Goal: Task Accomplishment & Management: Use online tool/utility

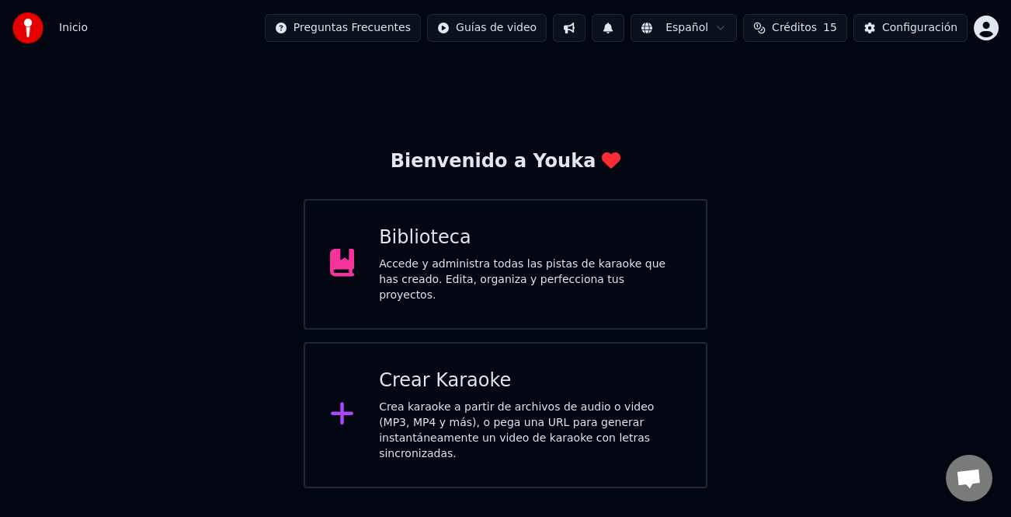
click at [633, 275] on div "Accede y administra todas las pistas de karaoke que has creado. Edita, organiza…" at bounding box center [530, 279] width 302 height 47
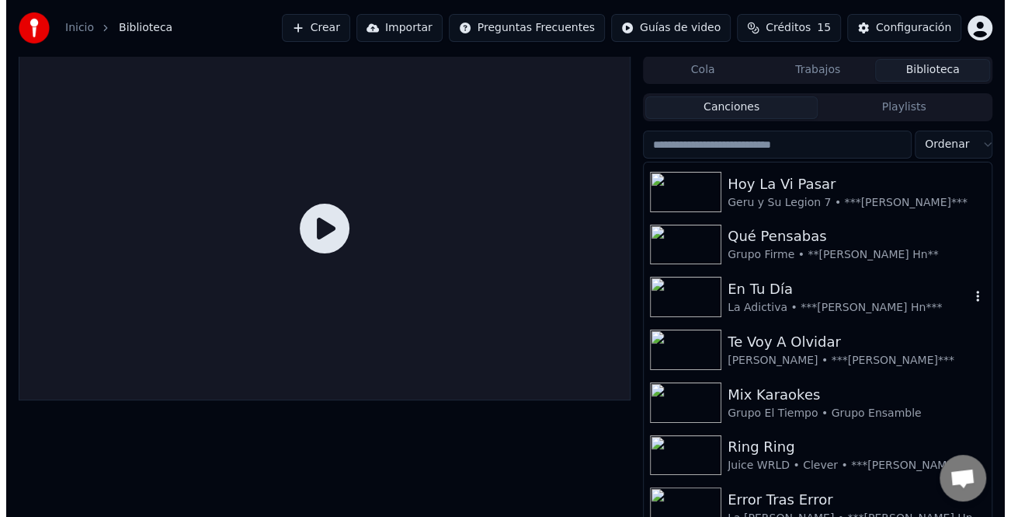
scroll to position [78, 0]
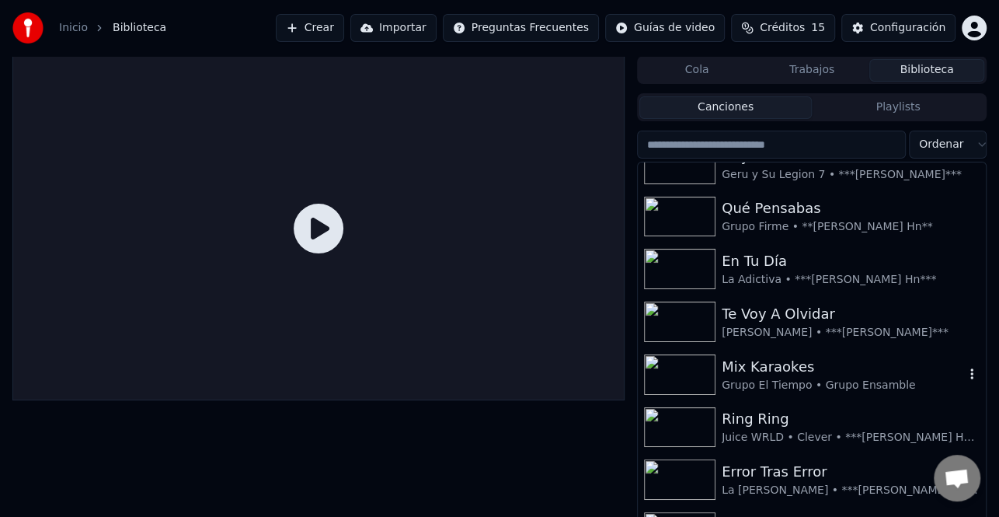
click at [807, 372] on div "Mix Karaokes" at bounding box center [843, 367] width 242 height 22
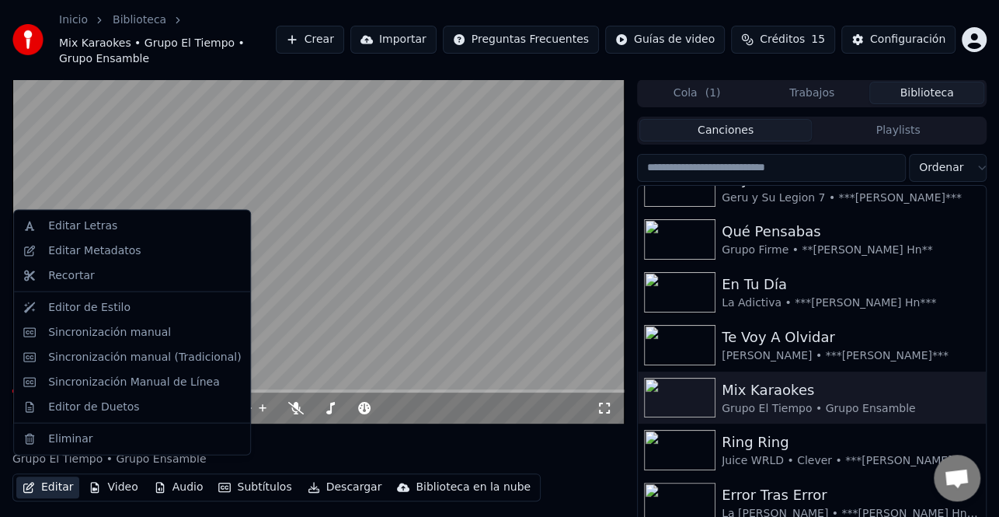
click at [66, 476] on button "Editar" at bounding box center [47, 487] width 63 height 22
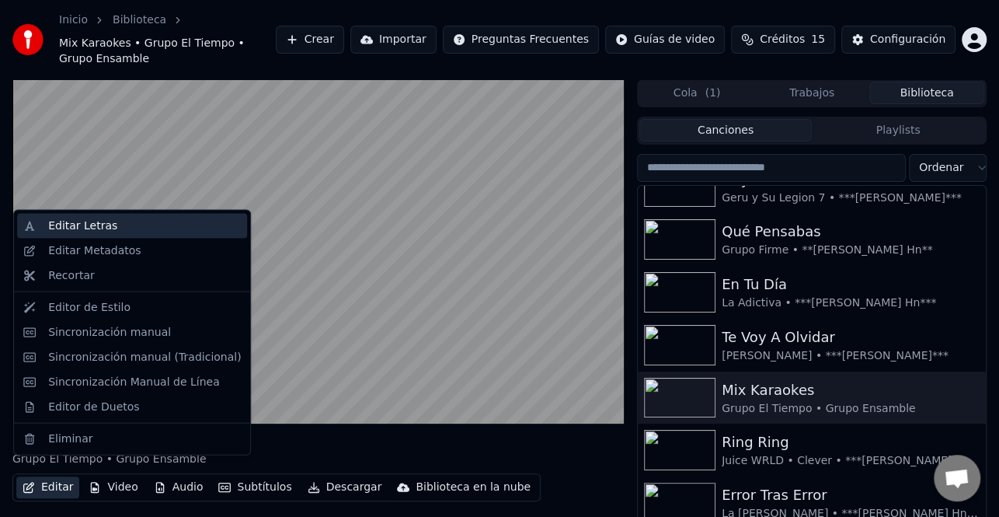
click at [133, 226] on div "Editar Letras" at bounding box center [144, 226] width 193 height 16
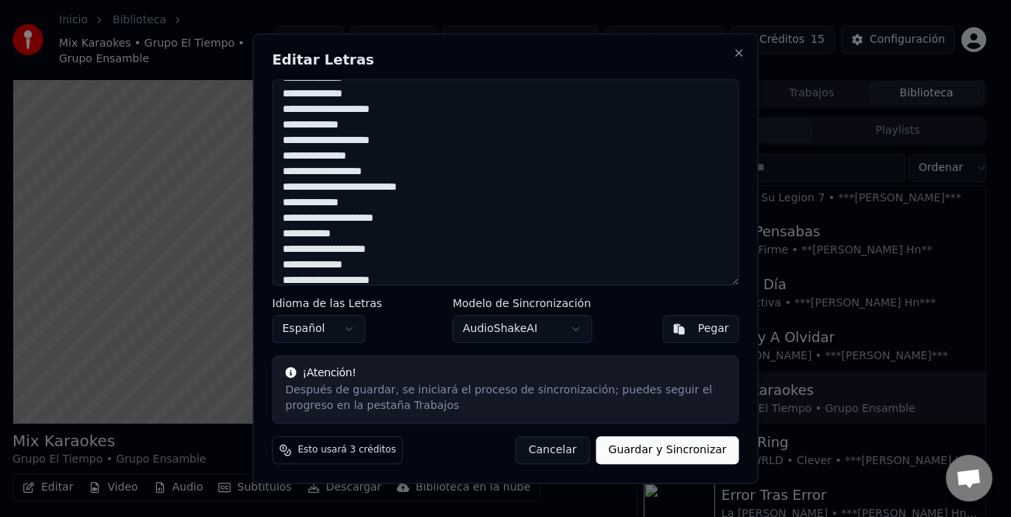
scroll to position [1703, 0]
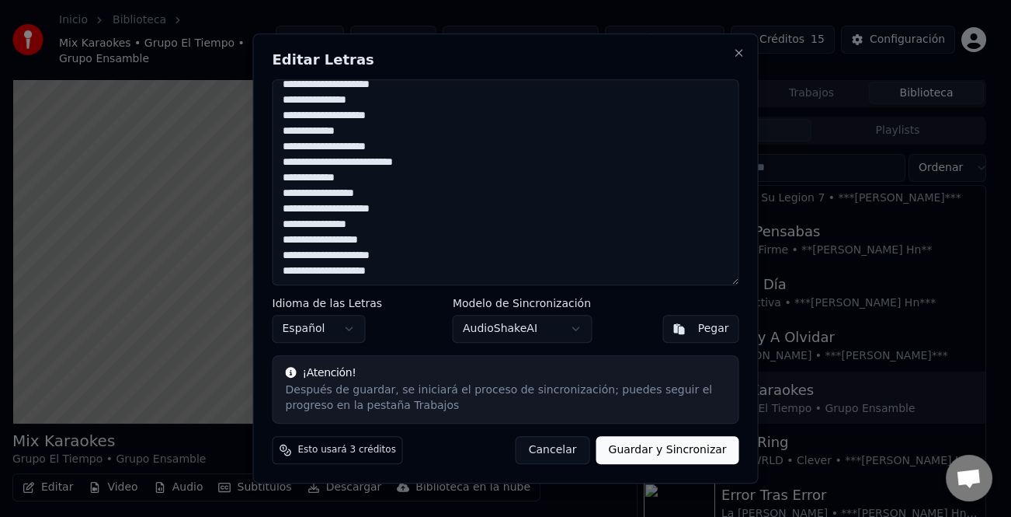
drag, startPoint x: 285, startPoint y: 89, endPoint x: 471, endPoint y: 324, distance: 299.2
click at [471, 324] on div "Editar Letras Idioma de las Letras Español Modelo de Sincronización AudioShakeA…" at bounding box center [506, 258] width 506 height 451
click at [741, 57] on button "Close" at bounding box center [739, 53] width 12 height 12
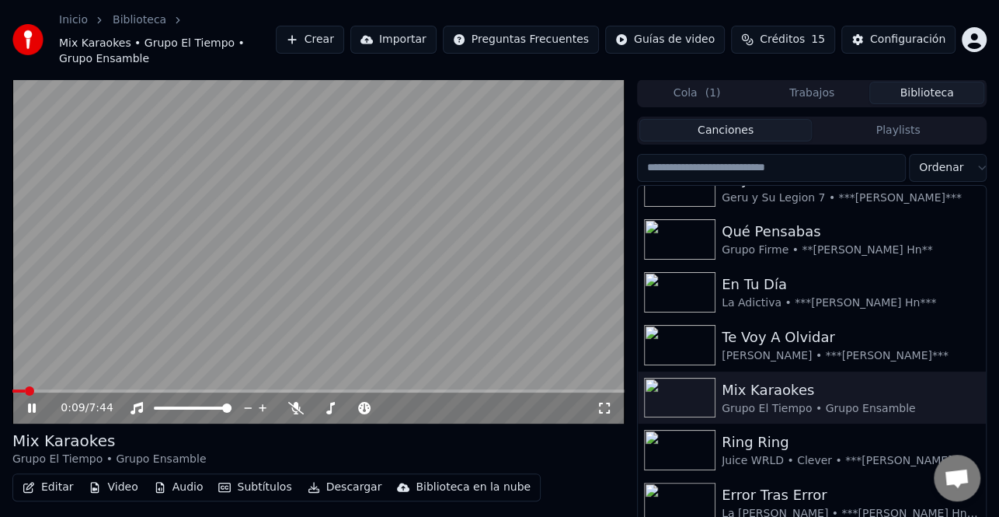
click at [33, 403] on icon at bounding box center [32, 407] width 8 height 9
click at [344, 43] on button "Crear" at bounding box center [310, 40] width 68 height 28
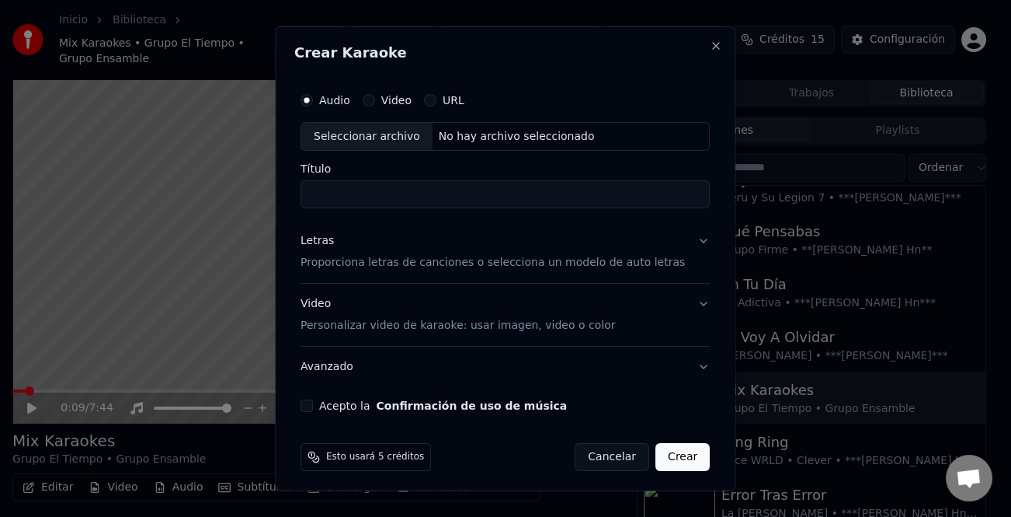
click at [389, 139] on div "Seleccionar archivo" at bounding box center [366, 136] width 131 height 28
type input "**********"
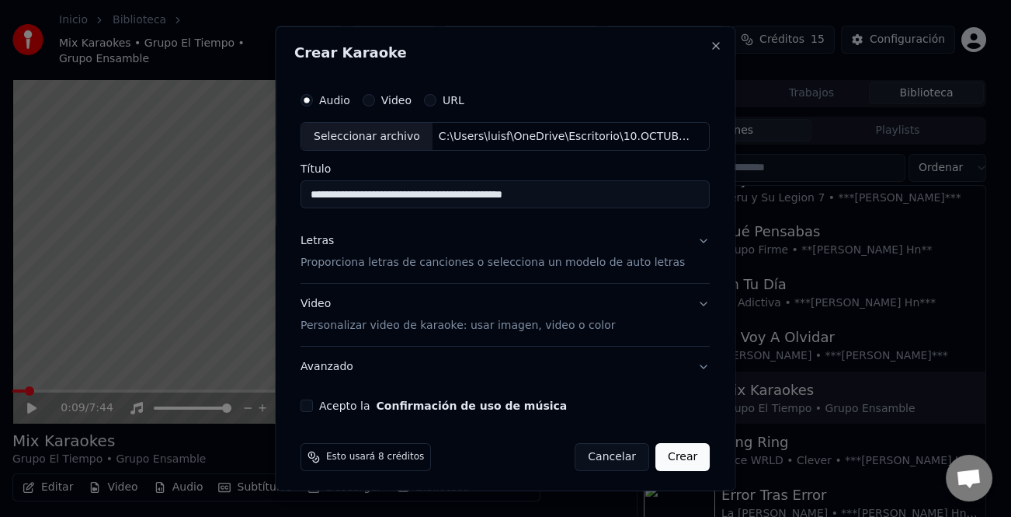
click at [328, 245] on div "Letras" at bounding box center [317, 241] width 33 height 16
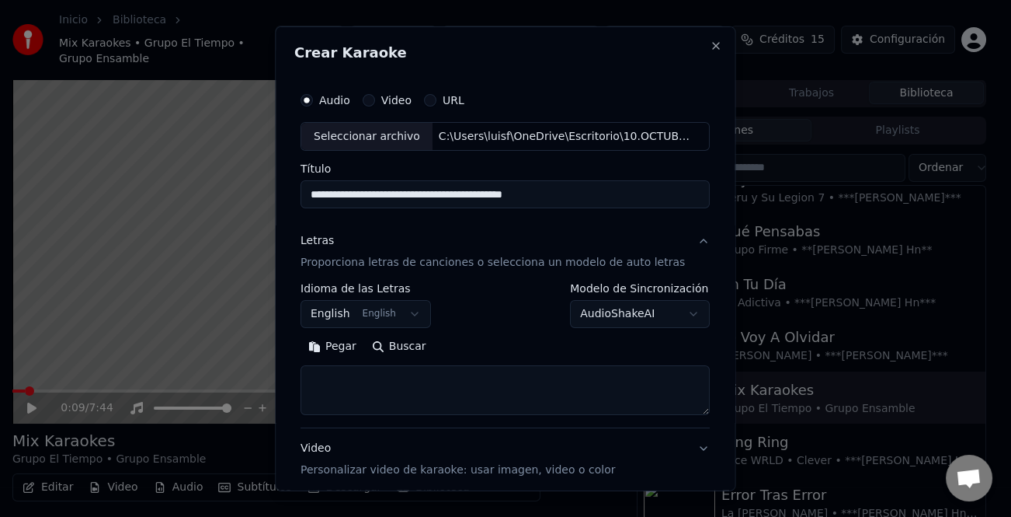
click at [357, 350] on button "Pegar" at bounding box center [333, 346] width 64 height 25
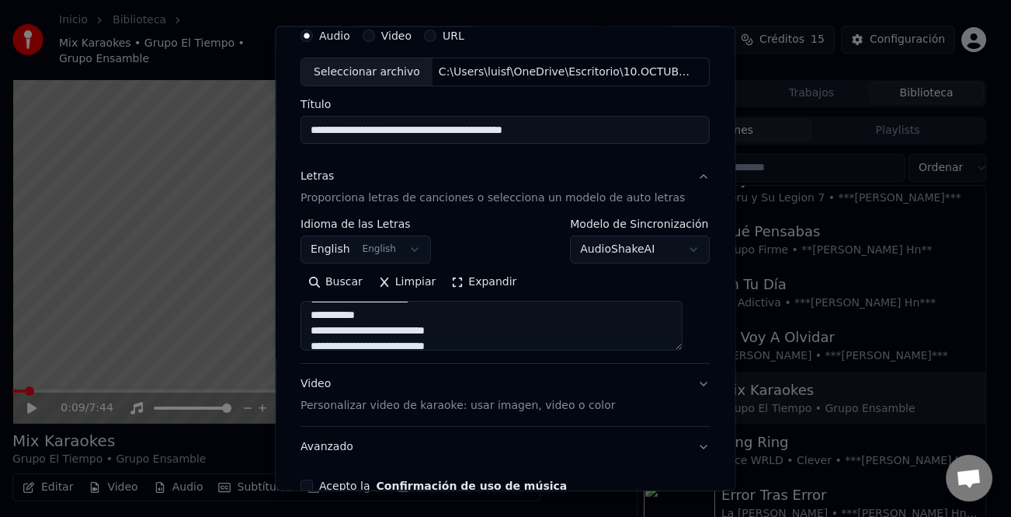
scroll to position [150, 0]
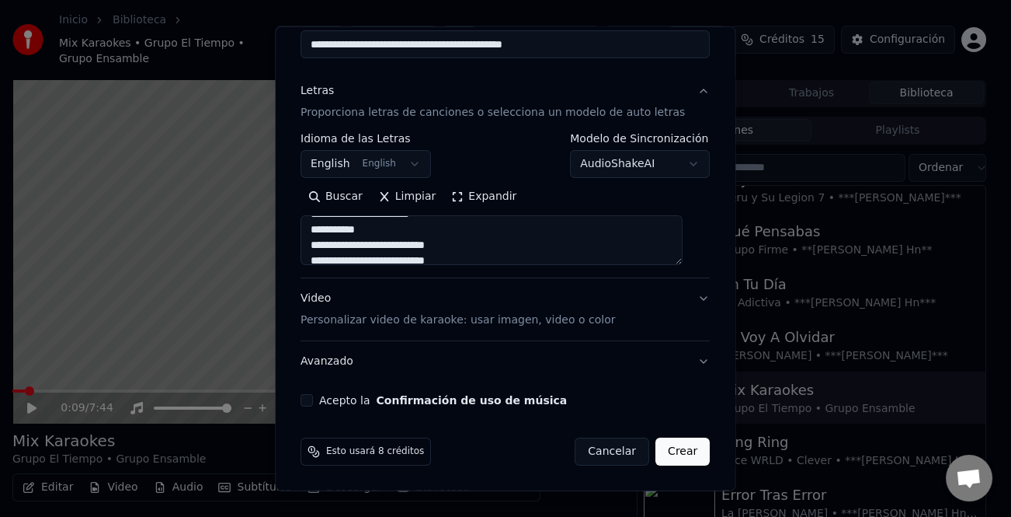
click at [317, 303] on div "Video Personalizar video de karaoke: usar imagen, video o color" at bounding box center [458, 309] width 315 height 37
type textarea "**********"
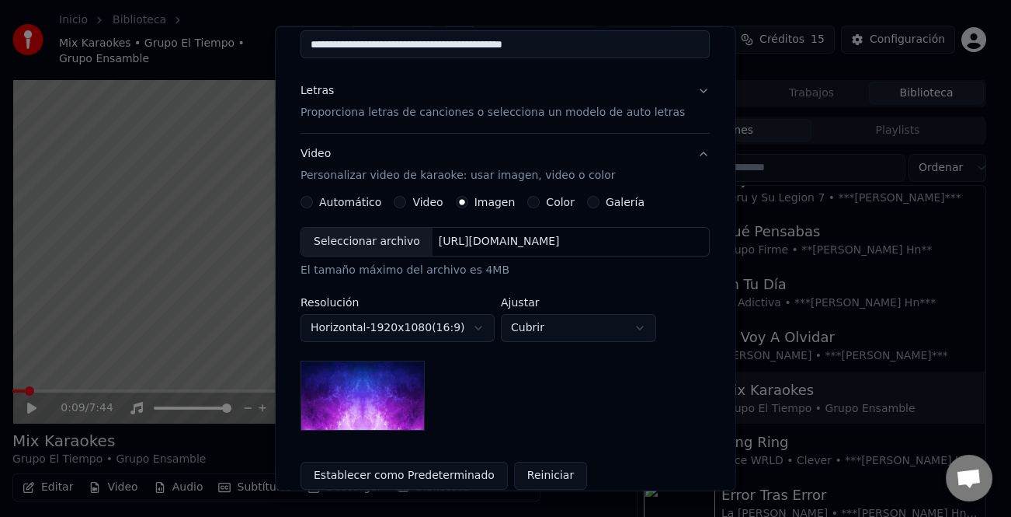
click at [423, 202] on label "Video" at bounding box center [428, 202] width 30 height 11
click at [407, 202] on button "Video" at bounding box center [401, 202] width 12 height 12
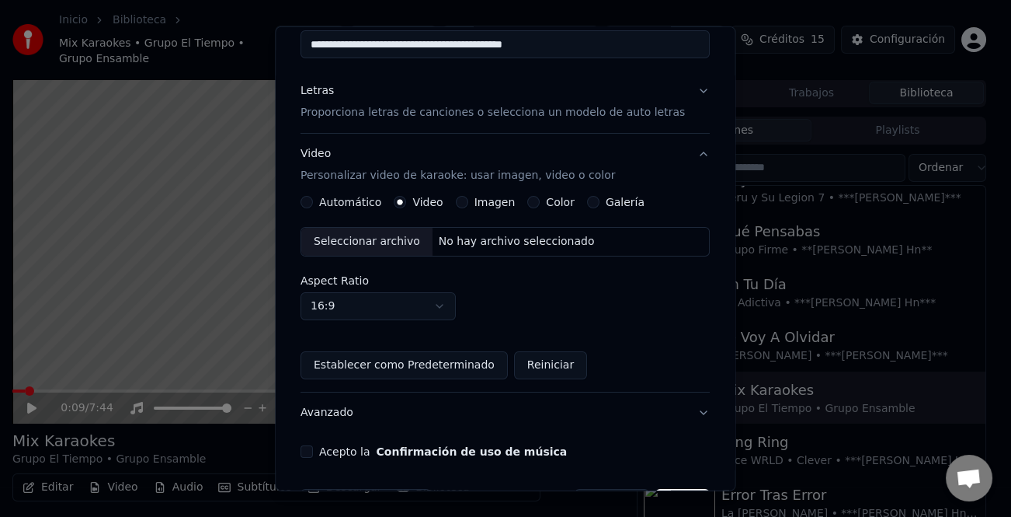
click at [393, 244] on div "Seleccionar archivo" at bounding box center [366, 242] width 131 height 28
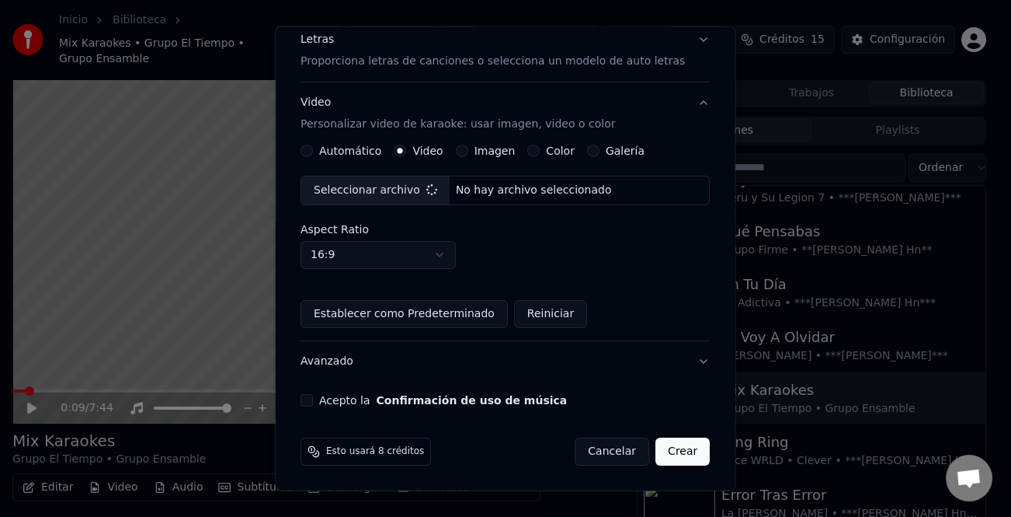
click at [313, 397] on button "Acepto la Confirmación de uso de música" at bounding box center [307, 400] width 12 height 12
click at [669, 449] on button "Crear" at bounding box center [683, 451] width 54 height 28
click at [663, 454] on button "Crear" at bounding box center [683, 451] width 54 height 28
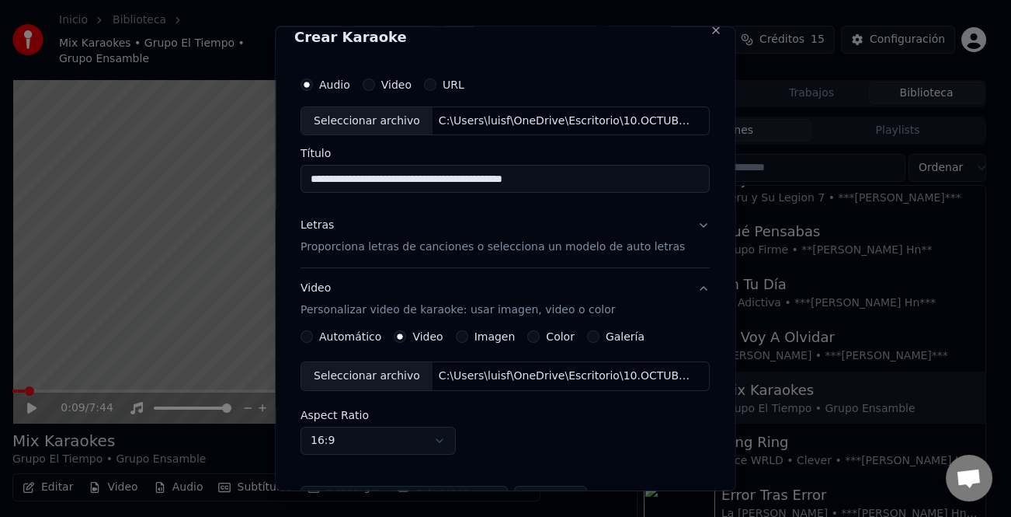
scroll to position [0, 0]
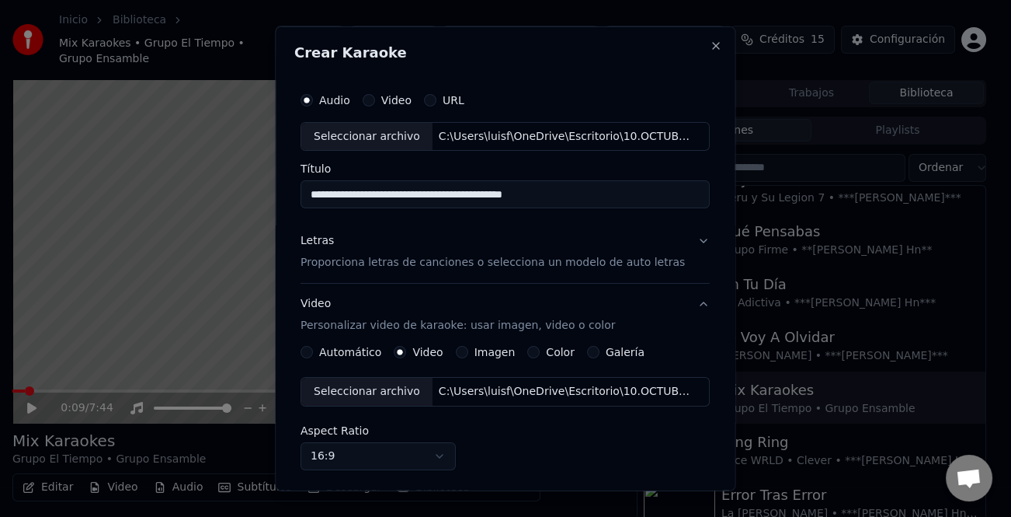
click at [318, 245] on div "Letras" at bounding box center [317, 241] width 33 height 16
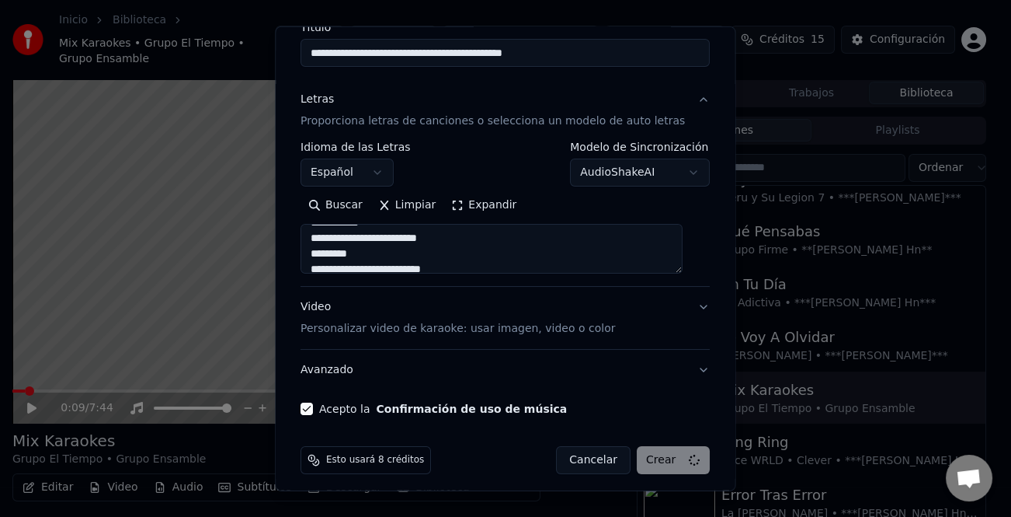
scroll to position [150, 0]
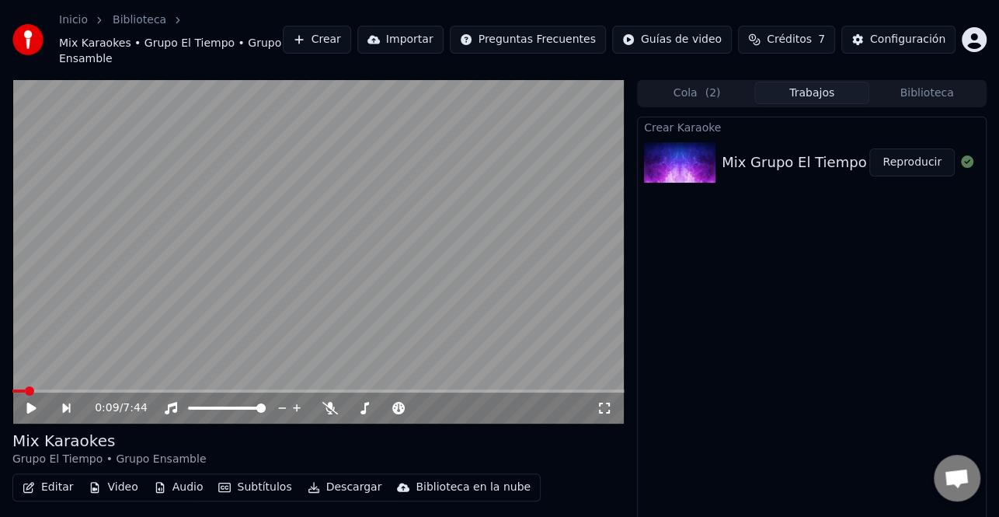
click at [900, 148] on button "Reproducir" at bounding box center [911, 162] width 85 height 28
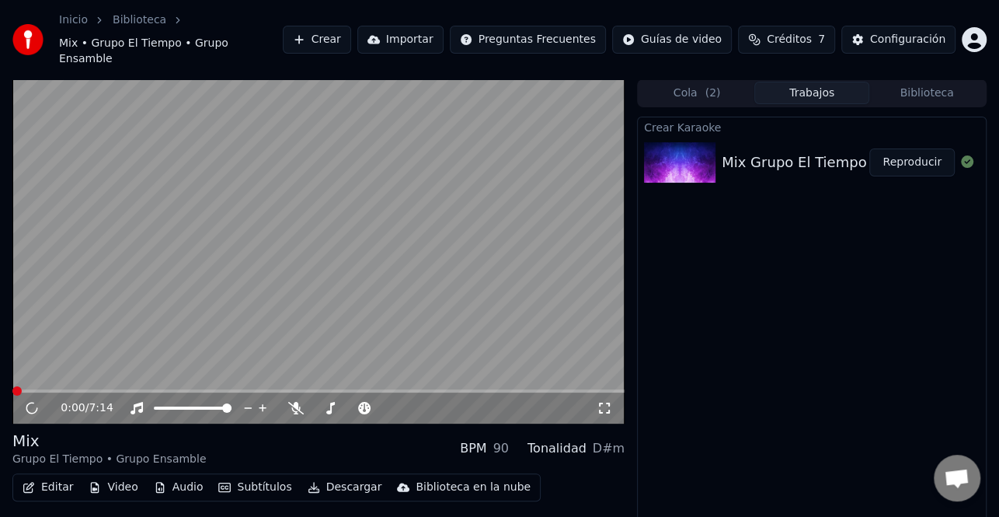
click at [57, 476] on button "Editar" at bounding box center [47, 487] width 63 height 22
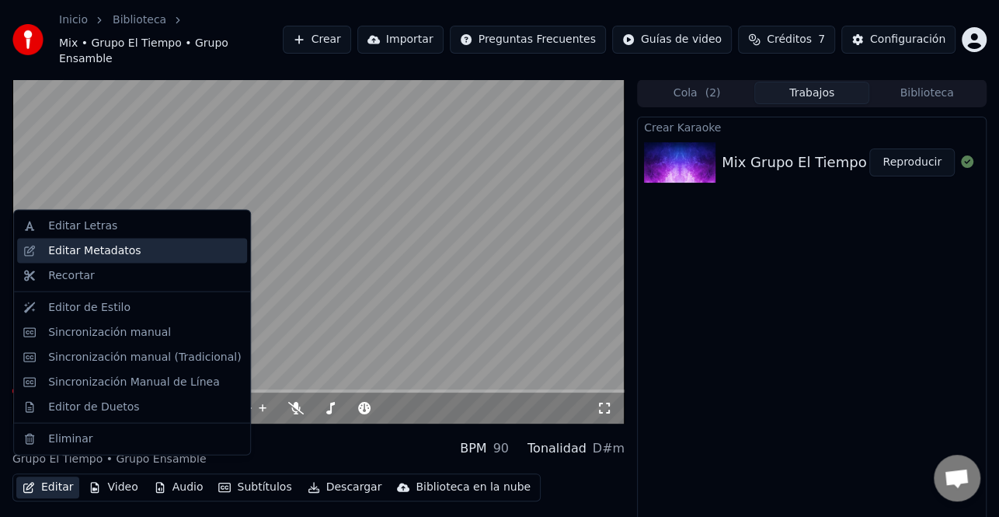
click at [113, 253] on div "Editar Metadatos" at bounding box center [94, 251] width 92 height 16
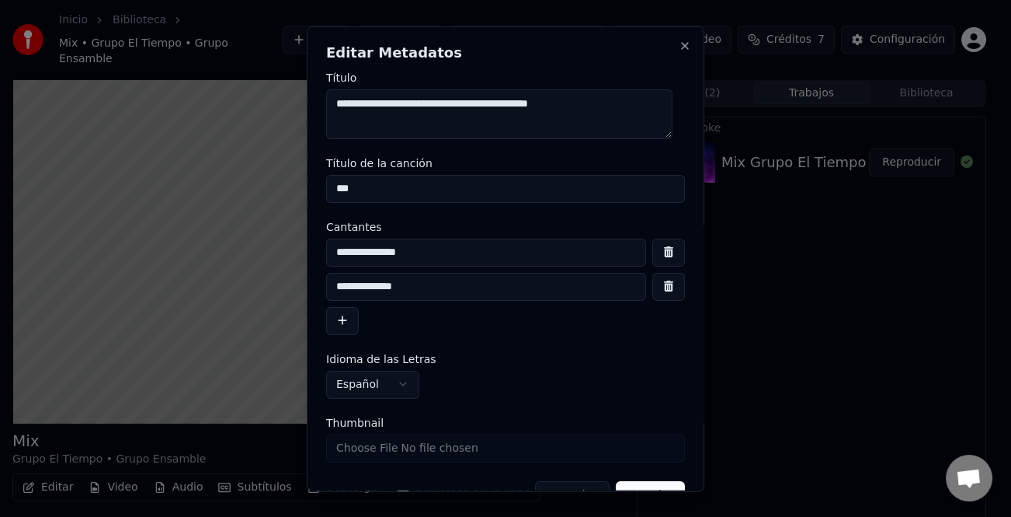
drag, startPoint x: 483, startPoint y: 174, endPoint x: 462, endPoint y: 190, distance: 26.1
click at [472, 186] on input "***" at bounding box center [505, 188] width 359 height 28
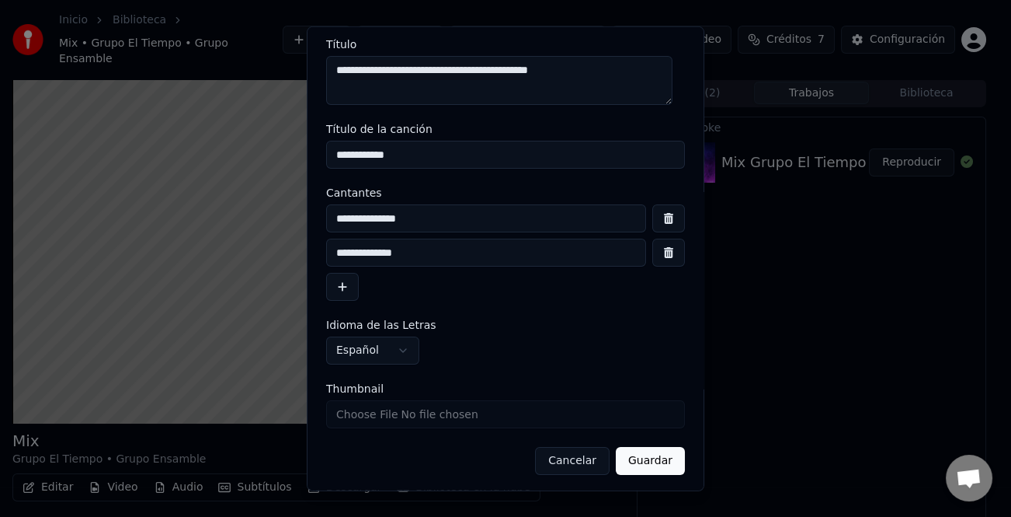
scroll to position [37, 0]
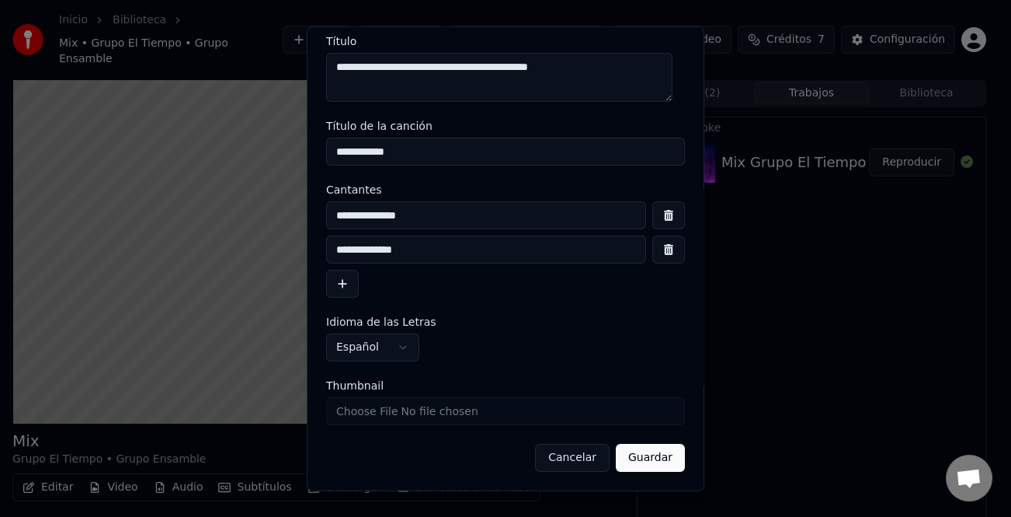
type input "**********"
click at [644, 453] on button "Guardar" at bounding box center [650, 458] width 69 height 28
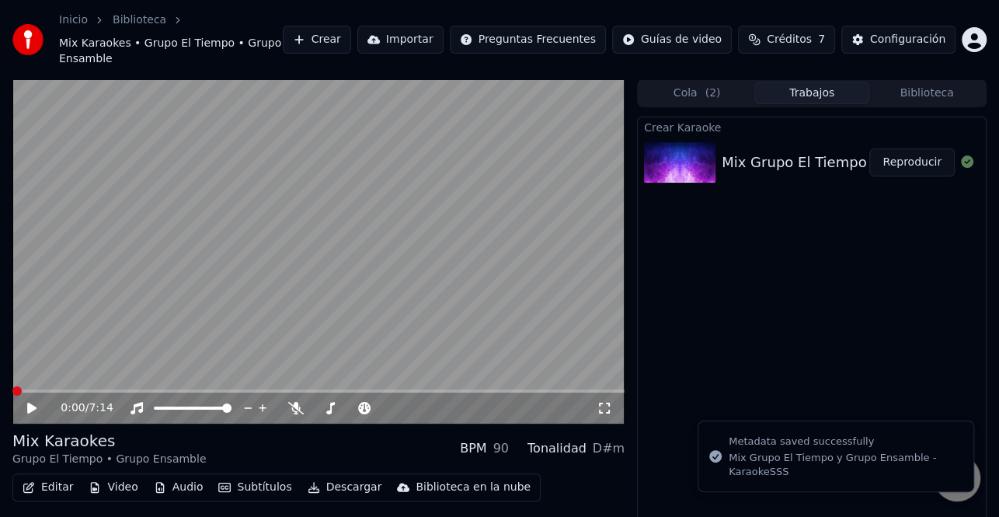
click at [40, 476] on button "Editar" at bounding box center [47, 487] width 63 height 22
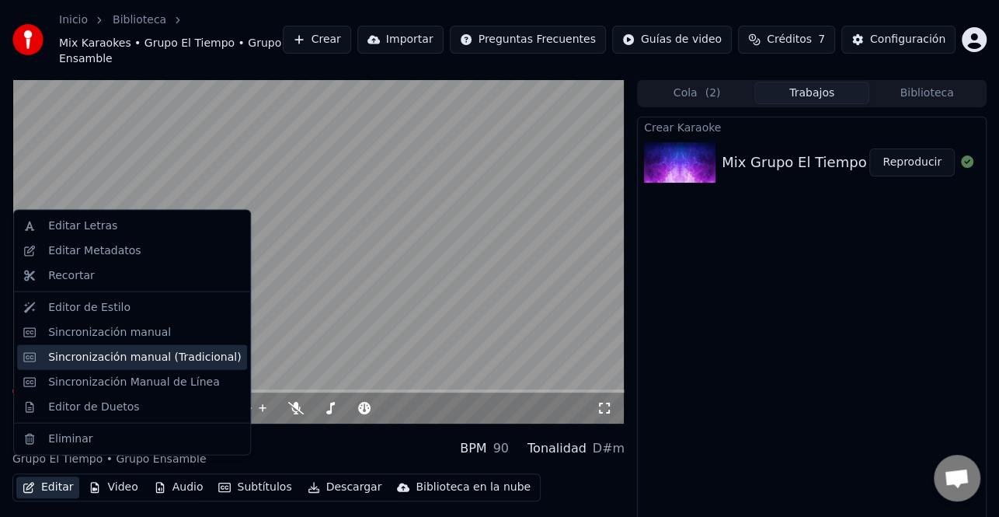
click at [165, 357] on div "Sincronización manual (Tradicional)" at bounding box center [144, 357] width 193 height 16
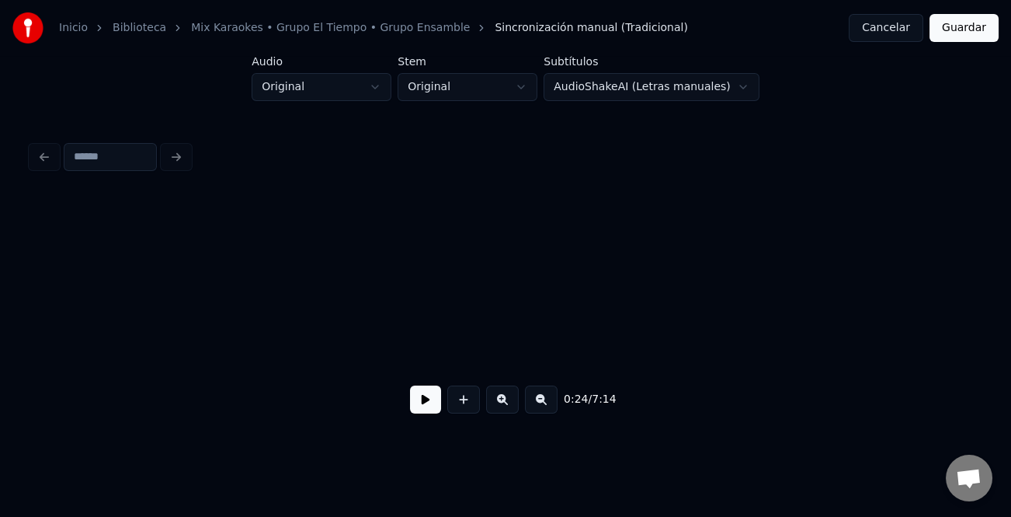
scroll to position [0, 3760]
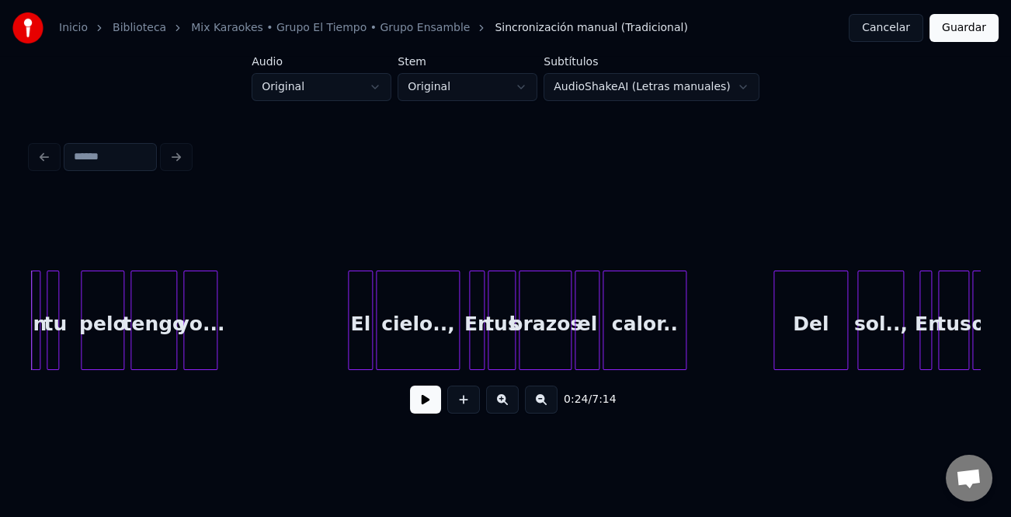
click at [426, 407] on button at bounding box center [425, 399] width 31 height 28
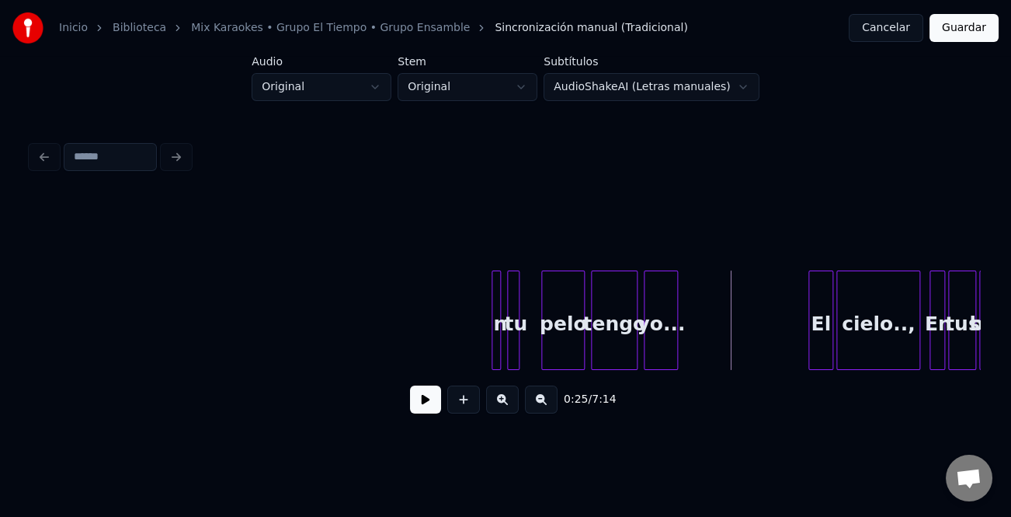
click at [416, 395] on button at bounding box center [425, 399] width 31 height 28
click at [498, 332] on div at bounding box center [498, 320] width 5 height 98
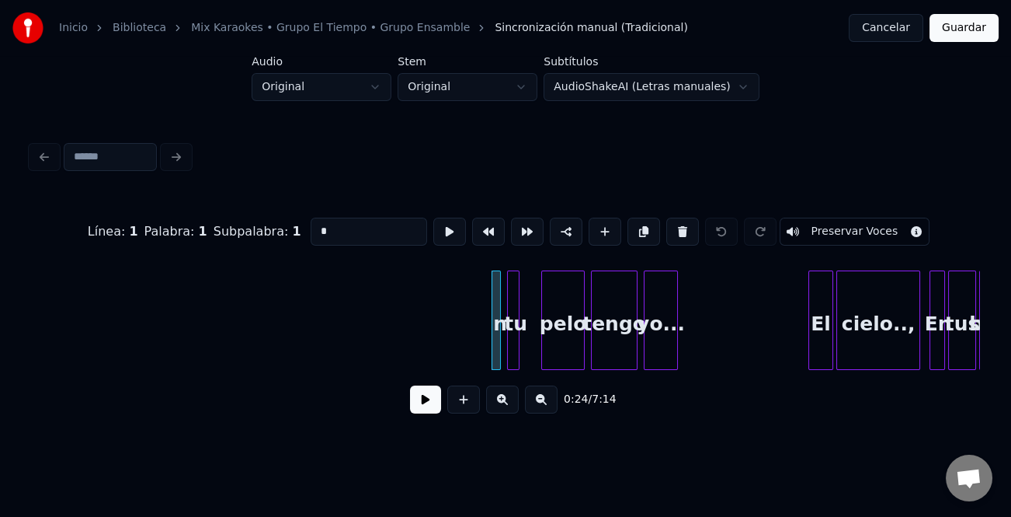
click at [311, 220] on input "*" at bounding box center [369, 232] width 117 height 28
click at [493, 331] on div "En" at bounding box center [501, 324] width 16 height 106
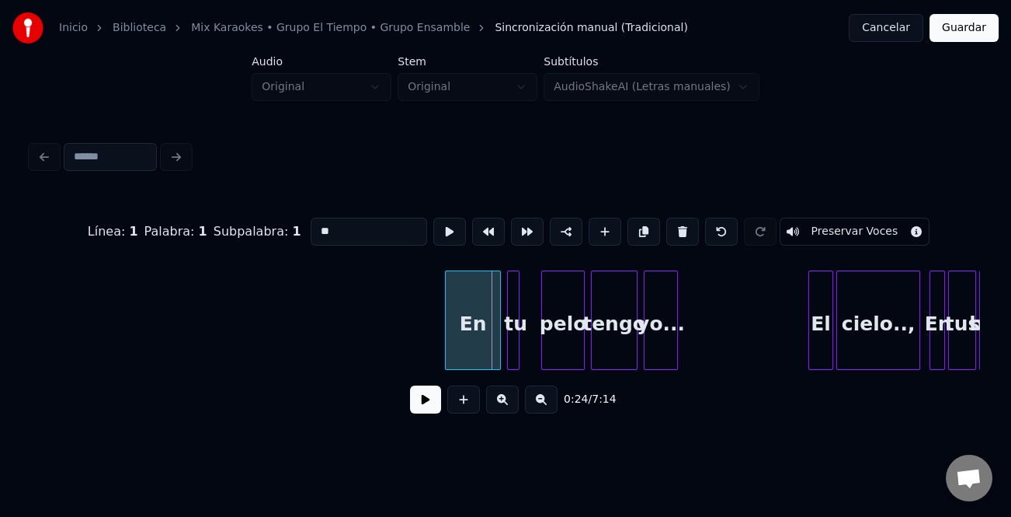
click at [447, 348] on div at bounding box center [448, 320] width 5 height 98
type input "**"
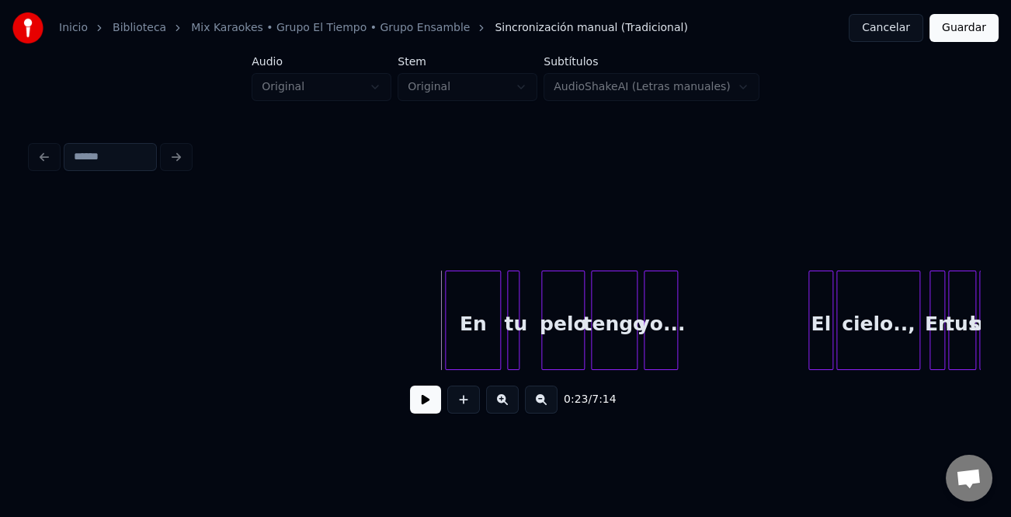
click at [423, 404] on button at bounding box center [425, 399] width 31 height 28
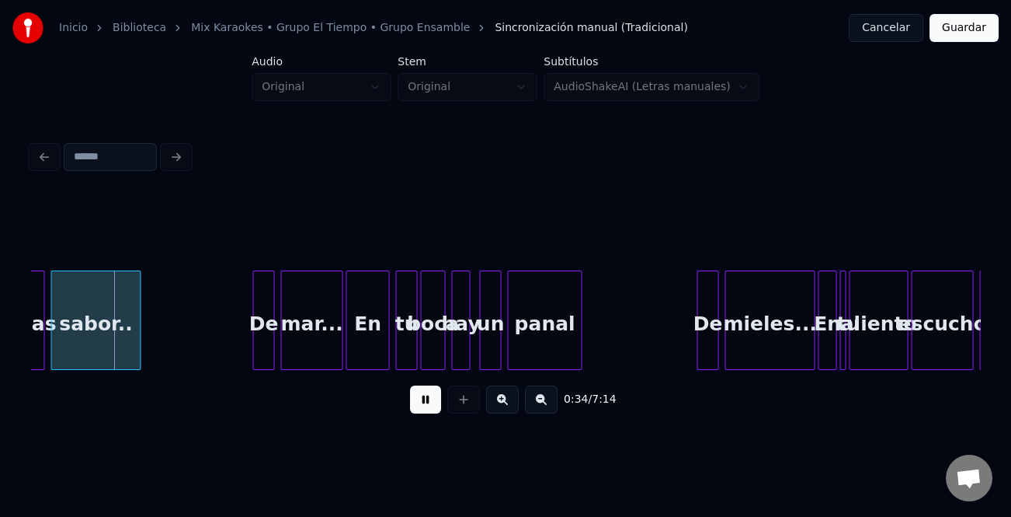
click at [497, 408] on button at bounding box center [502, 399] width 33 height 28
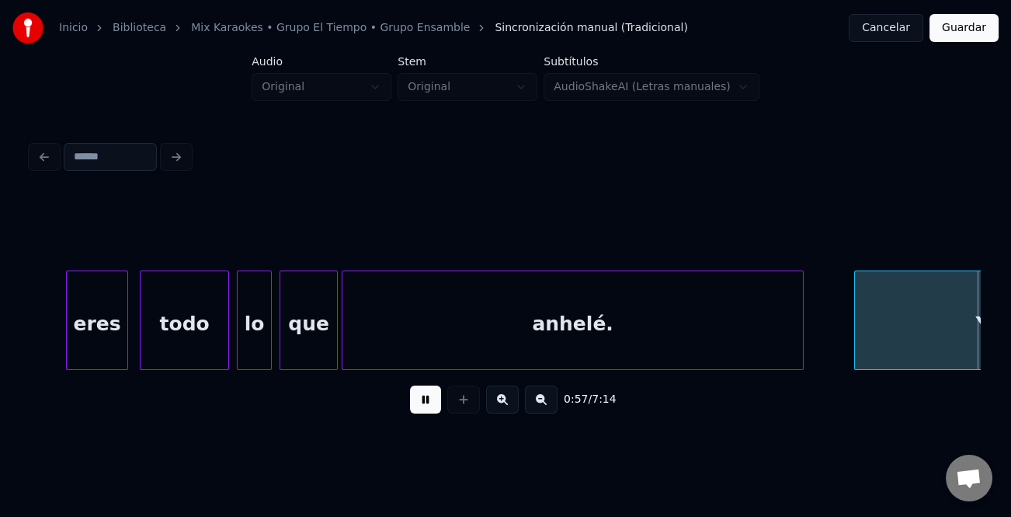
scroll to position [0, 11188]
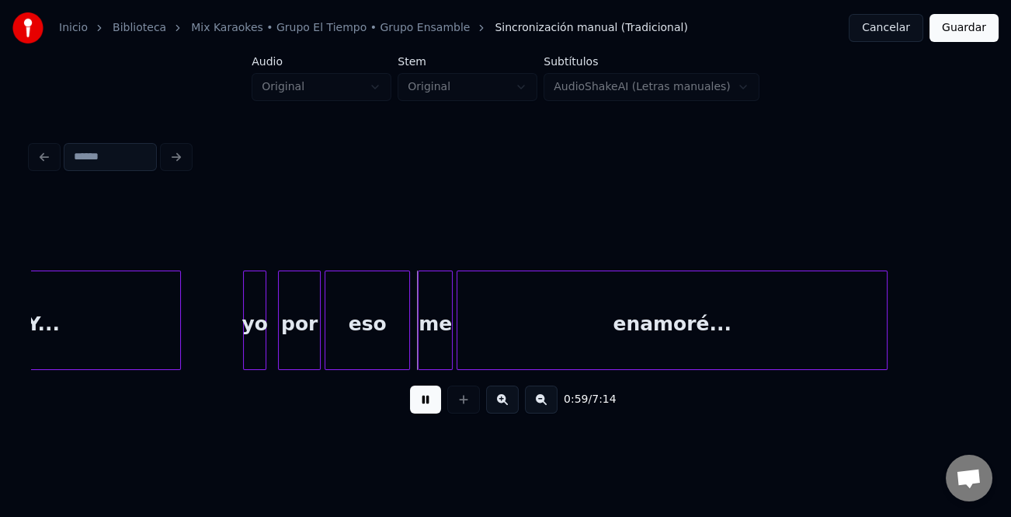
drag, startPoint x: 427, startPoint y: 405, endPoint x: 378, endPoint y: 381, distance: 54.5
click at [426, 405] on button at bounding box center [425, 399] width 31 height 28
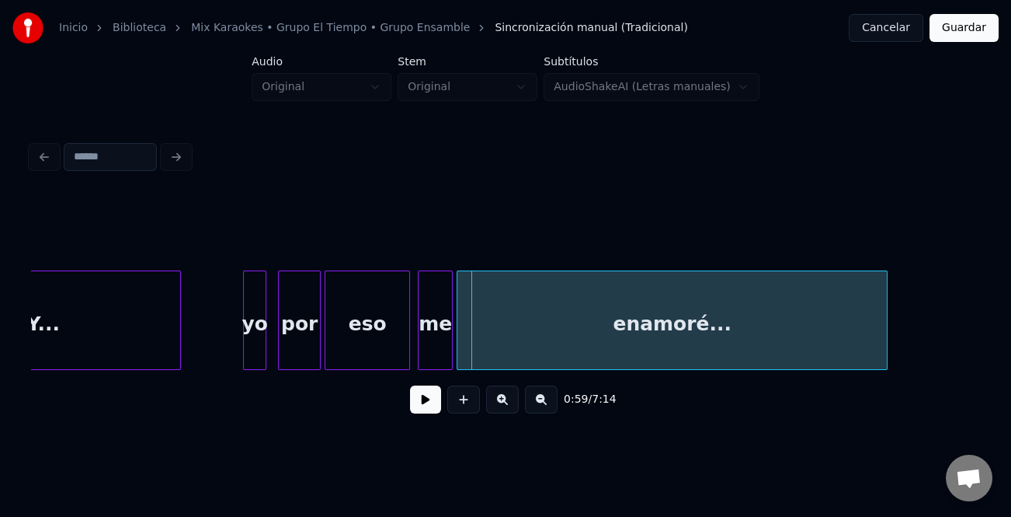
click at [249, 310] on div "yo" at bounding box center [255, 324] width 22 height 106
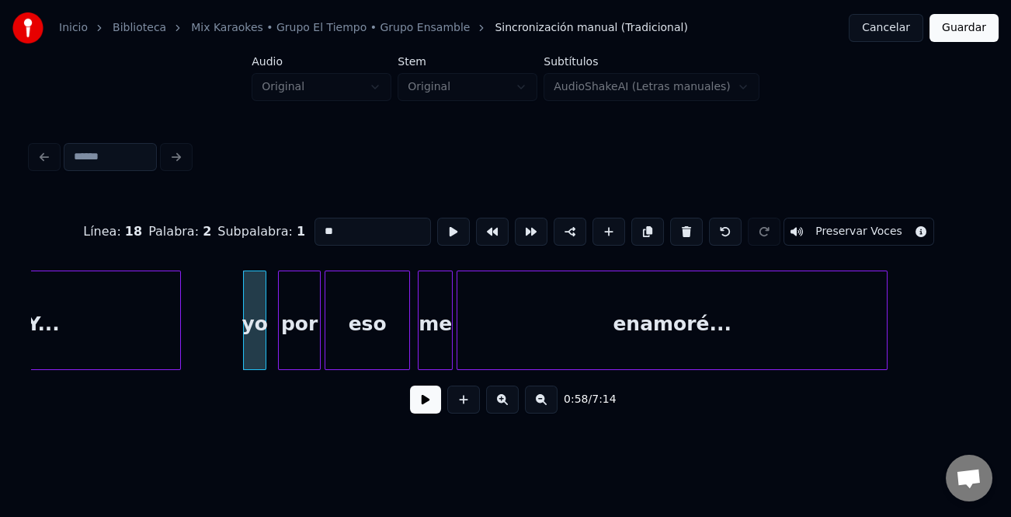
click at [319, 228] on input "**" at bounding box center [373, 232] width 117 height 28
type input "**"
click at [422, 397] on button at bounding box center [425, 399] width 31 height 28
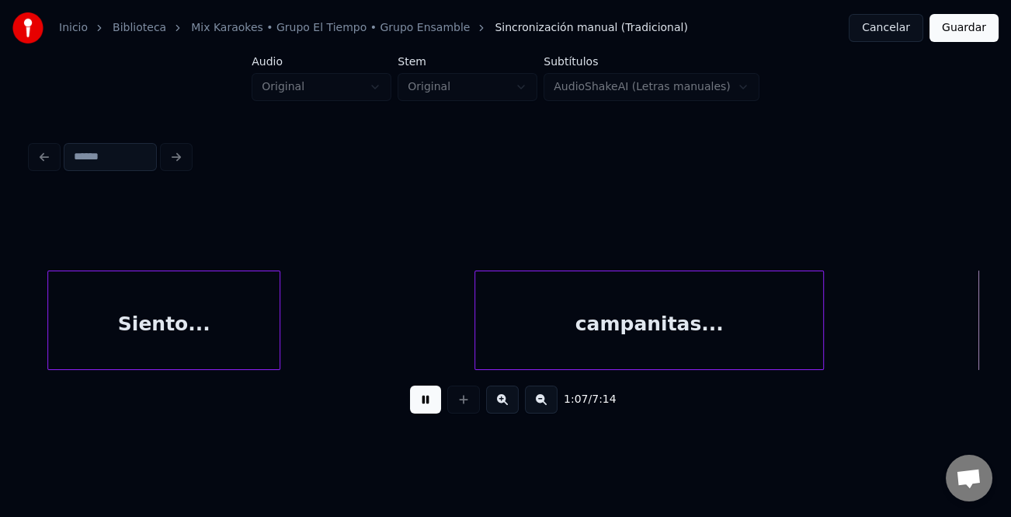
scroll to position [0, 13087]
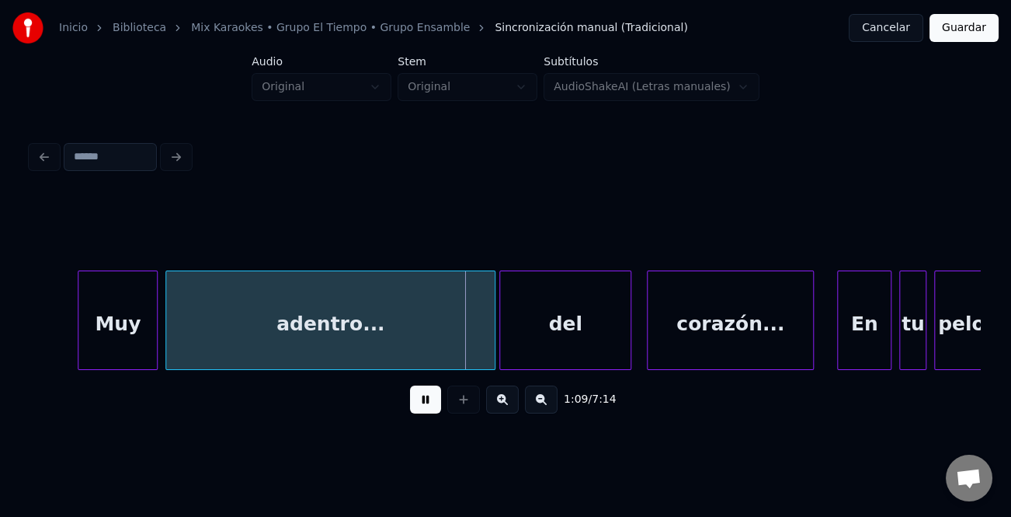
click at [78, 335] on div at bounding box center [80, 320] width 5 height 98
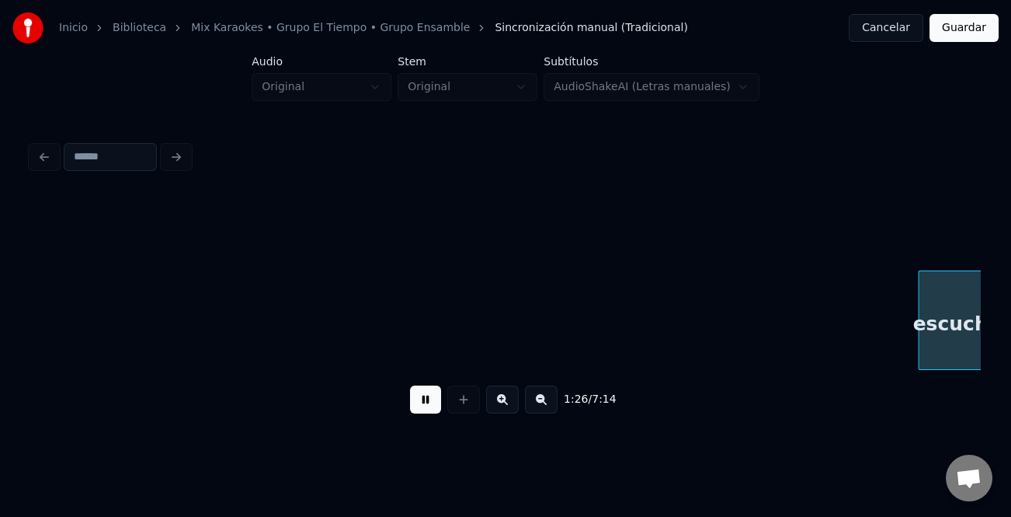
scroll to position [0, 16888]
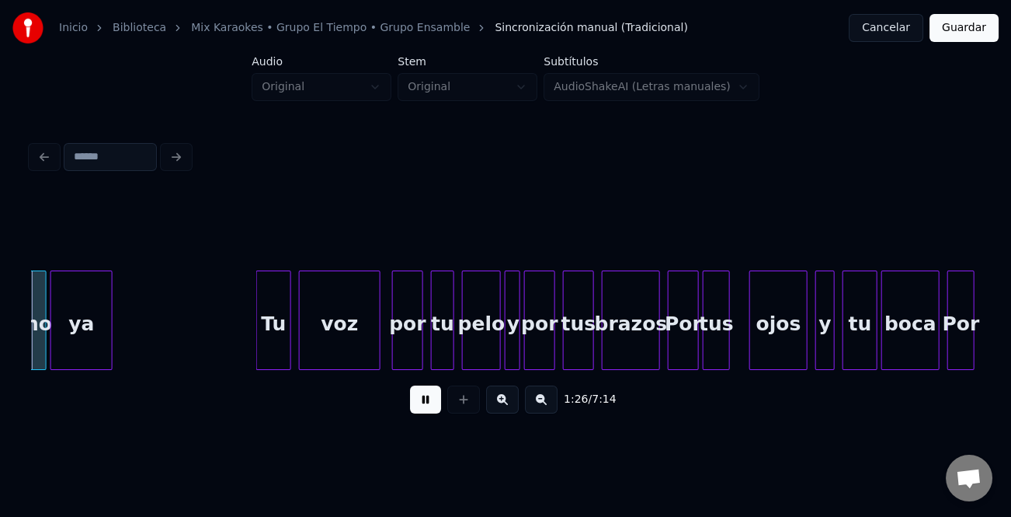
click at [425, 403] on button at bounding box center [425, 399] width 31 height 28
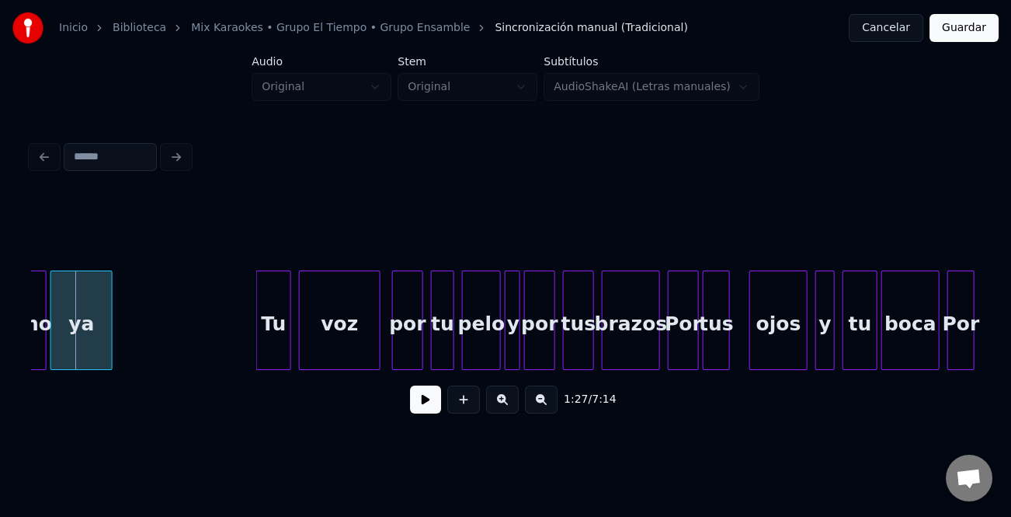
click at [437, 409] on button at bounding box center [425, 399] width 31 height 28
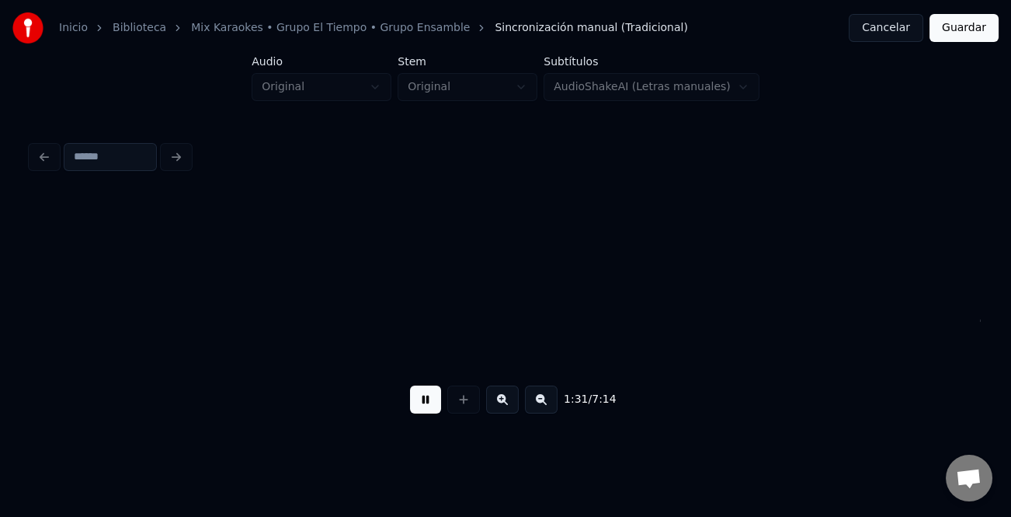
scroll to position [0, 17838]
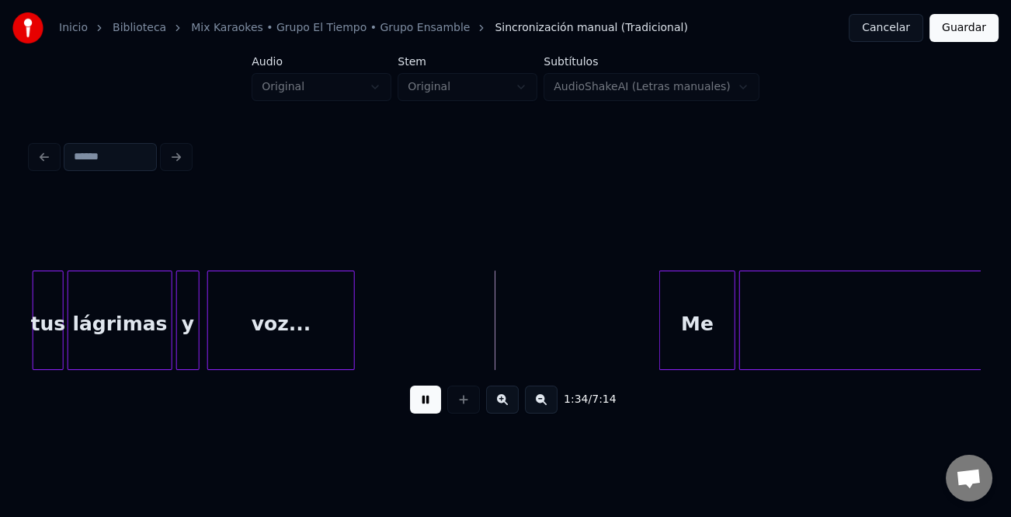
click at [663, 326] on div at bounding box center [662, 320] width 5 height 98
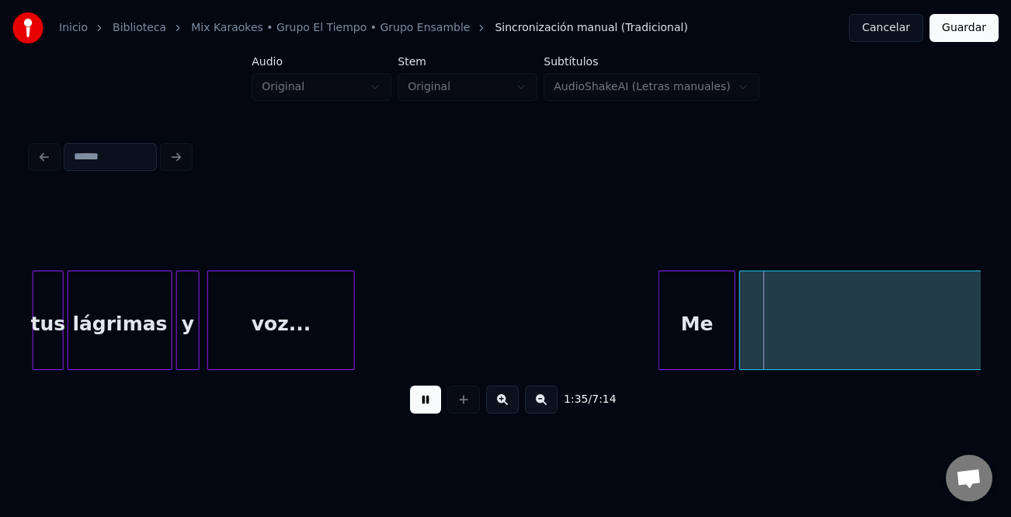
click at [426, 402] on button at bounding box center [425, 399] width 31 height 28
click at [423, 401] on button at bounding box center [425, 399] width 31 height 28
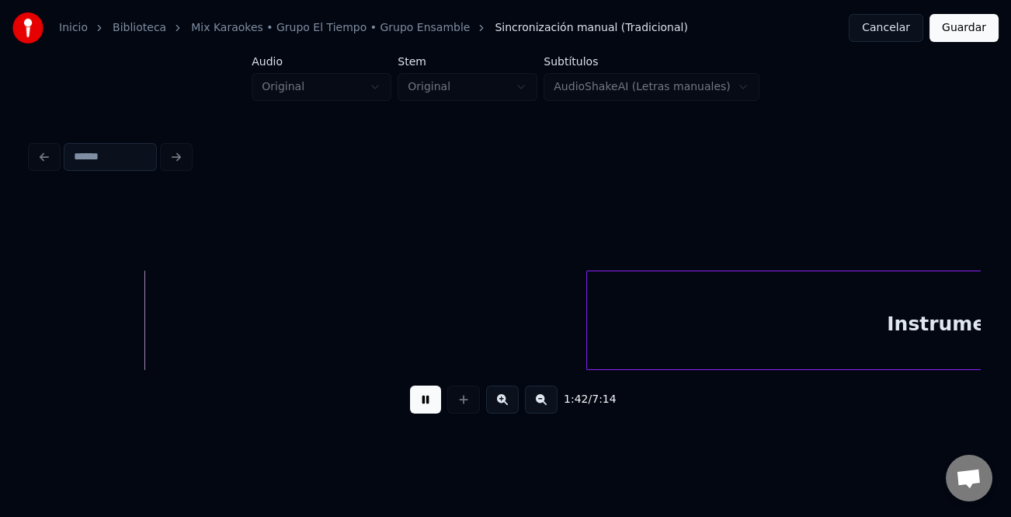
click at [548, 404] on button at bounding box center [541, 399] width 33 height 28
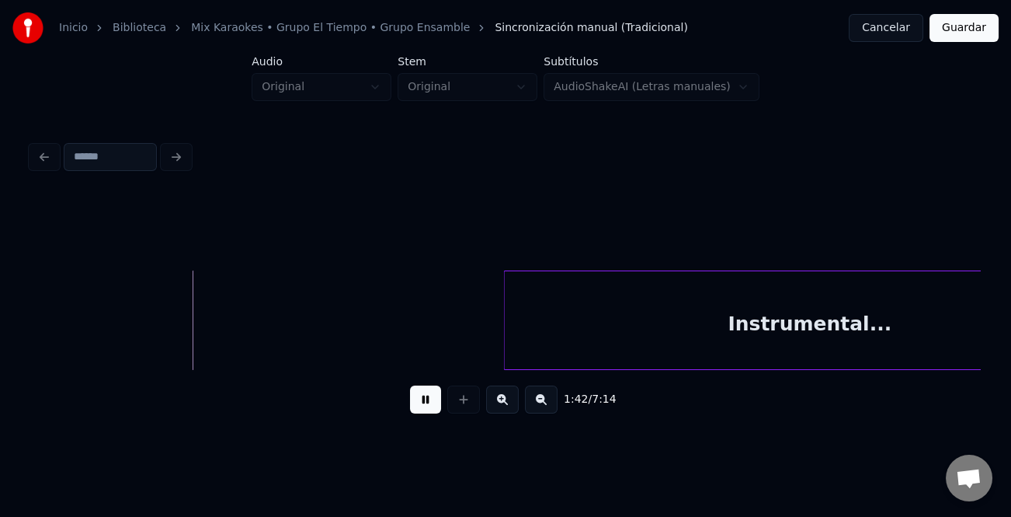
click at [548, 404] on button at bounding box center [541, 399] width 33 height 28
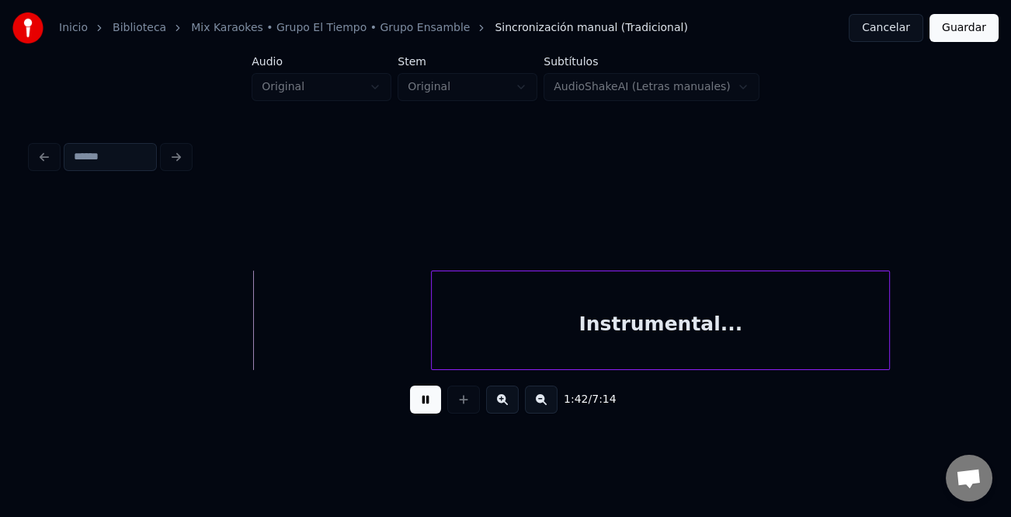
click at [542, 402] on button at bounding box center [541, 399] width 33 height 28
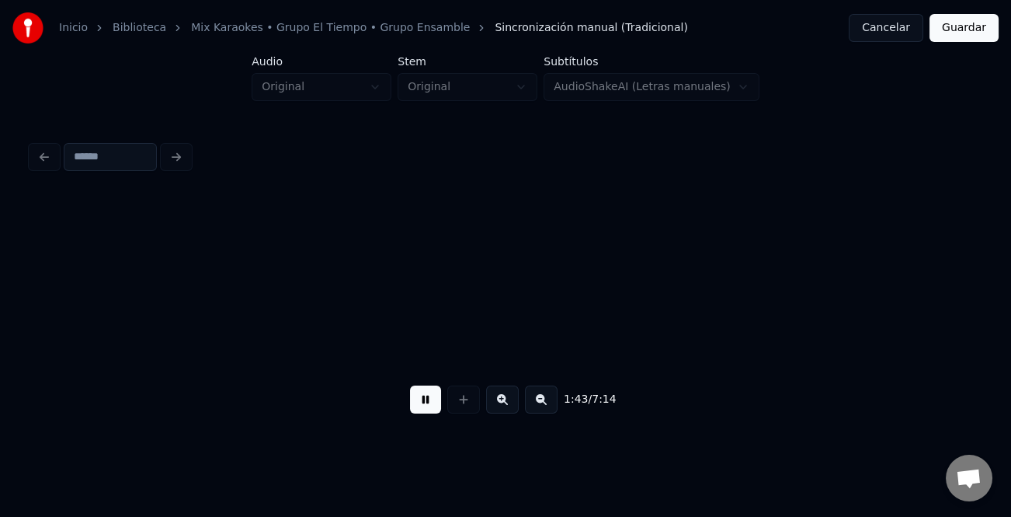
scroll to position [0, 7768]
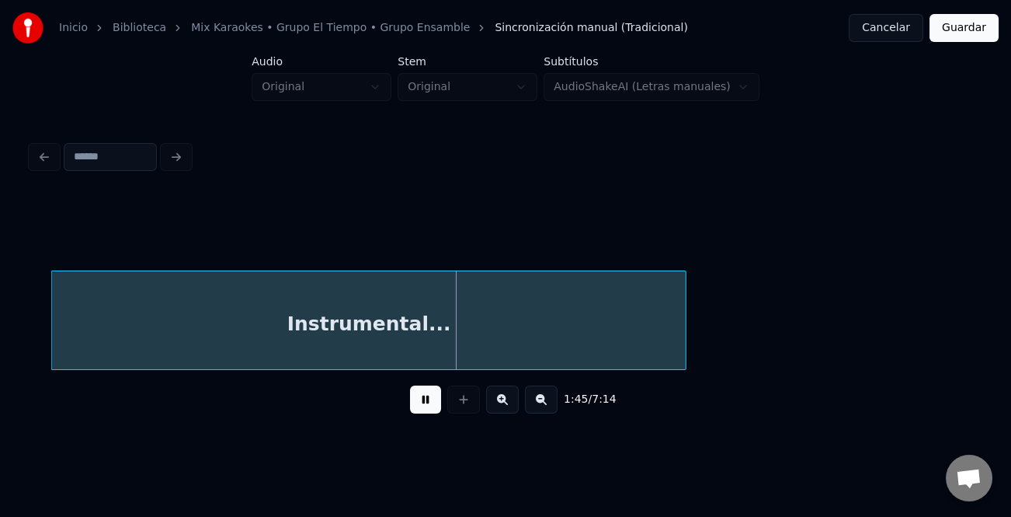
click at [54, 323] on div at bounding box center [54, 320] width 5 height 98
click at [506, 406] on button at bounding box center [502, 399] width 33 height 28
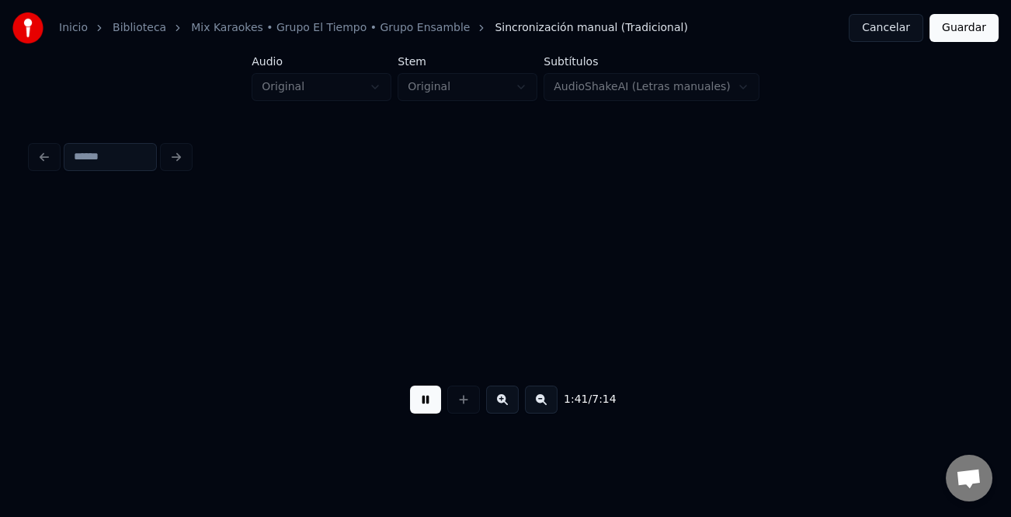
scroll to position [0, 11692]
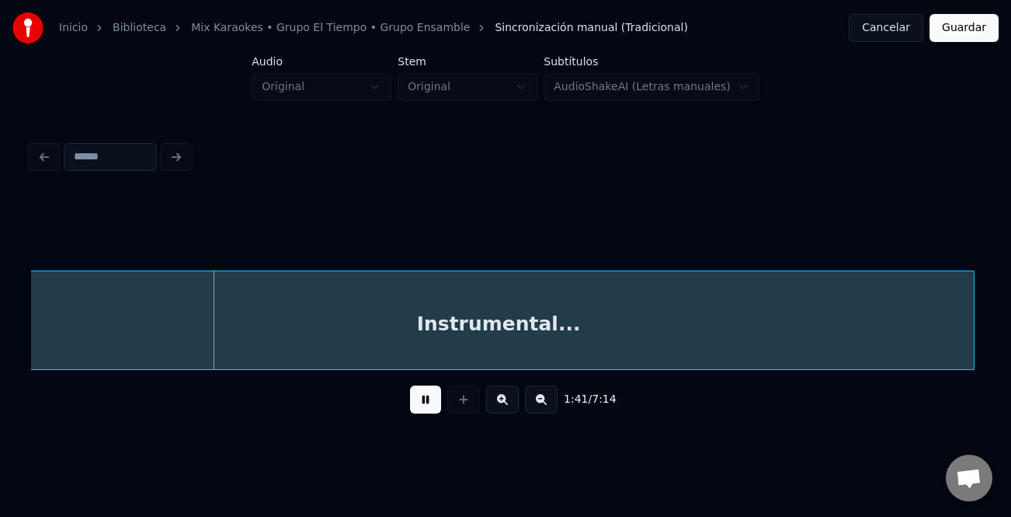
click at [545, 406] on button at bounding box center [541, 399] width 33 height 28
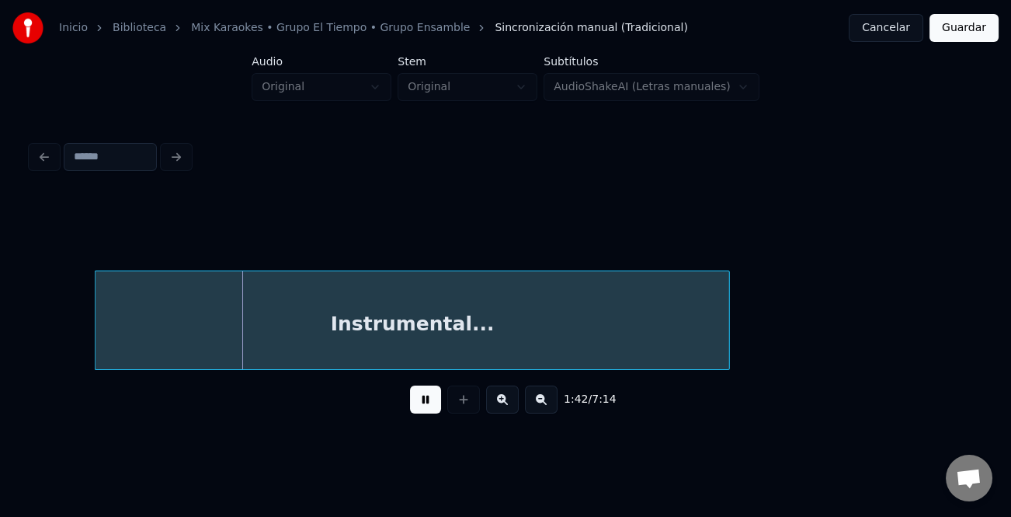
click at [545, 406] on button at bounding box center [541, 399] width 33 height 28
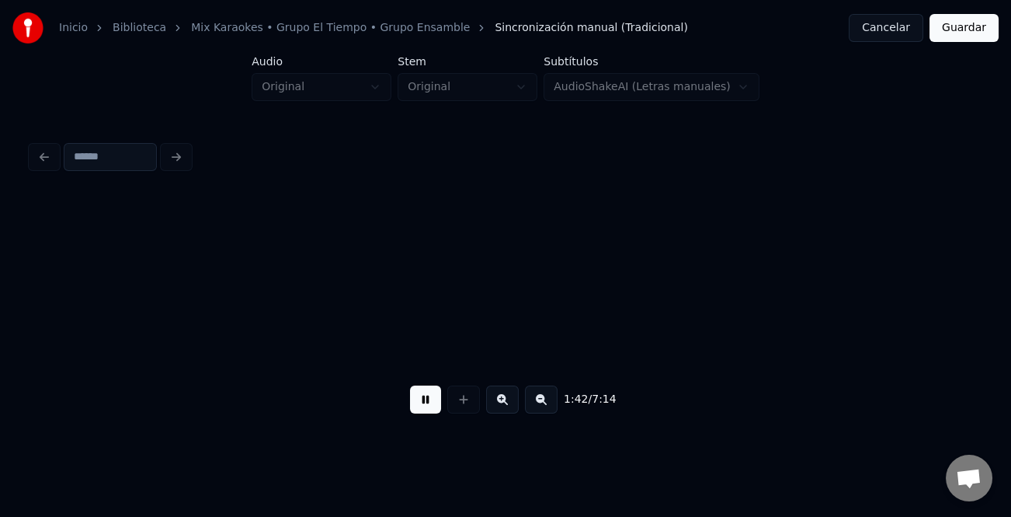
scroll to position [0, 3751]
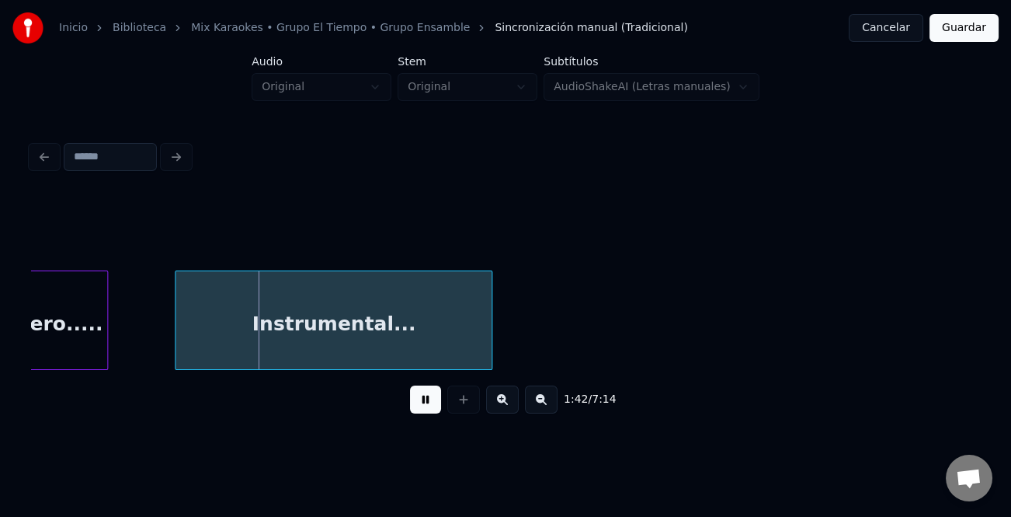
click at [545, 406] on button at bounding box center [541, 399] width 33 height 28
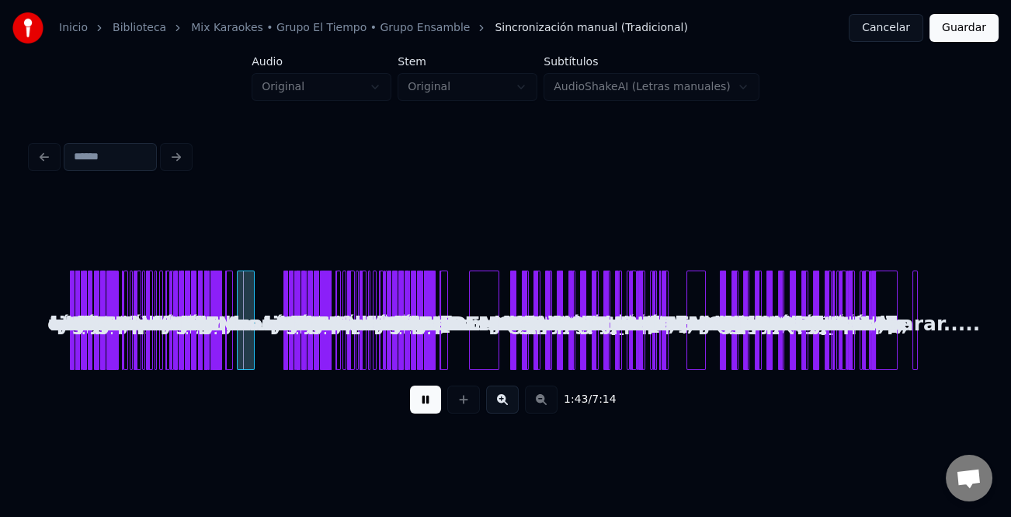
scroll to position [0, 0]
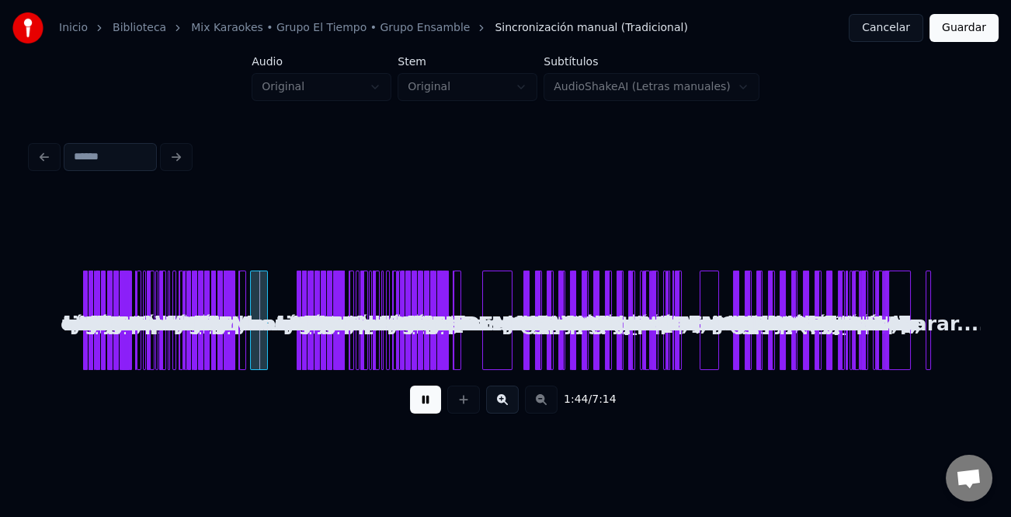
click at [501, 395] on button at bounding box center [502, 399] width 33 height 28
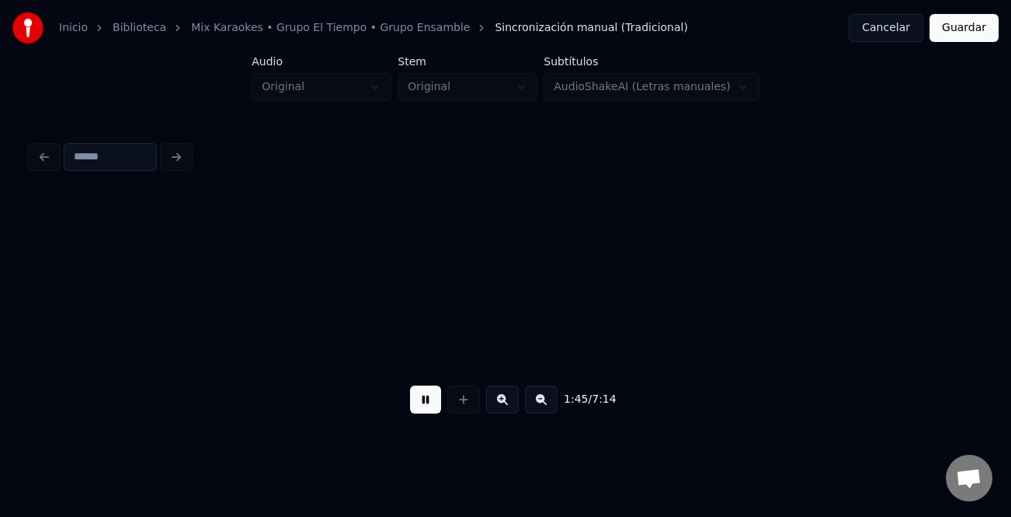
scroll to position [0, 3834]
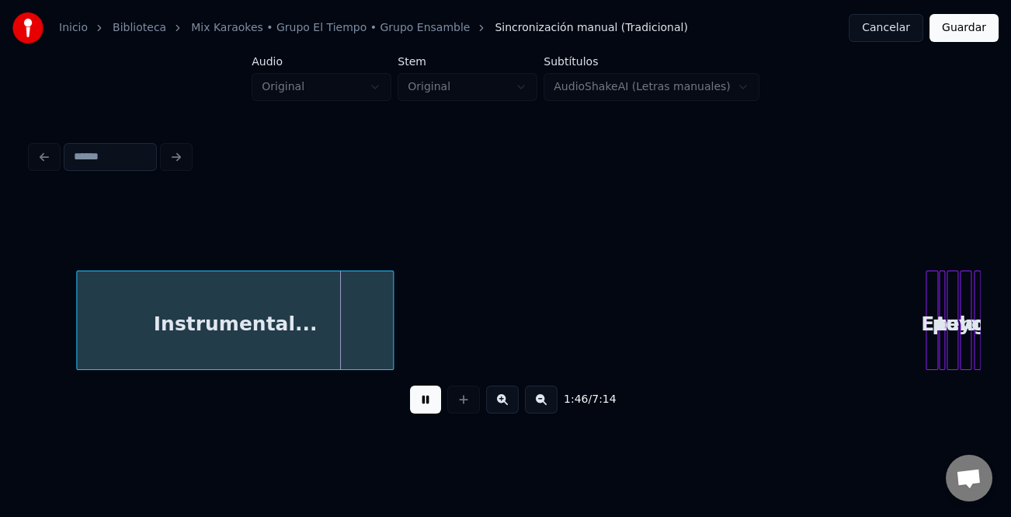
click at [173, 327] on div "Instrumental..." at bounding box center [235, 324] width 316 height 106
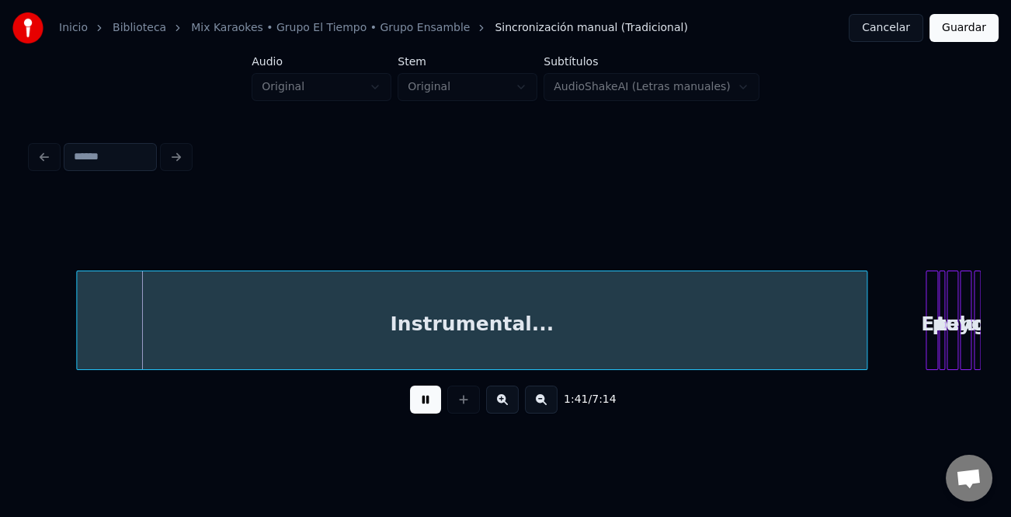
click at [864, 356] on div at bounding box center [864, 320] width 5 height 98
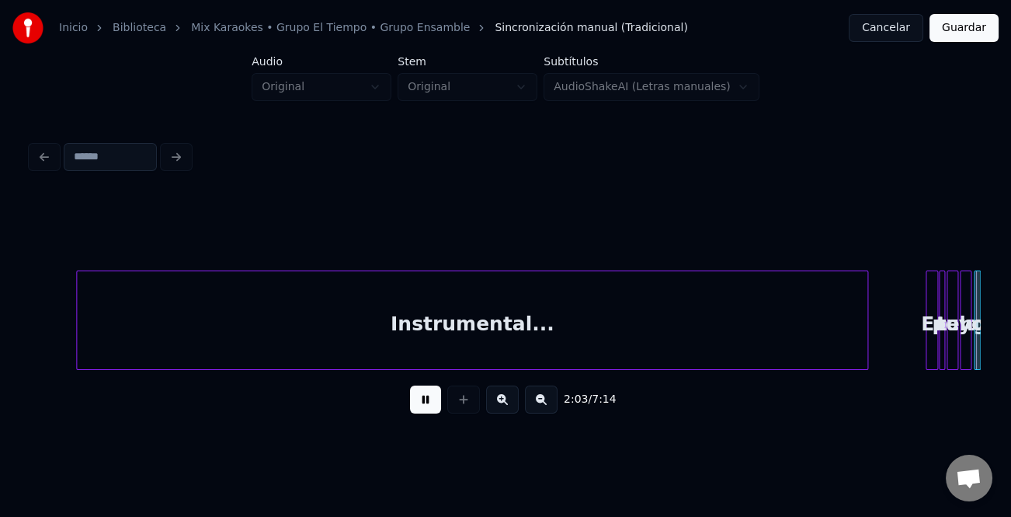
scroll to position [0, 4783]
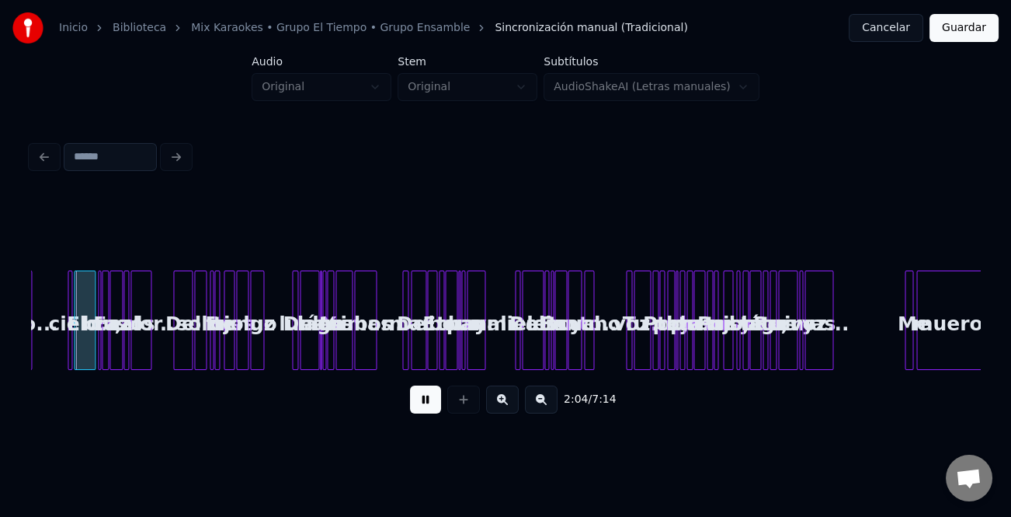
click at [500, 405] on button at bounding box center [502, 399] width 33 height 28
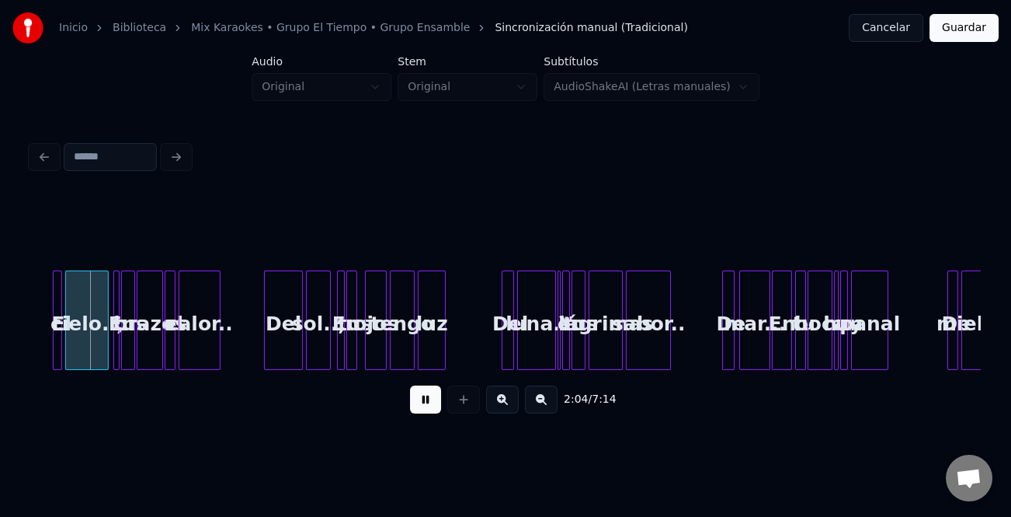
click at [500, 405] on button at bounding box center [502, 399] width 33 height 28
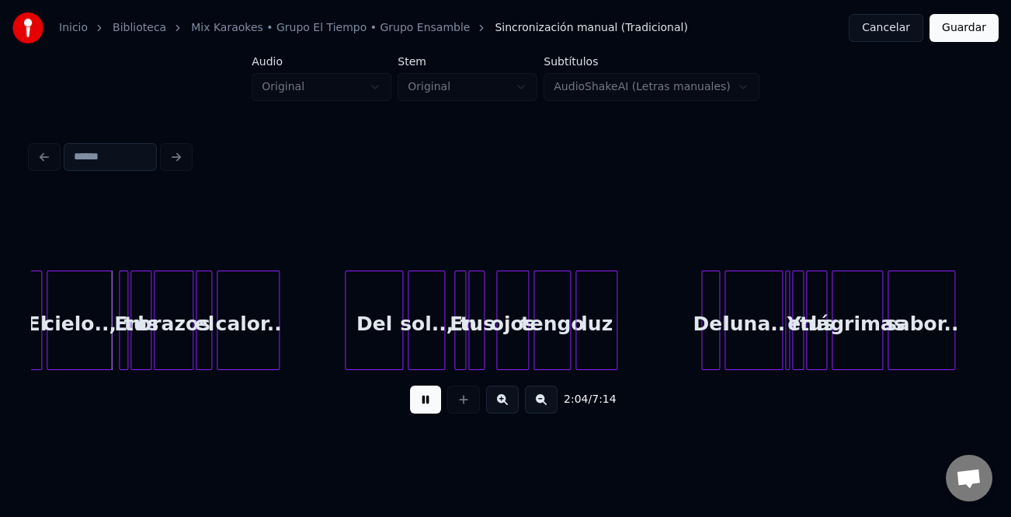
click at [500, 405] on button at bounding box center [502, 399] width 33 height 28
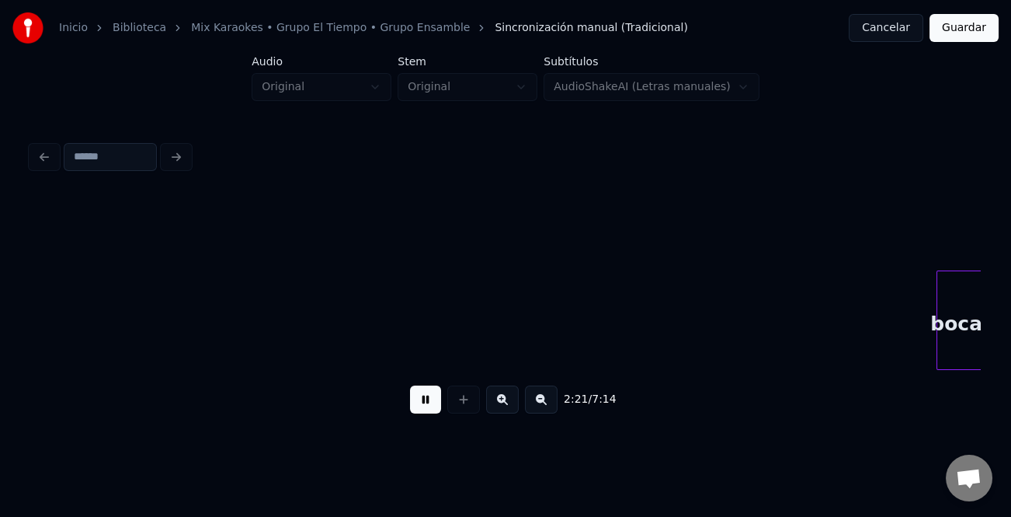
scroll to position [0, 22051]
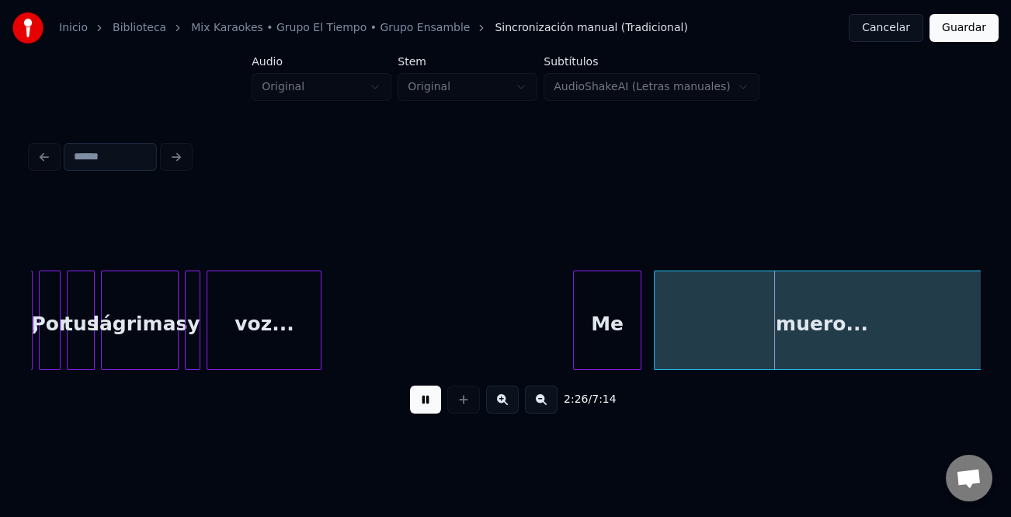
click at [574, 352] on div at bounding box center [576, 320] width 5 height 98
click at [436, 395] on button at bounding box center [425, 399] width 31 height 28
click at [419, 401] on button at bounding box center [425, 399] width 31 height 28
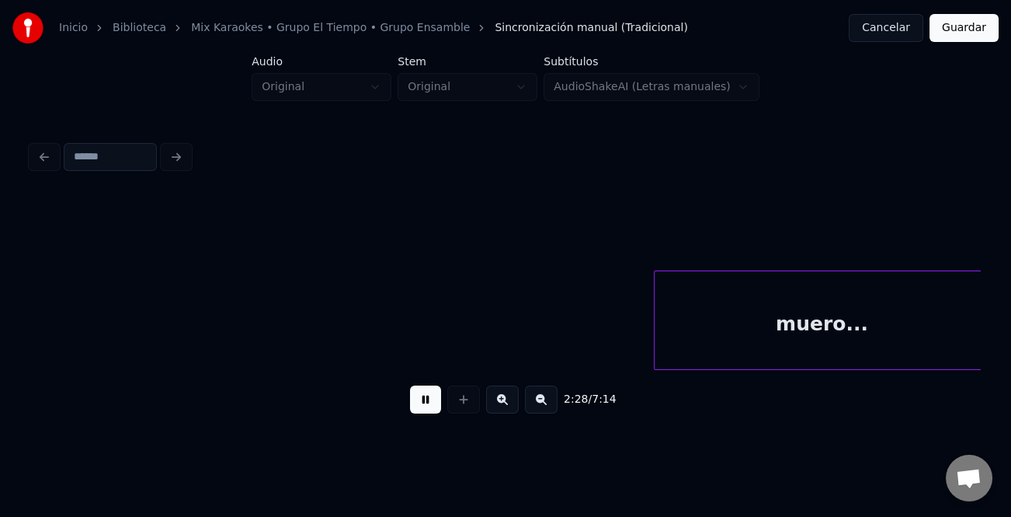
scroll to position [0, 23001]
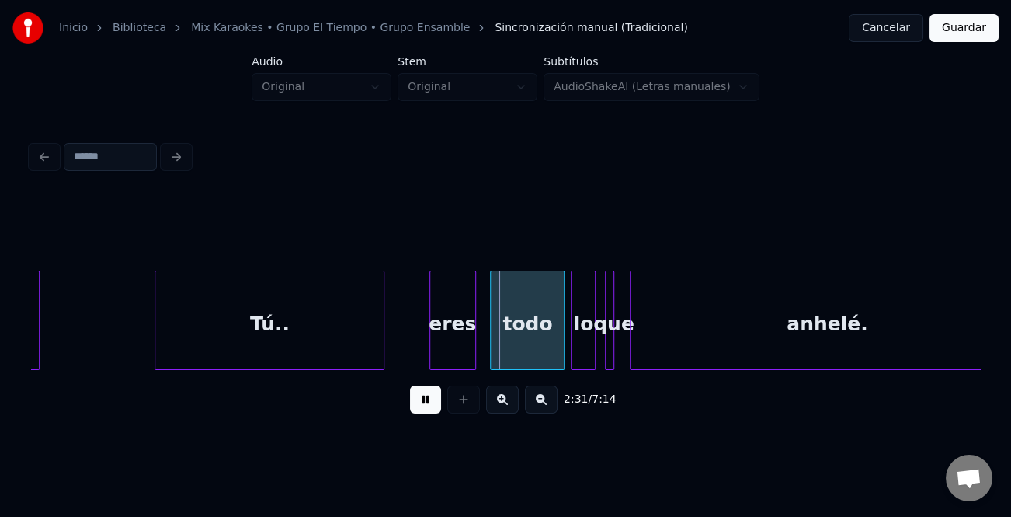
click at [446, 323] on div "eres" at bounding box center [452, 324] width 45 height 106
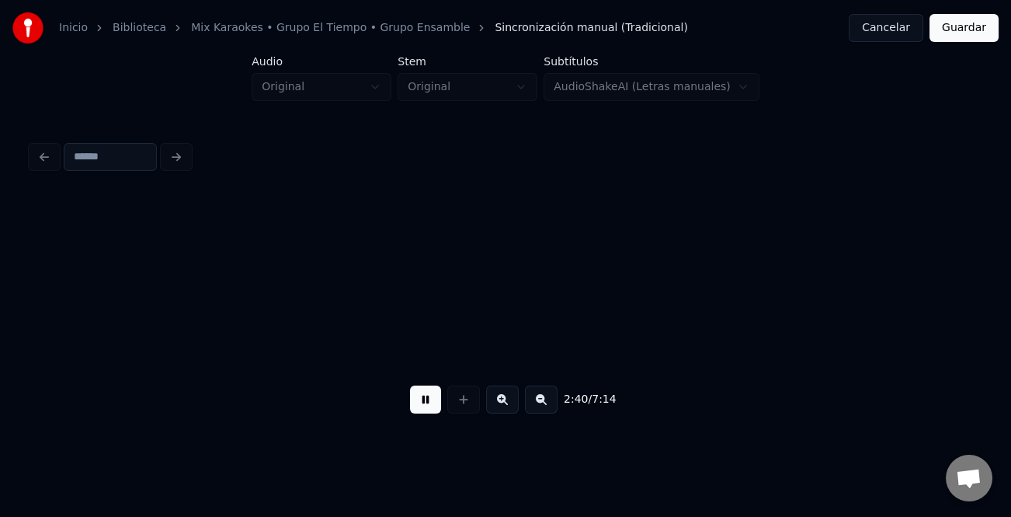
scroll to position [0, 24901]
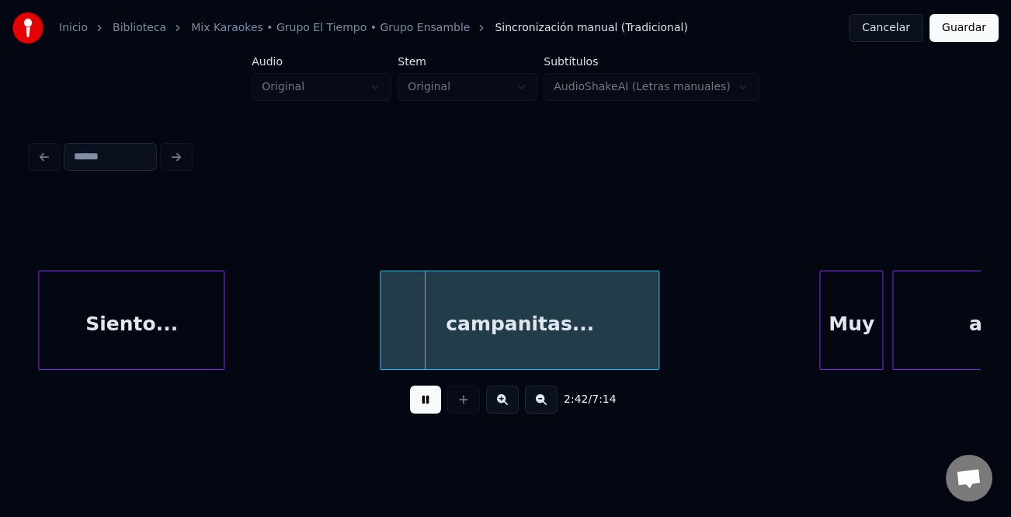
click at [820, 342] on div at bounding box center [822, 320] width 5 height 98
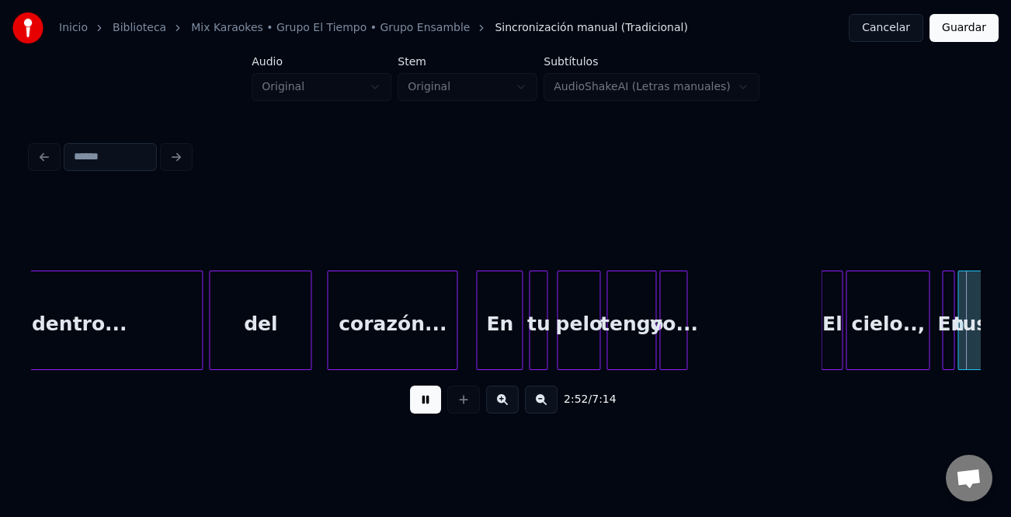
scroll to position [0, 26802]
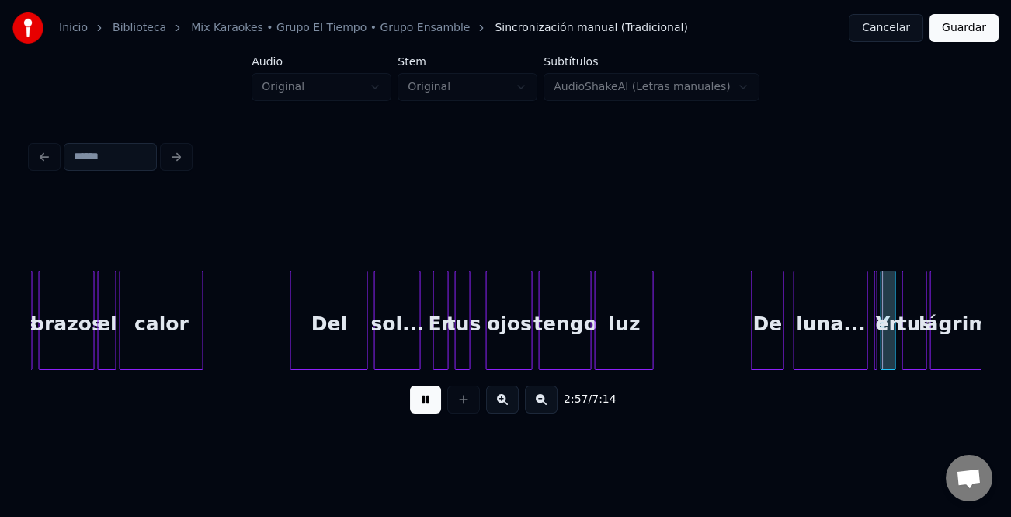
click at [752, 336] on div at bounding box center [754, 320] width 5 height 98
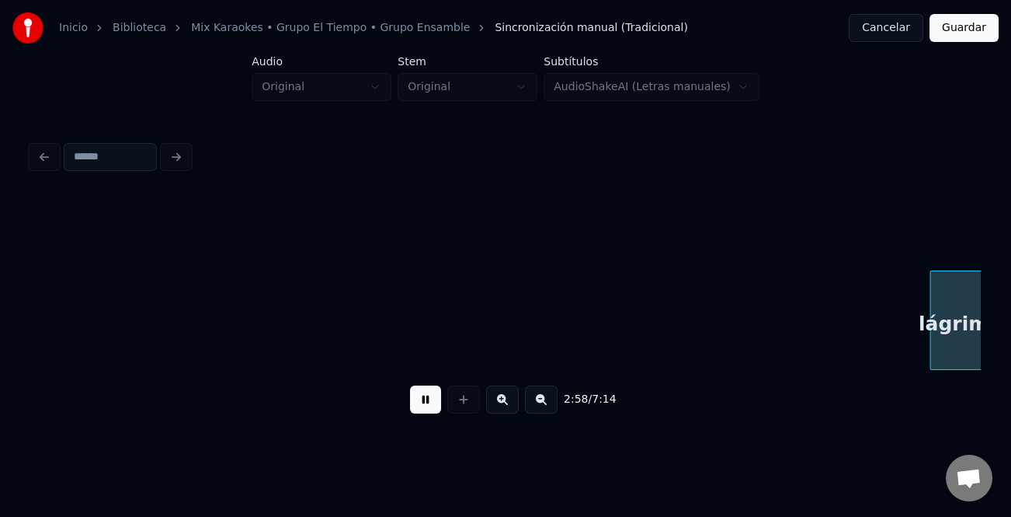
scroll to position [0, 27753]
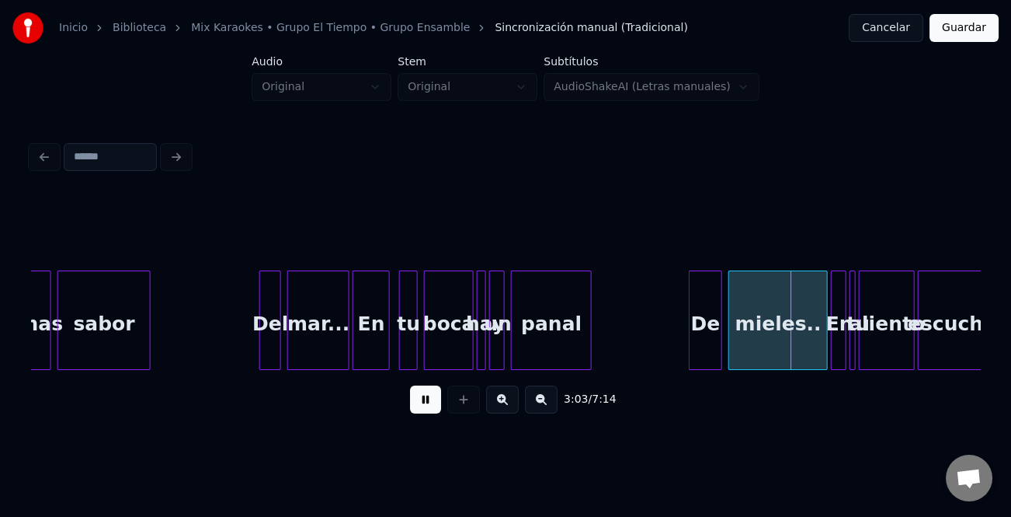
click at [690, 333] on div at bounding box center [692, 320] width 5 height 98
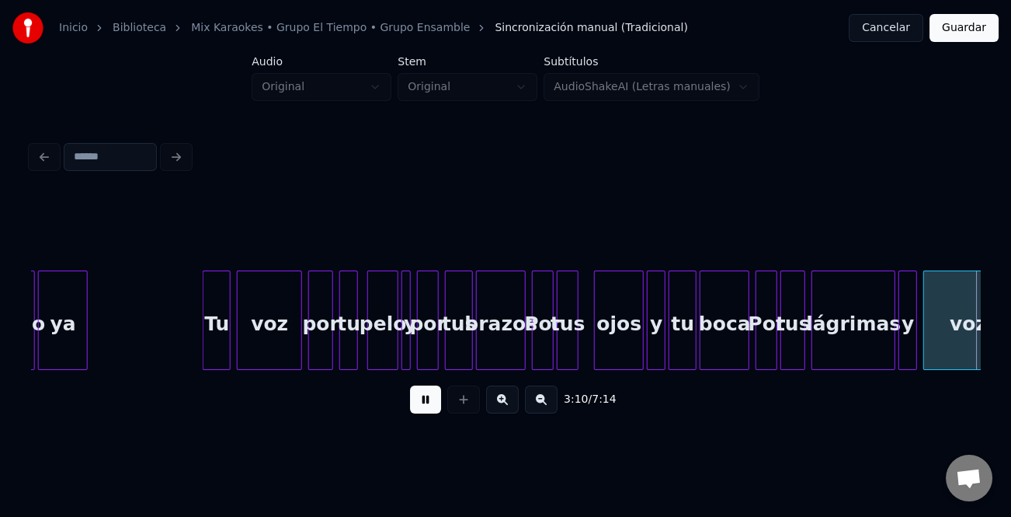
scroll to position [0, 29654]
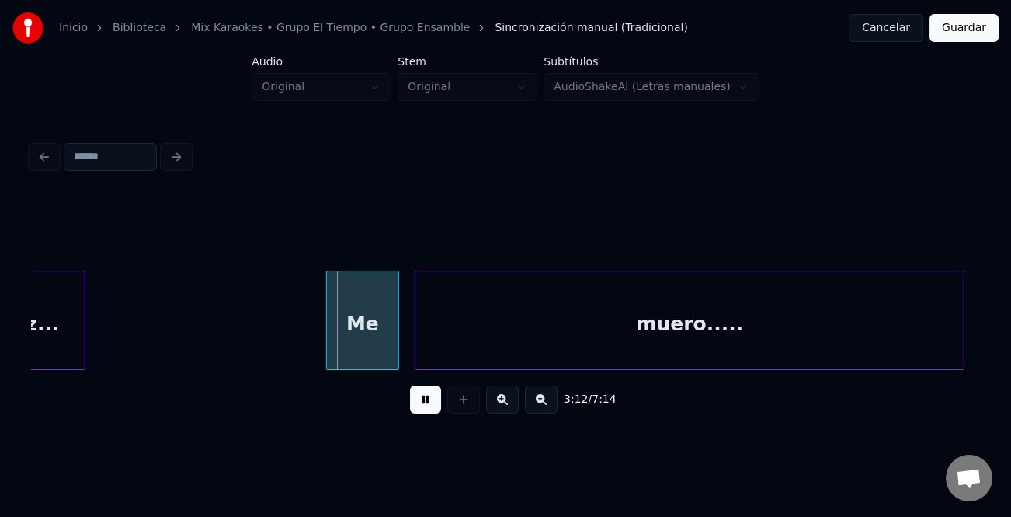
click at [327, 324] on div at bounding box center [329, 320] width 5 height 98
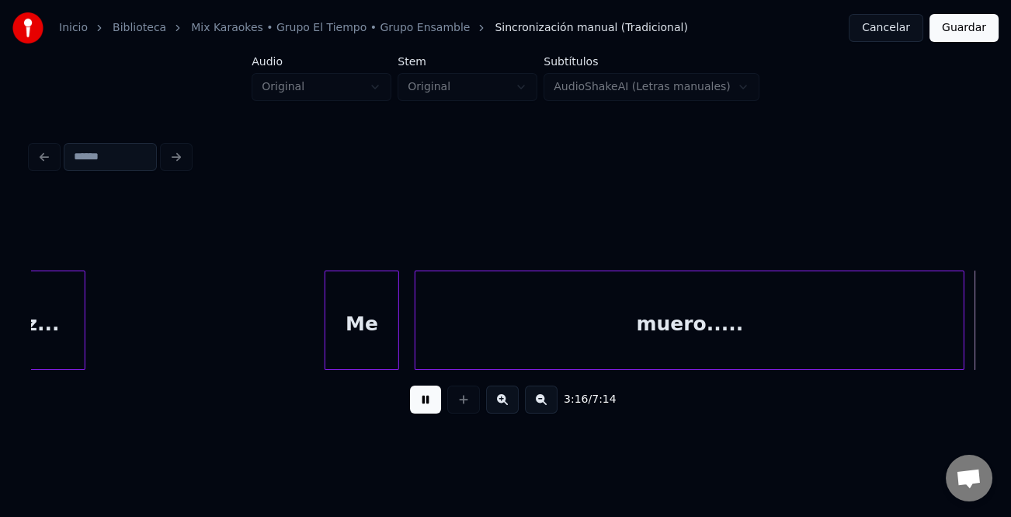
scroll to position [0, 30605]
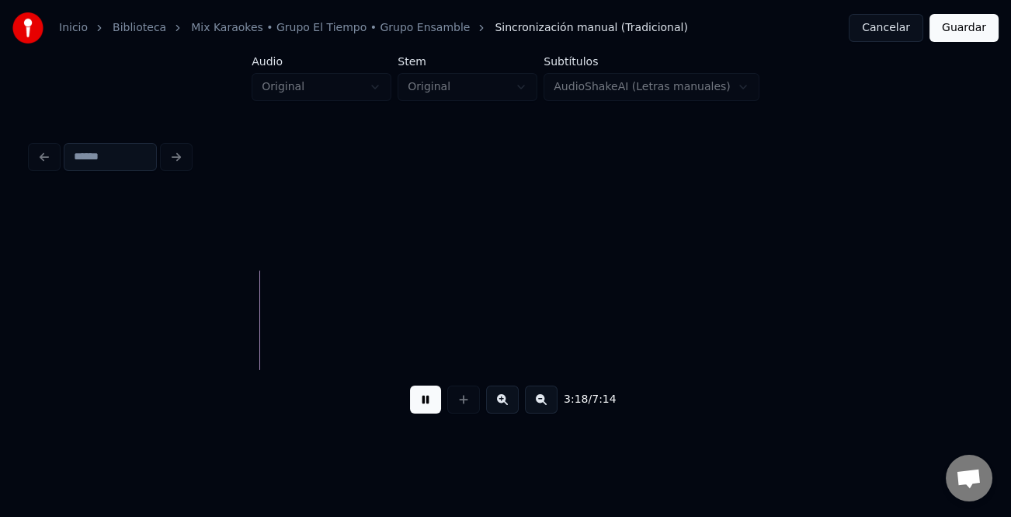
click at [542, 403] on button at bounding box center [541, 399] width 33 height 28
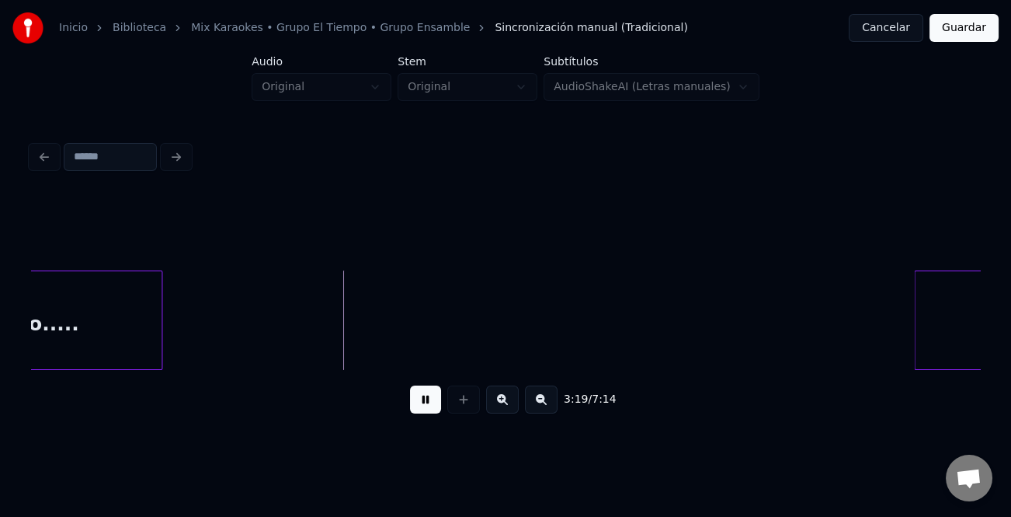
click at [542, 403] on button at bounding box center [541, 399] width 33 height 28
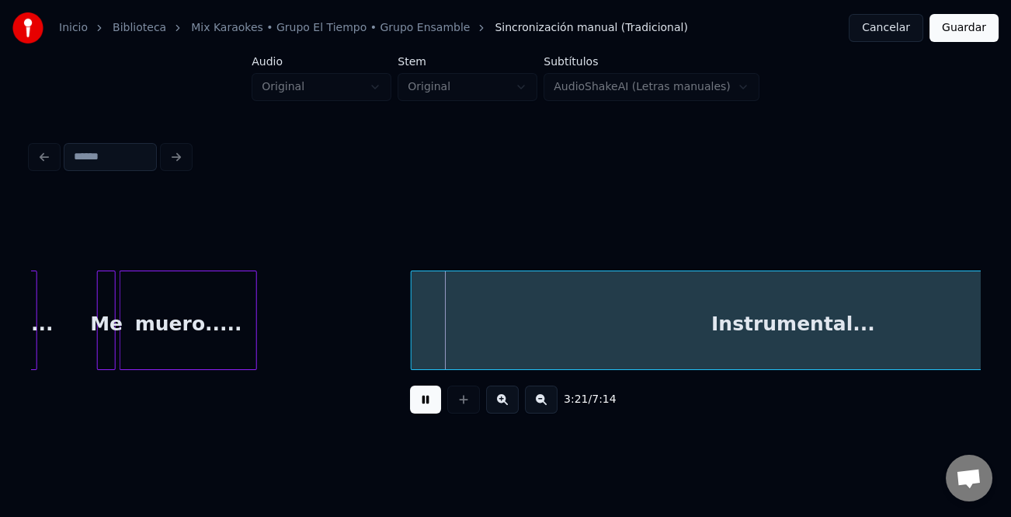
click at [413, 342] on div at bounding box center [414, 320] width 5 height 98
click at [421, 342] on div at bounding box center [421, 320] width 5 height 98
drag, startPoint x: 429, startPoint y: 410, endPoint x: 449, endPoint y: 390, distance: 28.6
click at [433, 409] on button at bounding box center [425, 399] width 31 height 28
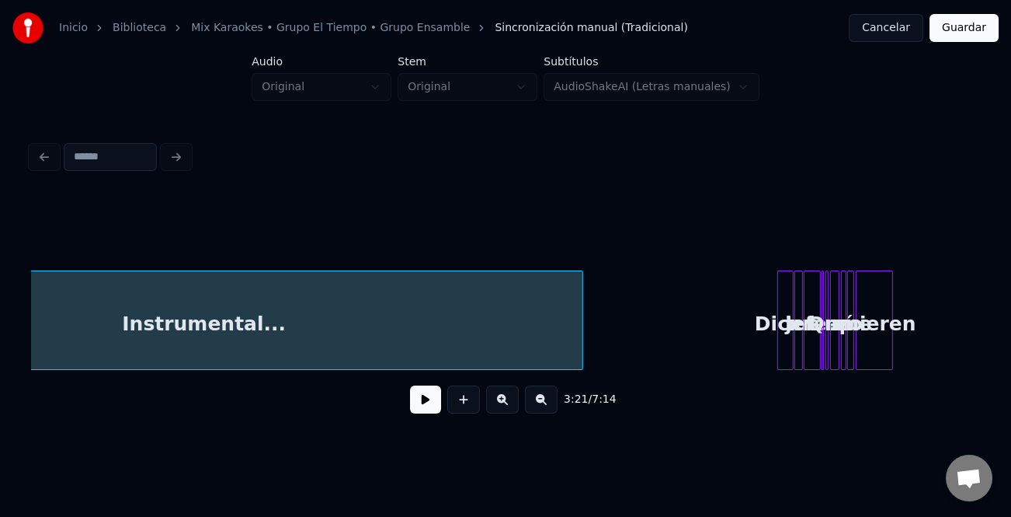
scroll to position [0, 8001]
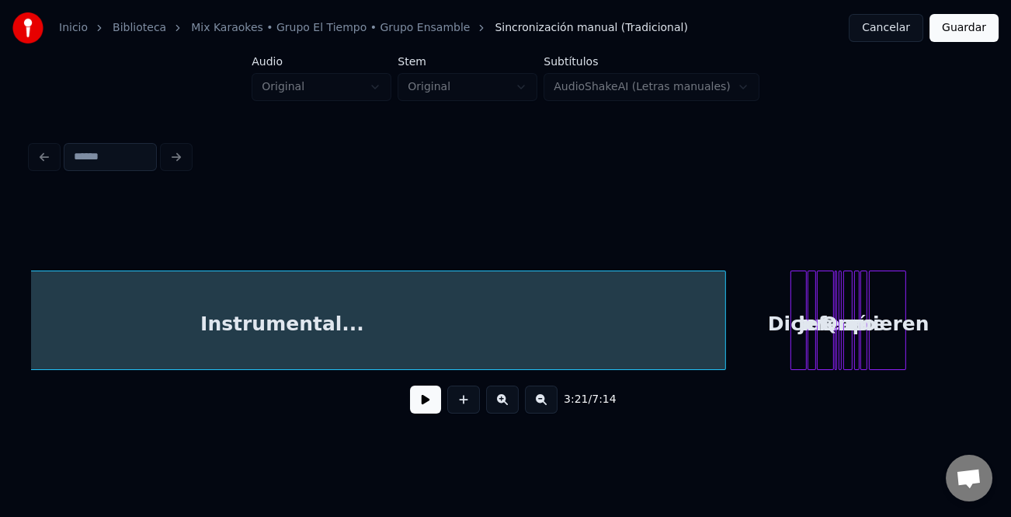
click at [722, 355] on div at bounding box center [723, 320] width 5 height 98
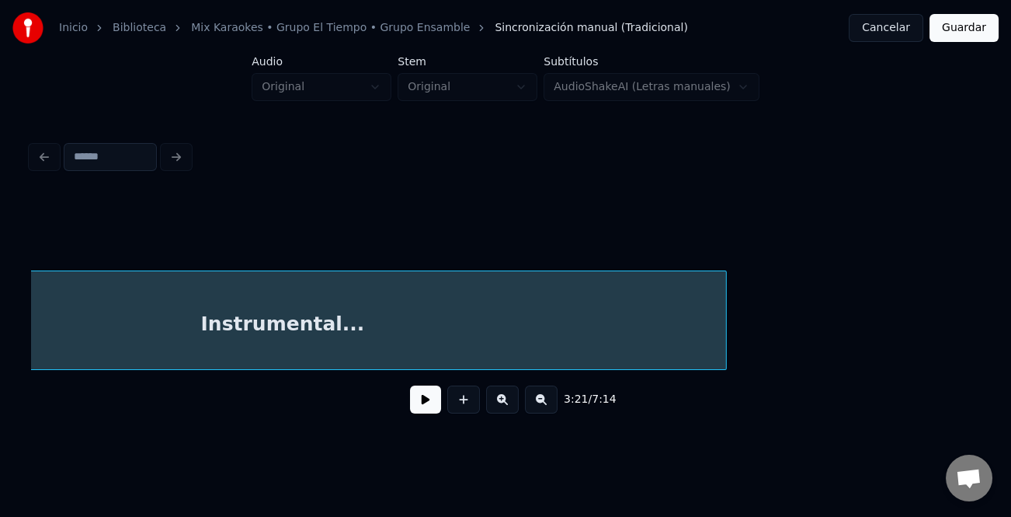
scroll to position [0, 7808]
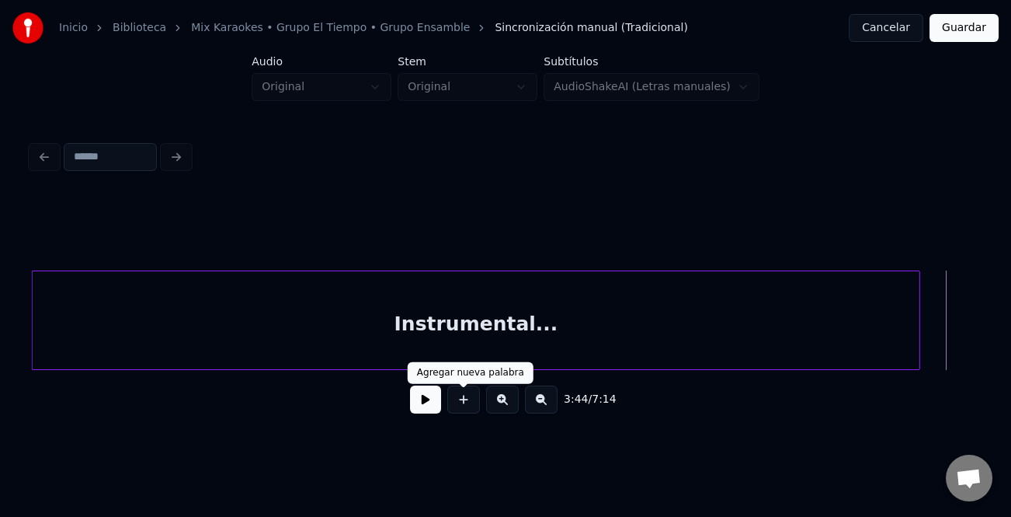
click at [433, 400] on button at bounding box center [425, 399] width 31 height 28
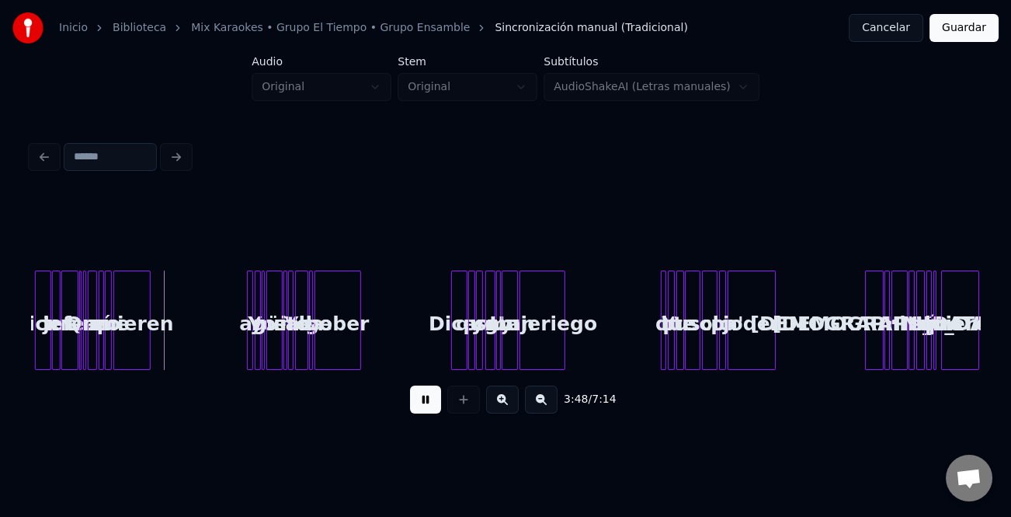
click at [509, 404] on button at bounding box center [502, 399] width 33 height 28
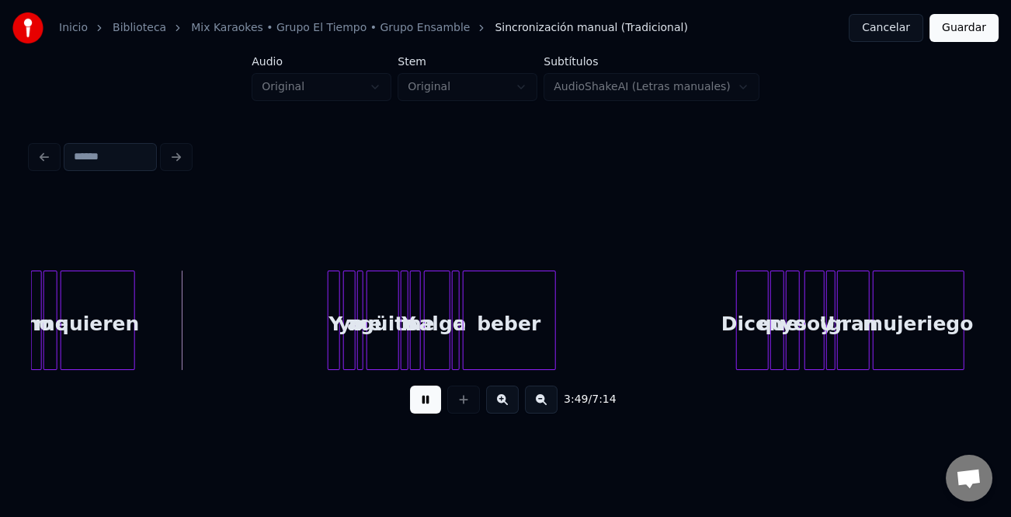
click at [509, 404] on button at bounding box center [502, 399] width 33 height 28
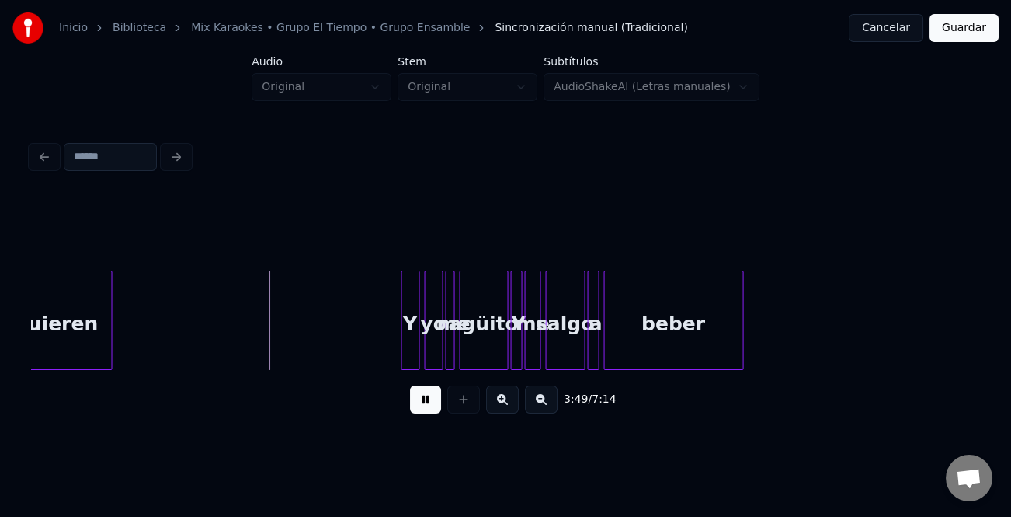
click at [509, 404] on button at bounding box center [502, 399] width 33 height 28
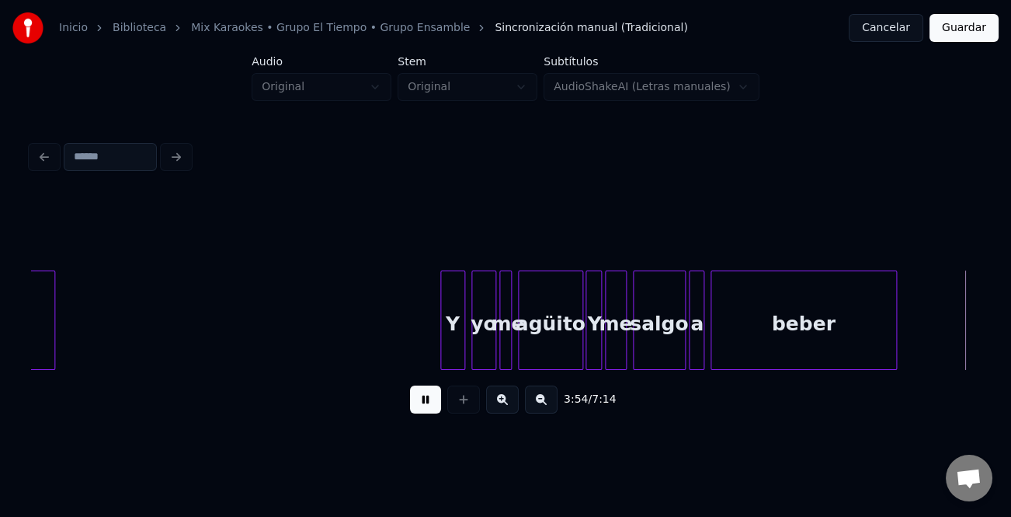
scroll to position [0, 36431]
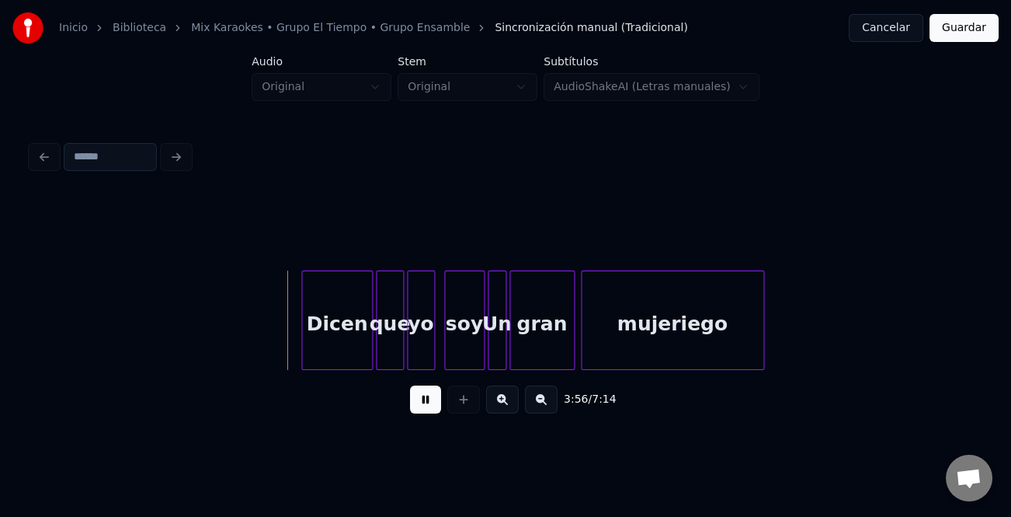
click at [303, 332] on div at bounding box center [304, 320] width 5 height 98
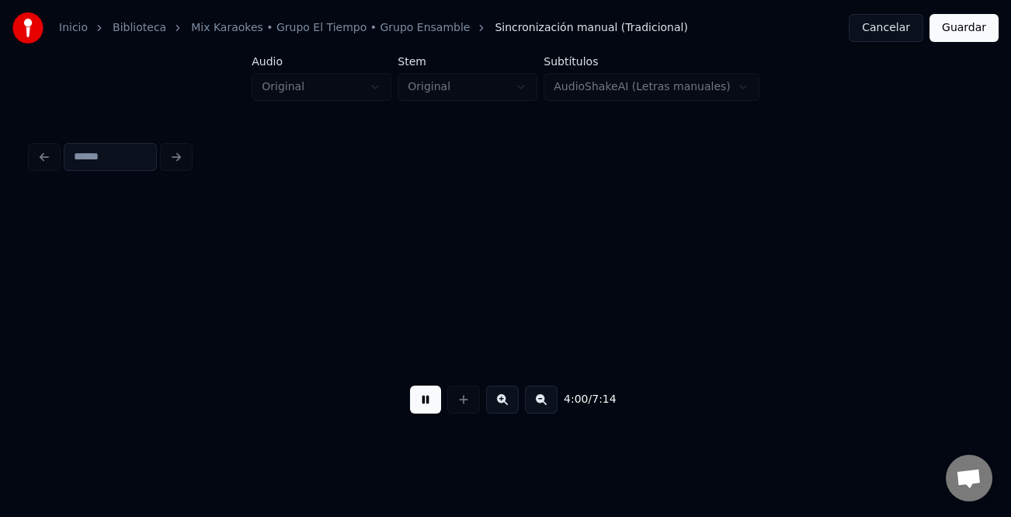
scroll to position [0, 37381]
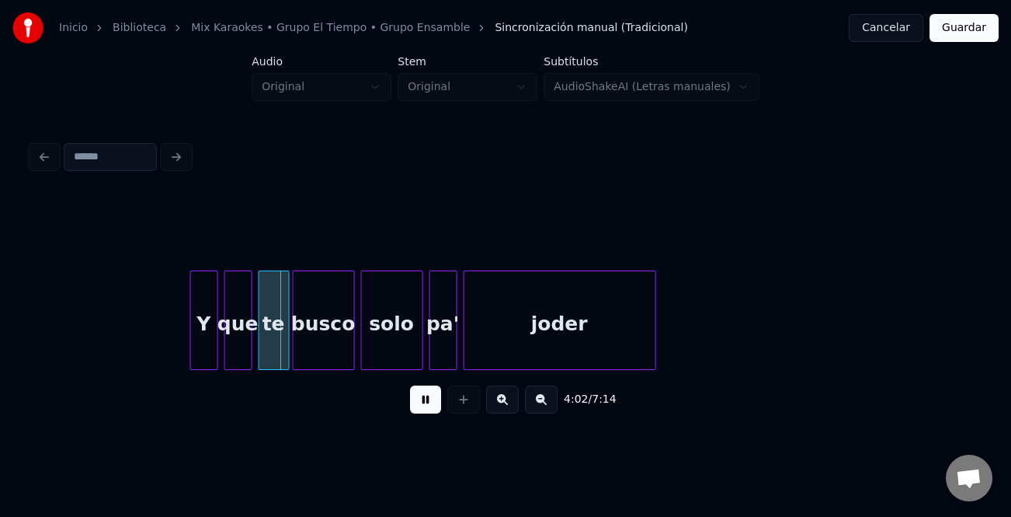
click at [191, 351] on div at bounding box center [193, 320] width 5 height 98
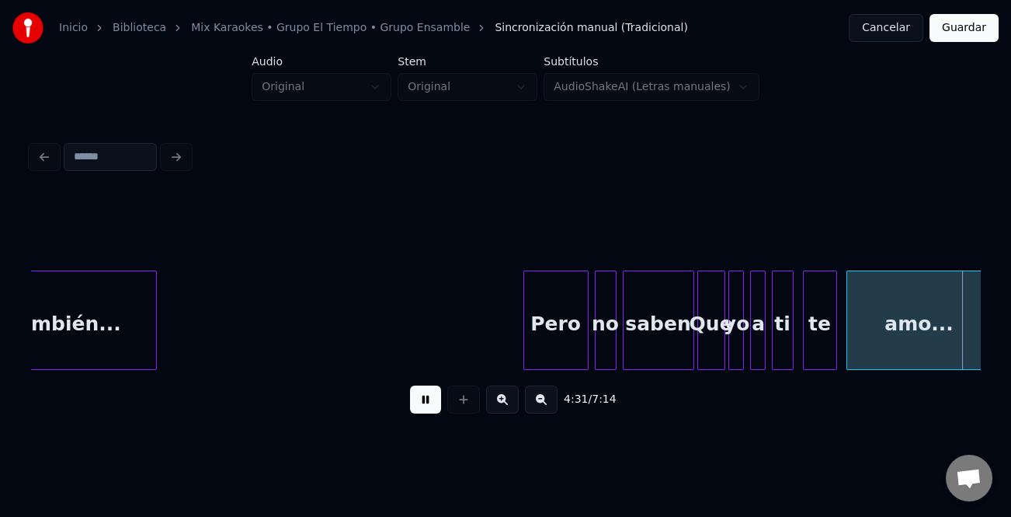
scroll to position [0, 42133]
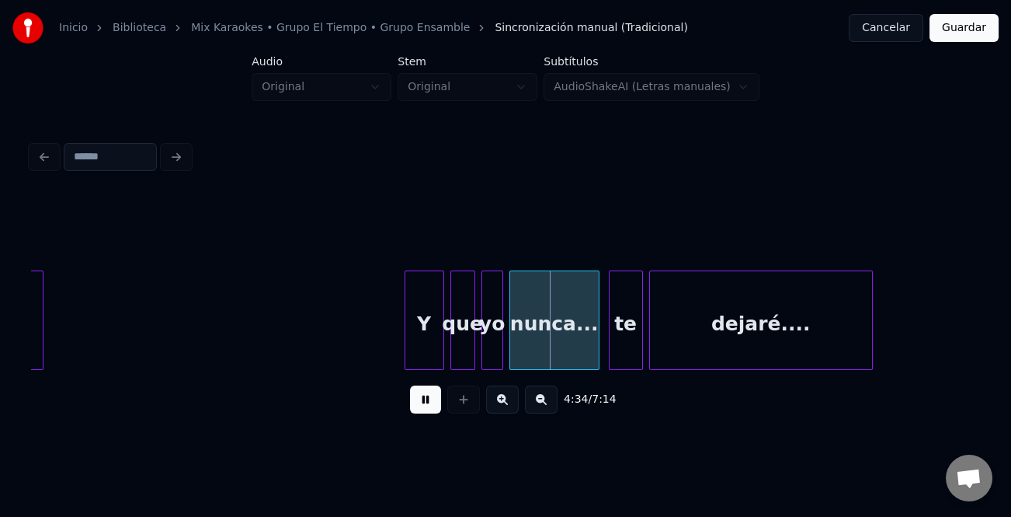
click at [406, 342] on div at bounding box center [408, 320] width 5 height 98
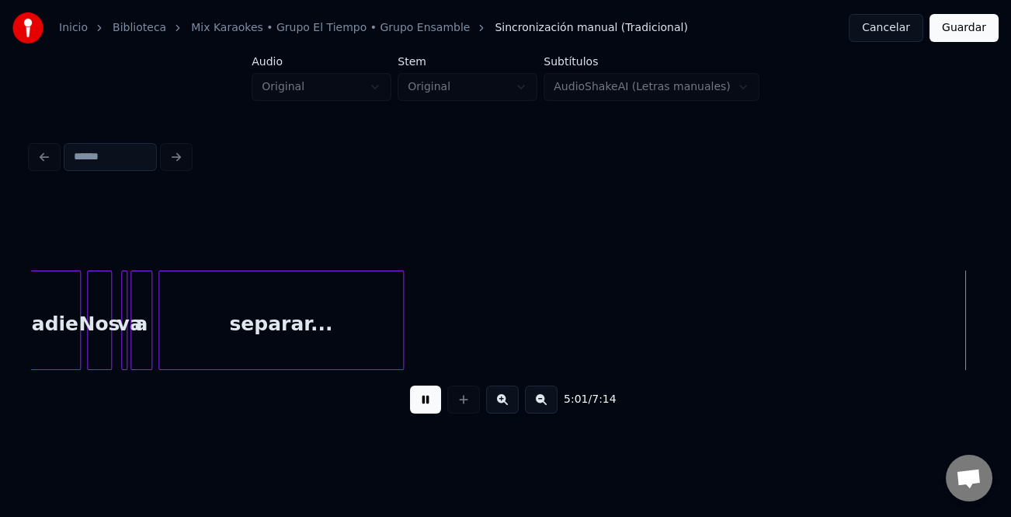
scroll to position [0, 46882]
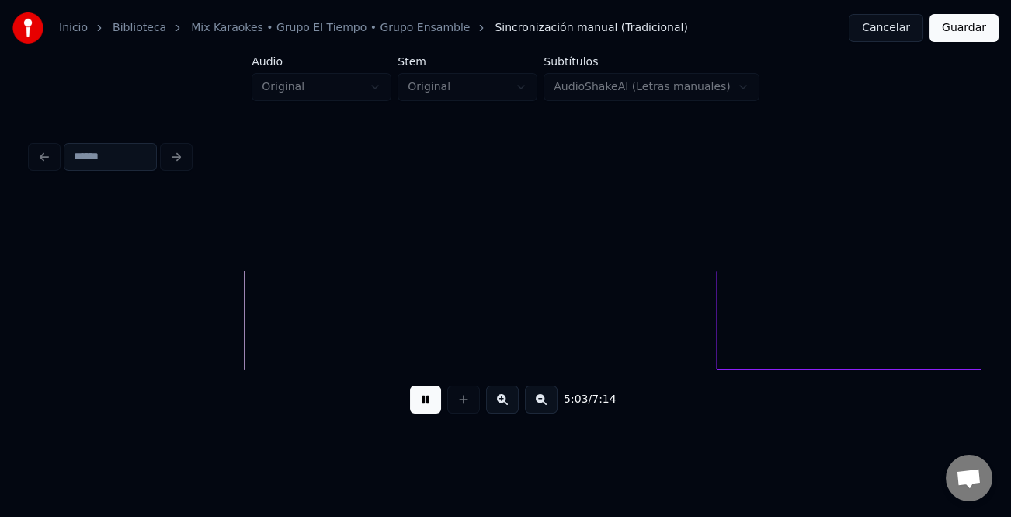
click at [538, 397] on button at bounding box center [541, 399] width 33 height 28
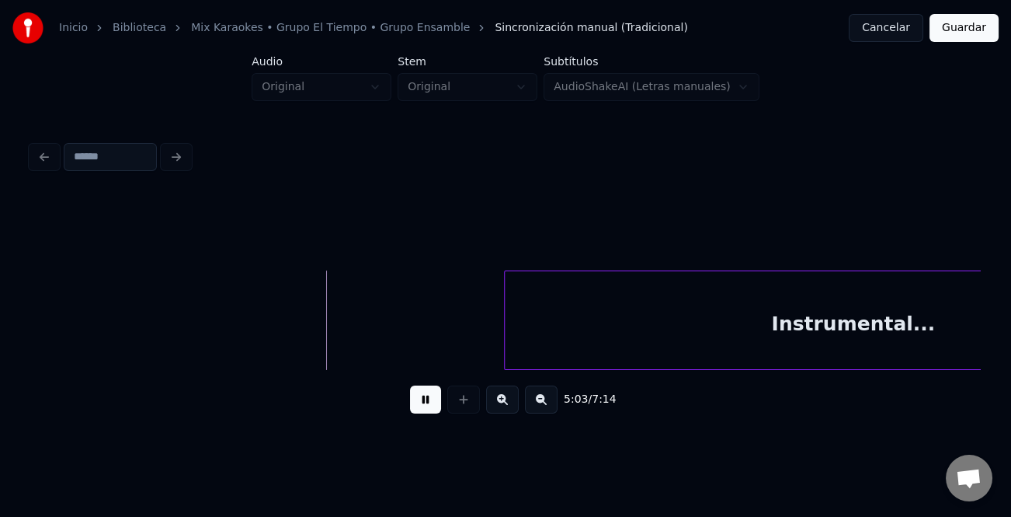
click at [538, 397] on button at bounding box center [541, 399] width 33 height 28
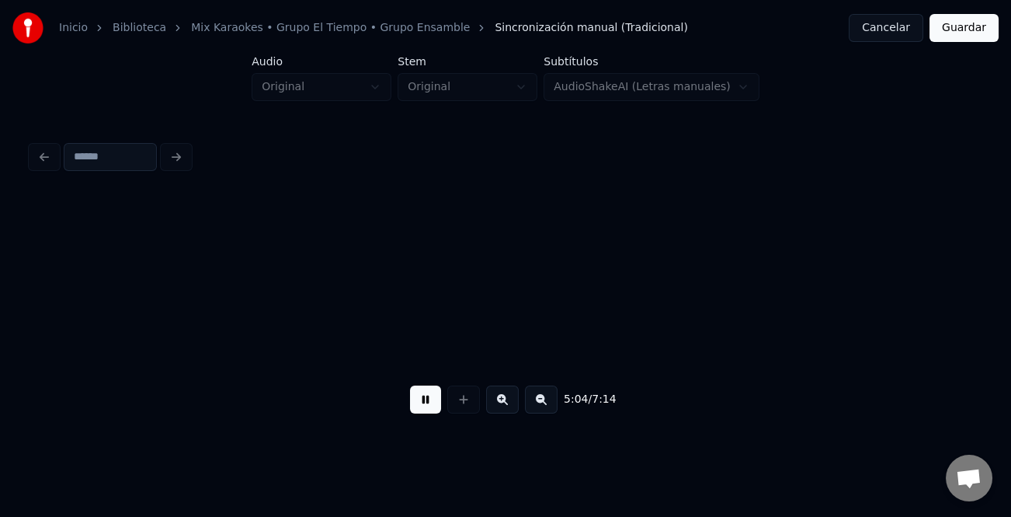
scroll to position [0, 11500]
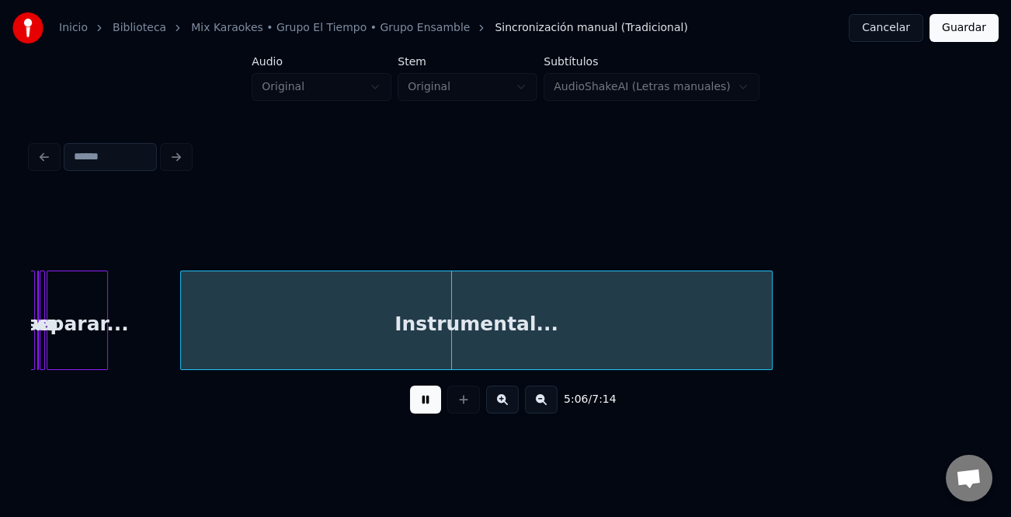
click at [181, 339] on div at bounding box center [183, 320] width 5 height 98
click at [433, 405] on button at bounding box center [425, 399] width 31 height 28
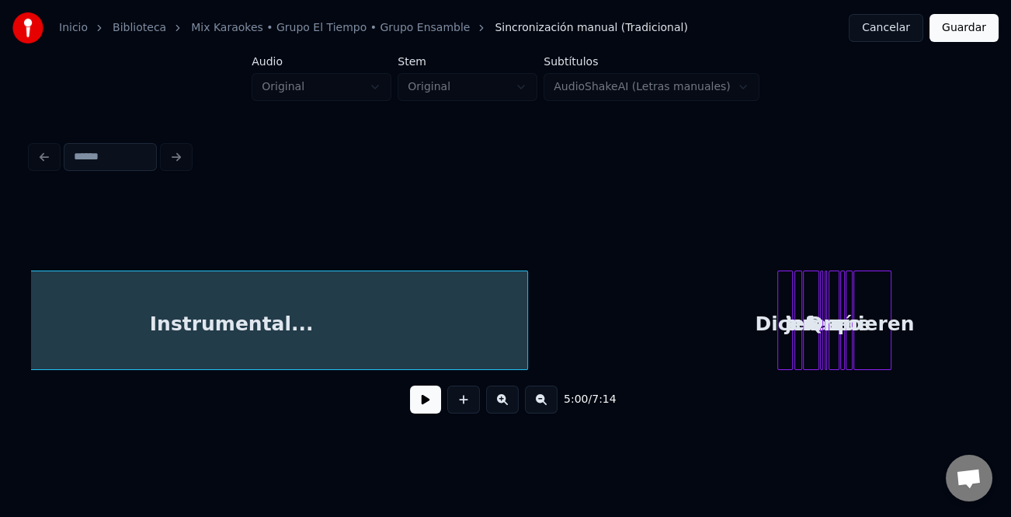
scroll to position [0, 11759]
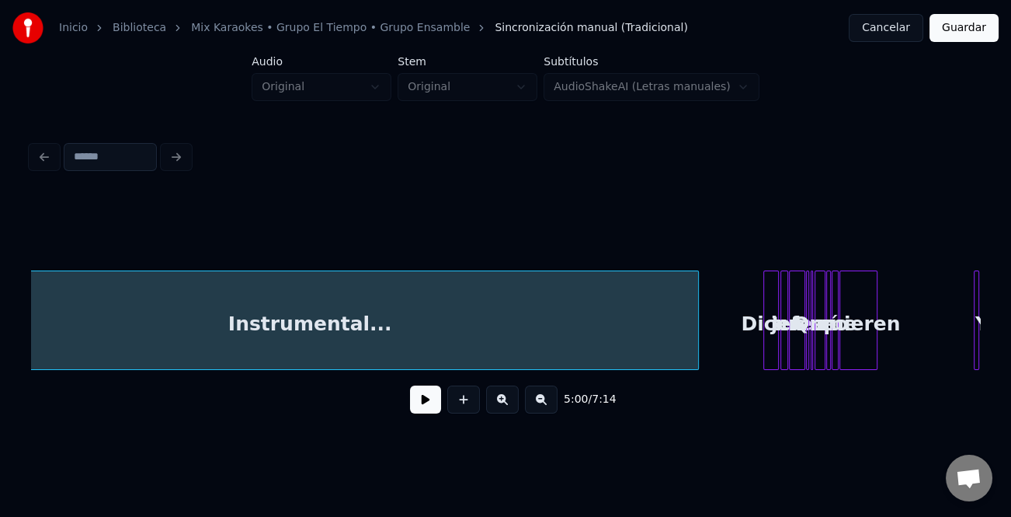
click at [694, 342] on div at bounding box center [696, 320] width 5 height 98
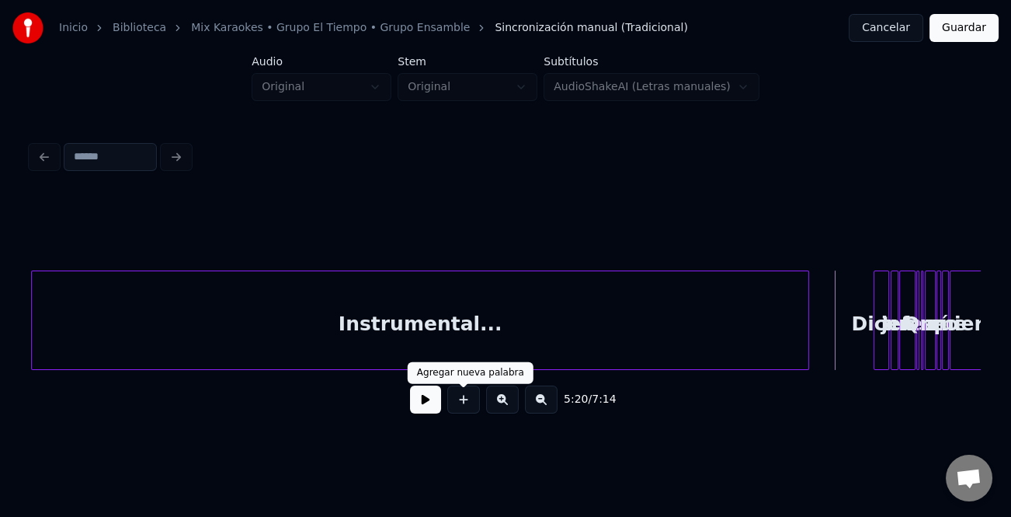
click at [420, 395] on button at bounding box center [425, 399] width 31 height 28
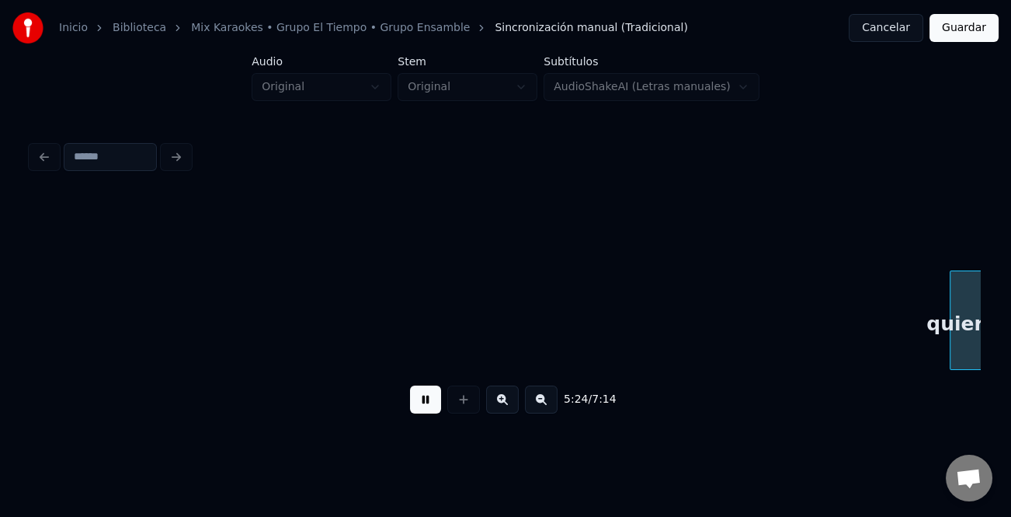
scroll to position [0, 12598]
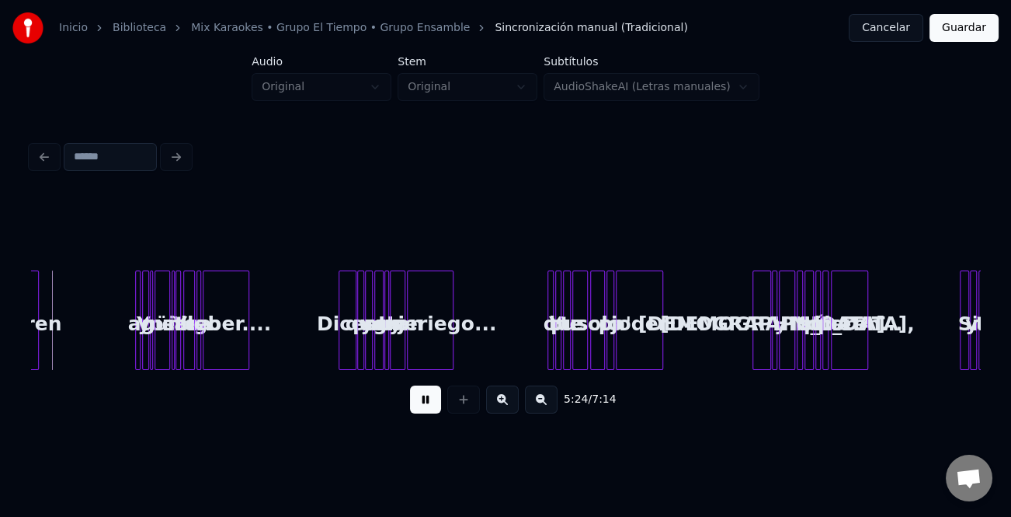
click at [426, 402] on button at bounding box center [425, 399] width 31 height 28
click at [427, 404] on button at bounding box center [425, 399] width 31 height 28
click at [754, 308] on div "[DEMOGRAPHIC_DATA]" at bounding box center [762, 324] width 17 height 106
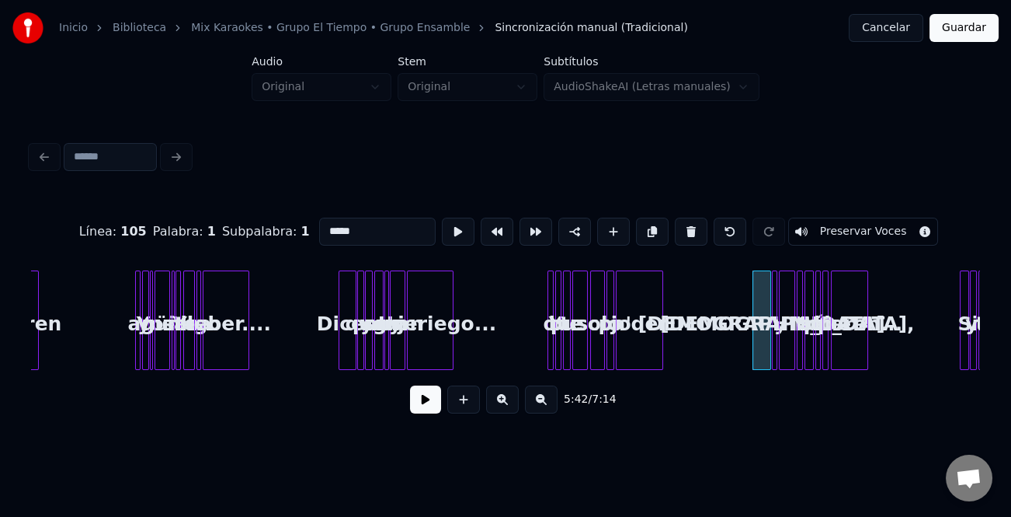
click at [506, 404] on button at bounding box center [502, 399] width 33 height 28
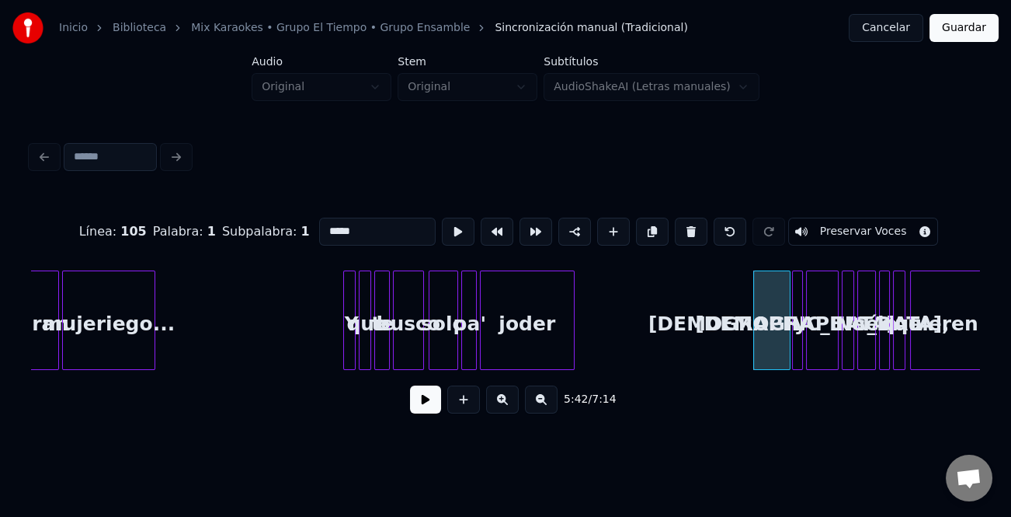
click at [506, 402] on button at bounding box center [502, 399] width 33 height 28
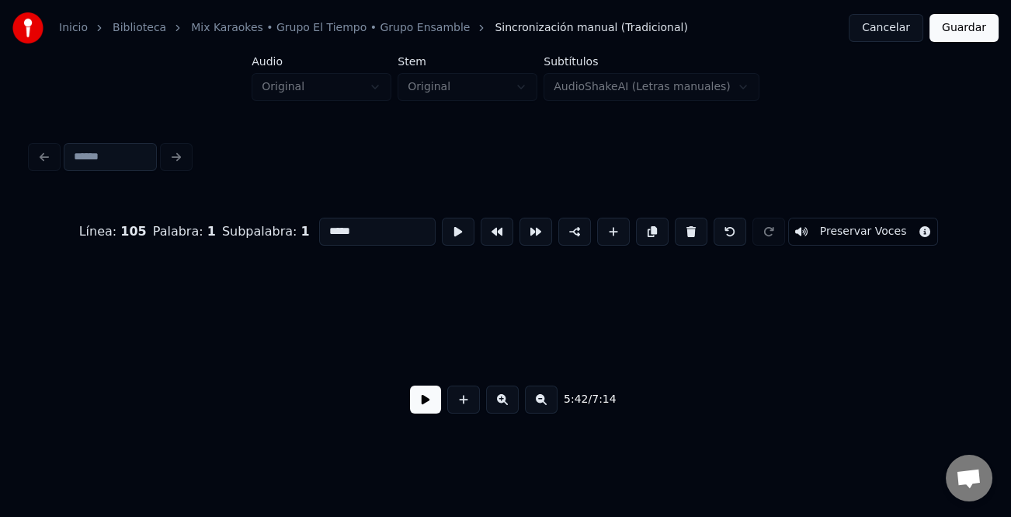
scroll to position [0, 39234]
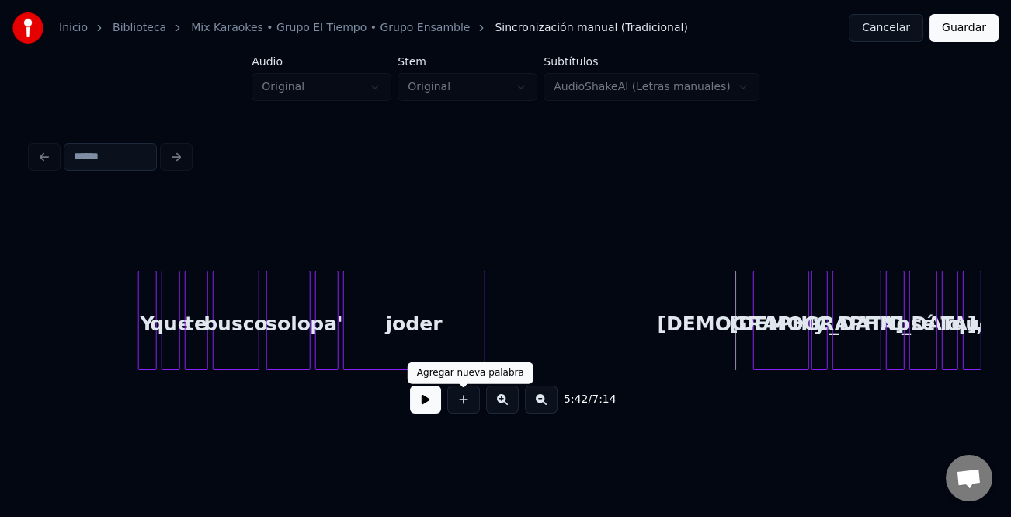
click at [411, 407] on button at bounding box center [425, 399] width 31 height 28
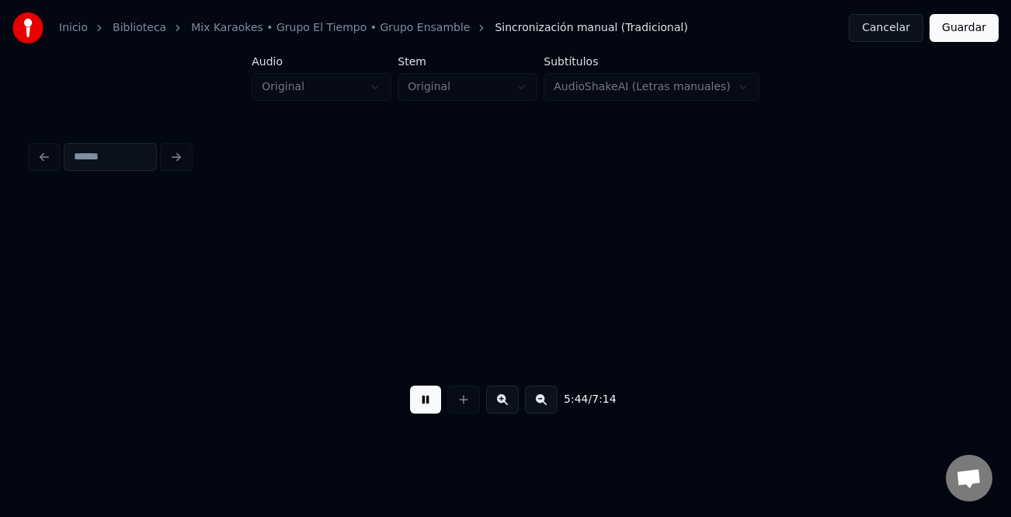
scroll to position [0, 40185]
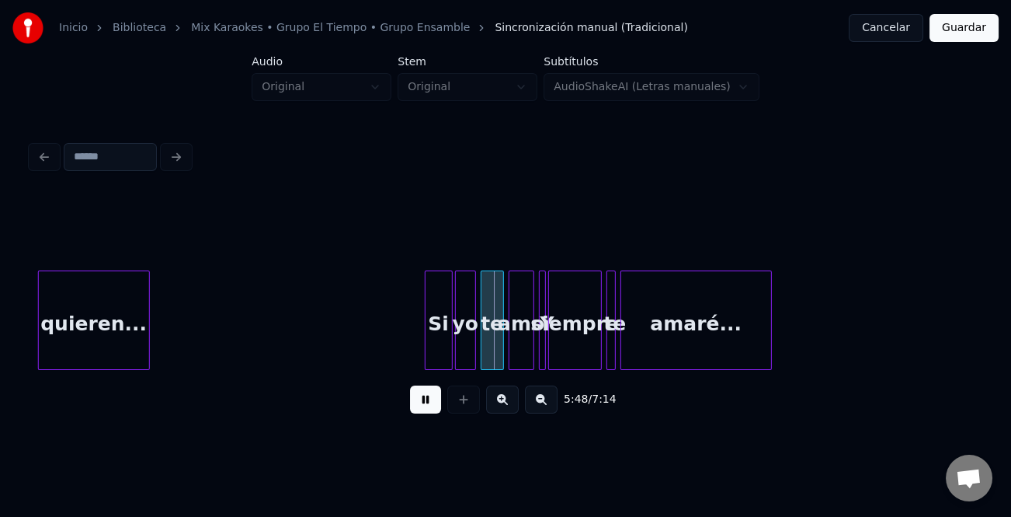
click at [426, 318] on div at bounding box center [428, 320] width 5 height 98
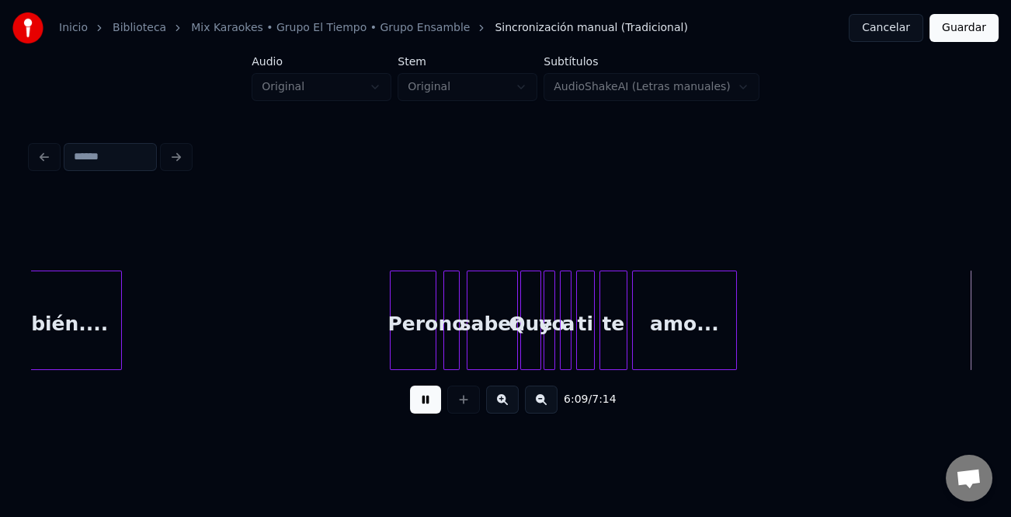
scroll to position [0, 43034]
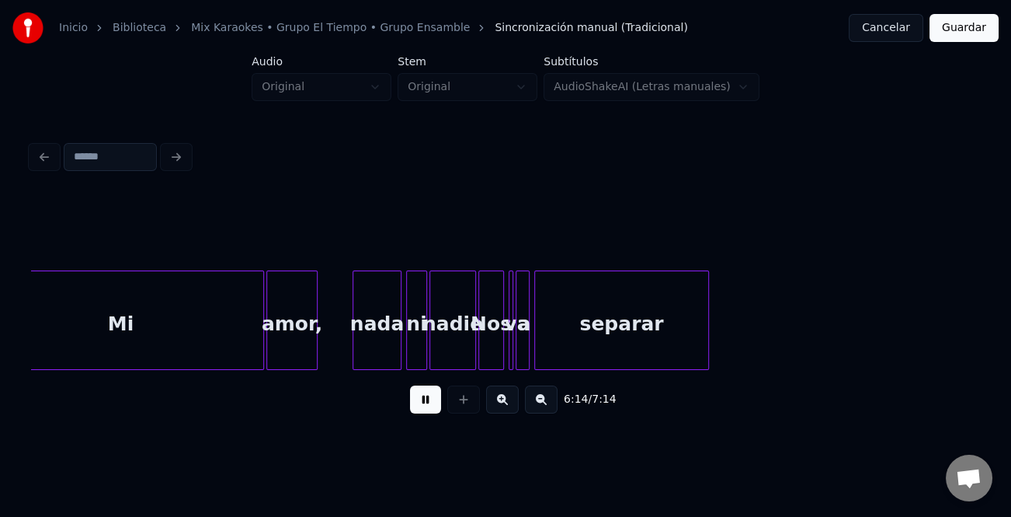
scroll to position [0, 43692]
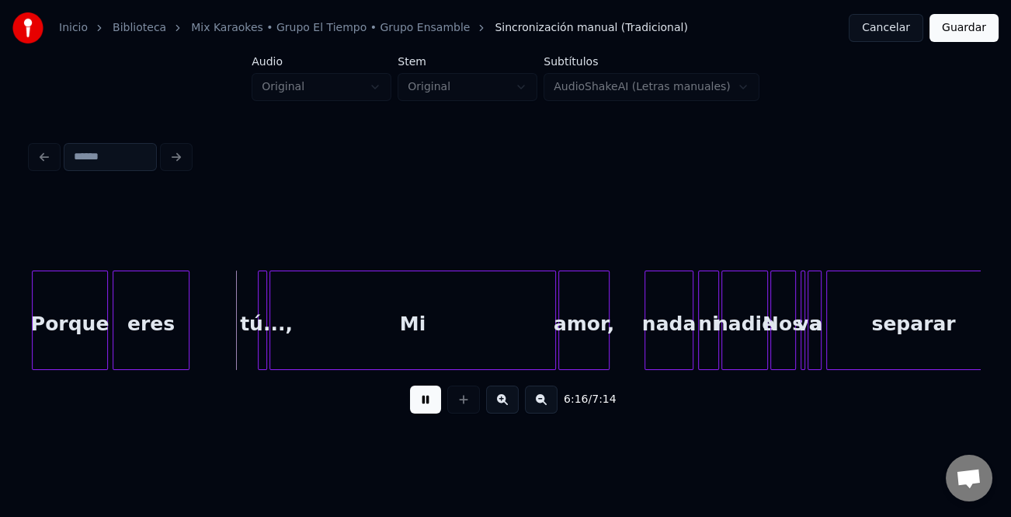
click at [158, 340] on div "eres" at bounding box center [150, 324] width 75 height 106
click at [235, 350] on div at bounding box center [237, 320] width 5 height 98
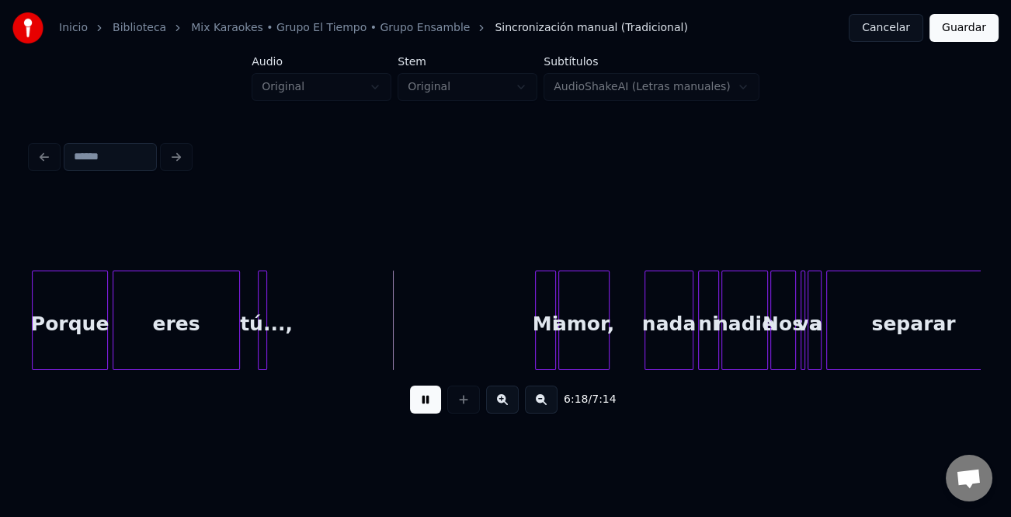
click at [536, 340] on div at bounding box center [538, 320] width 5 height 98
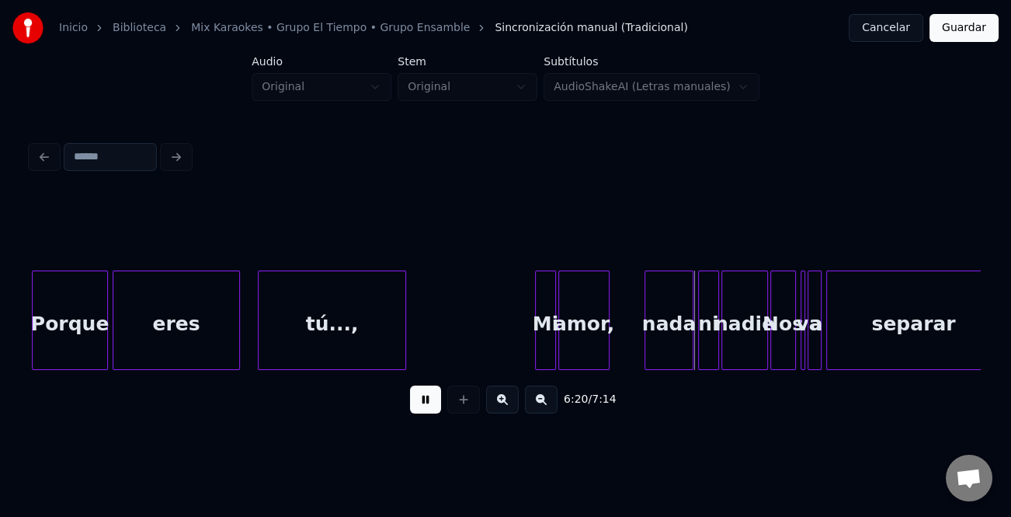
click at [406, 357] on div at bounding box center [403, 320] width 5 height 98
click at [527, 334] on div at bounding box center [528, 320] width 5 height 98
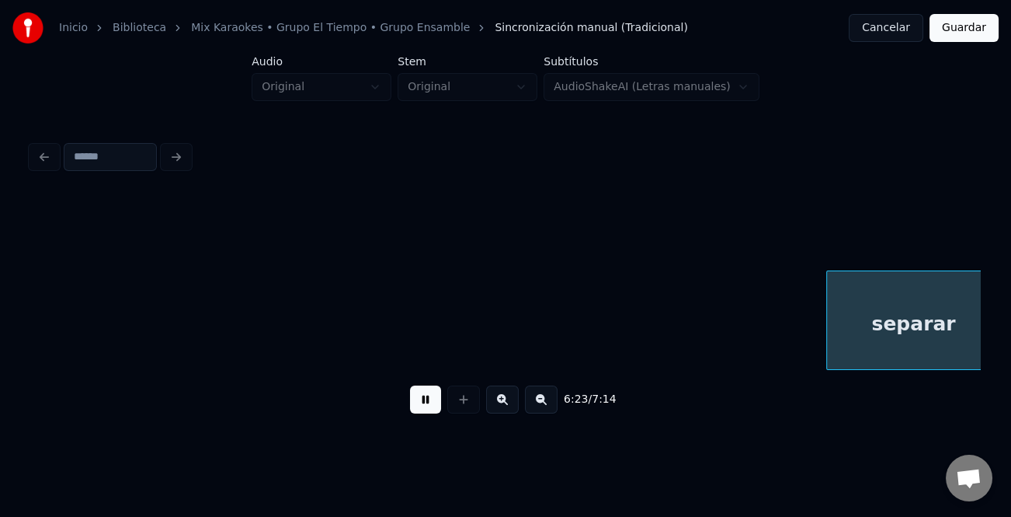
scroll to position [0, 44642]
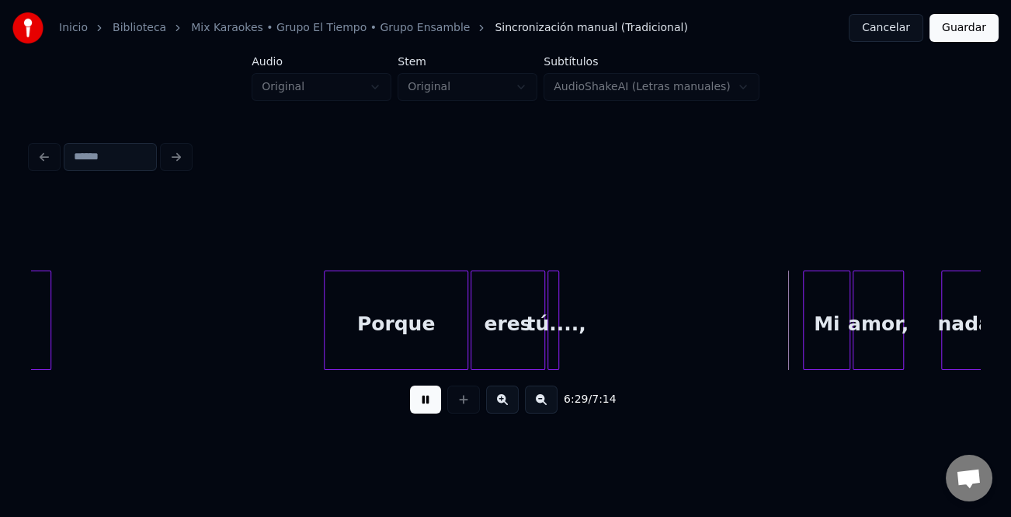
click at [809, 343] on div at bounding box center [806, 320] width 5 height 98
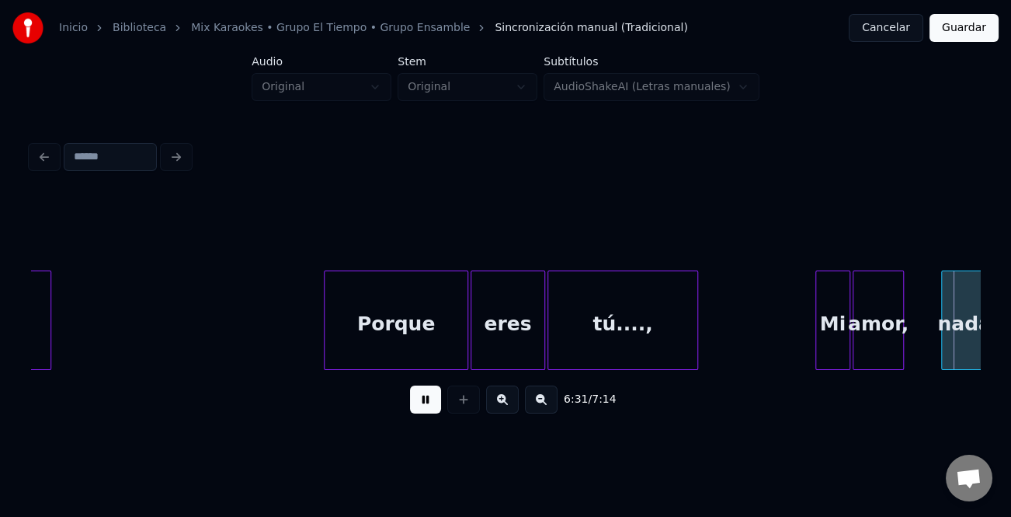
click at [696, 347] on div at bounding box center [695, 320] width 5 height 98
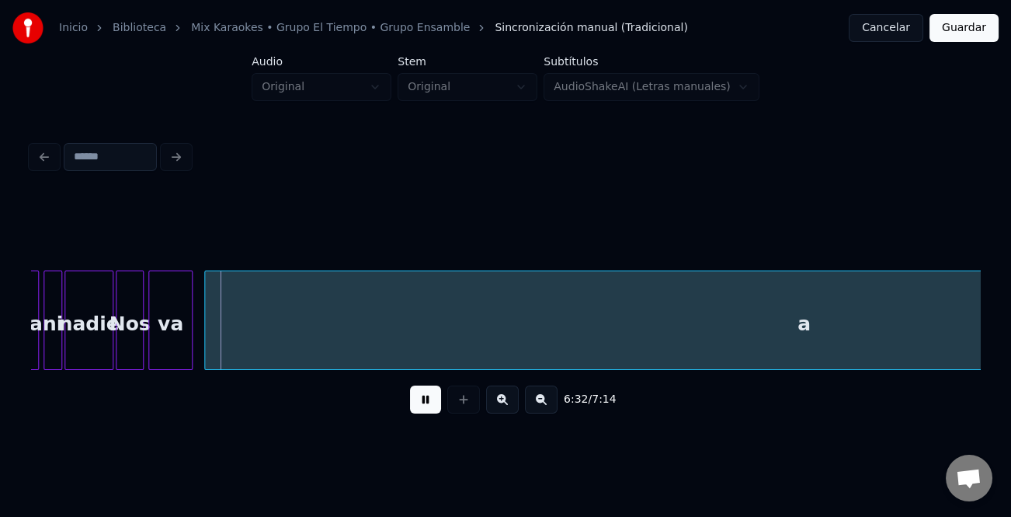
click at [541, 406] on button at bounding box center [541, 399] width 33 height 28
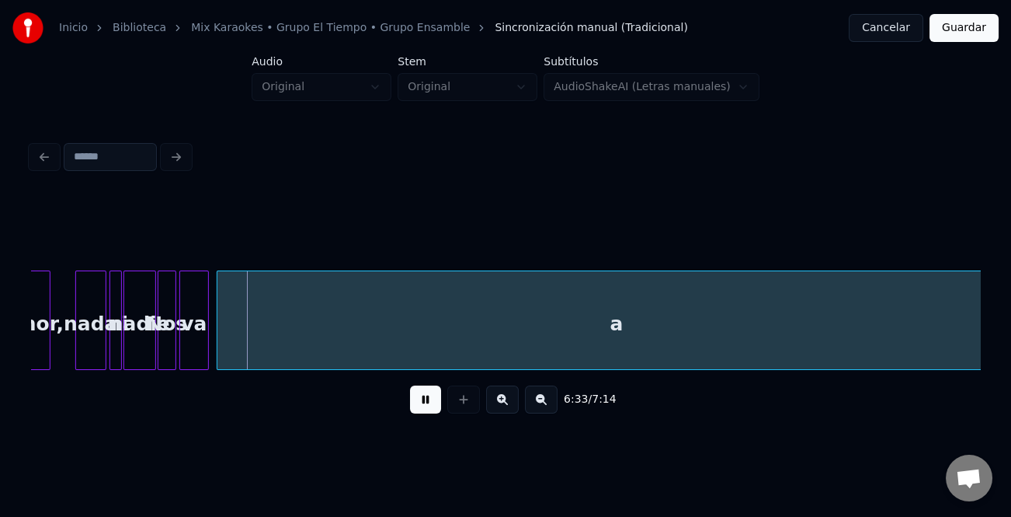
click at [541, 406] on button at bounding box center [541, 399] width 33 height 28
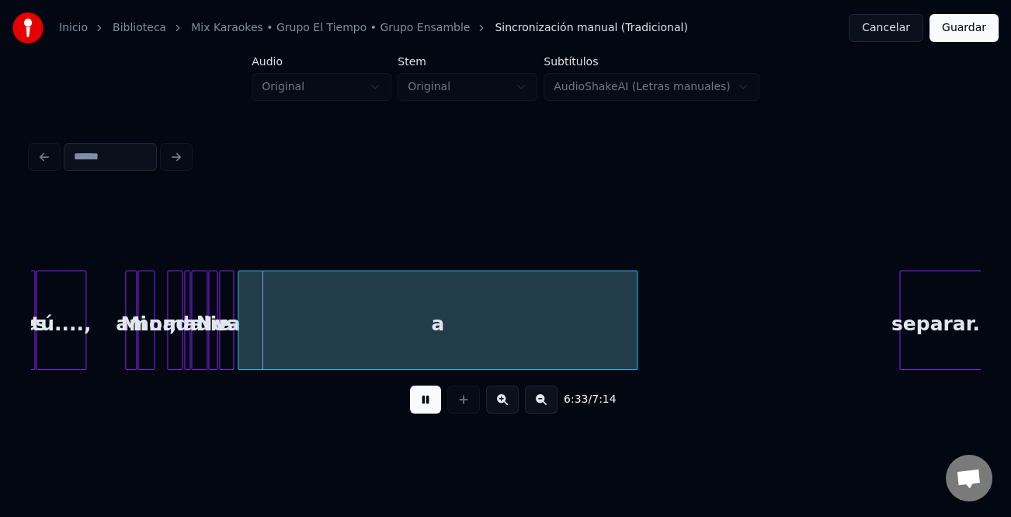
click at [541, 406] on button at bounding box center [541, 399] width 33 height 28
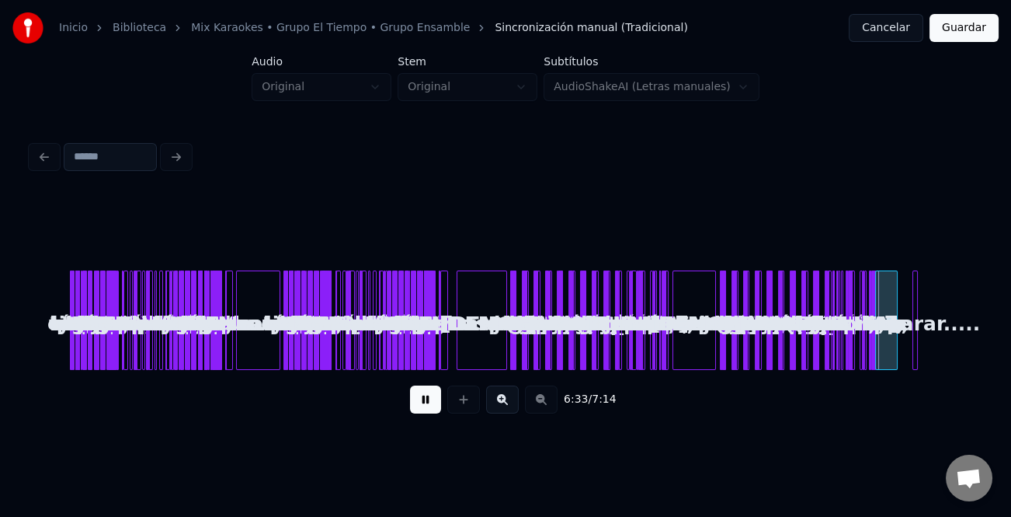
scroll to position [0, 0]
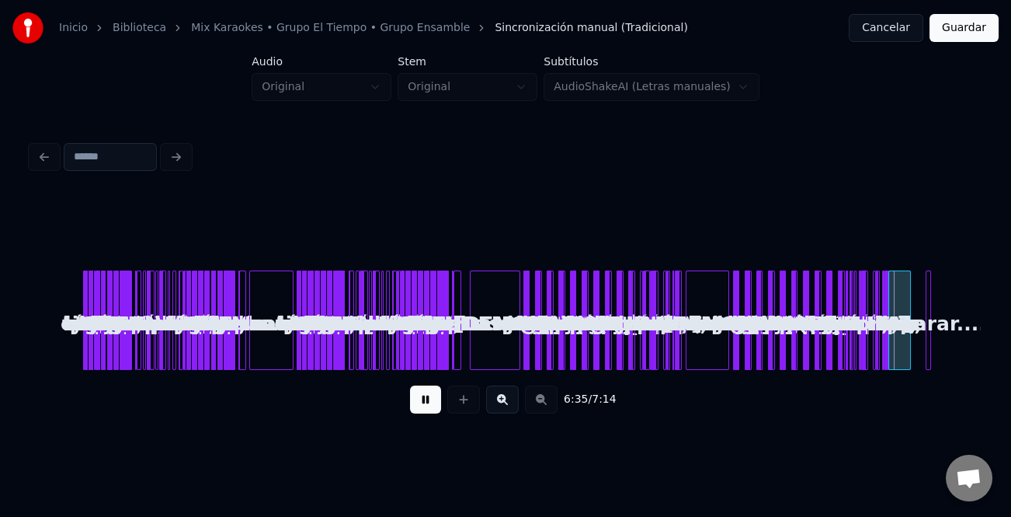
click at [503, 398] on button at bounding box center [502, 399] width 33 height 28
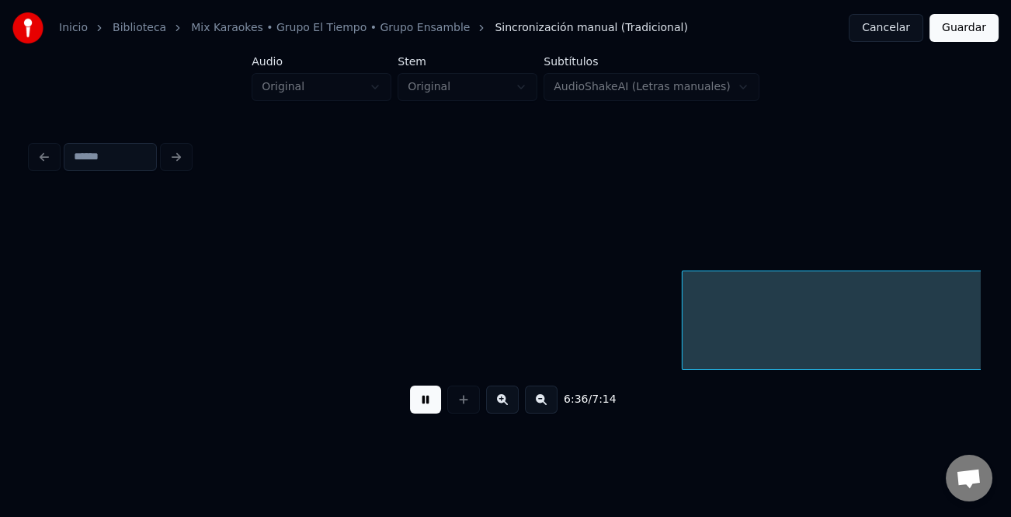
scroll to position [0, 30809]
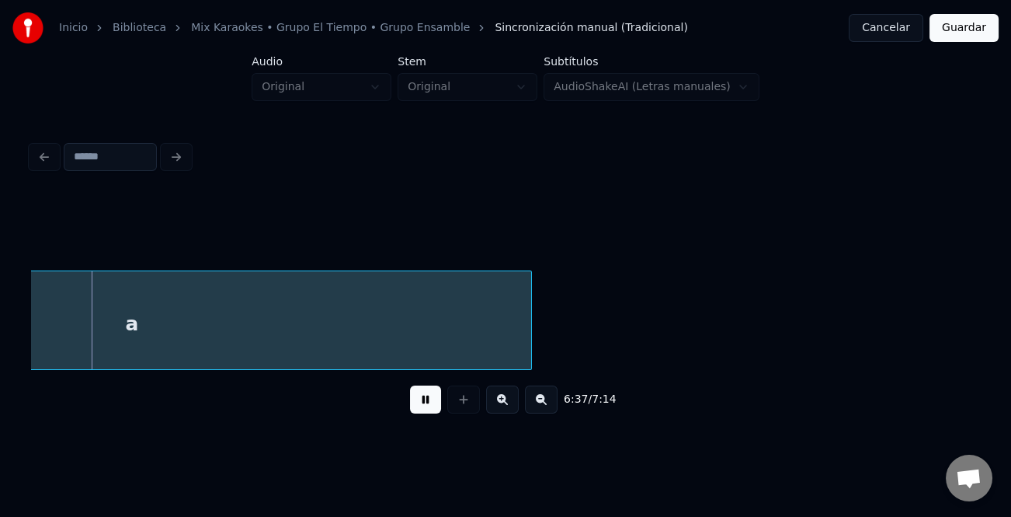
click at [412, 405] on button at bounding box center [425, 399] width 31 height 28
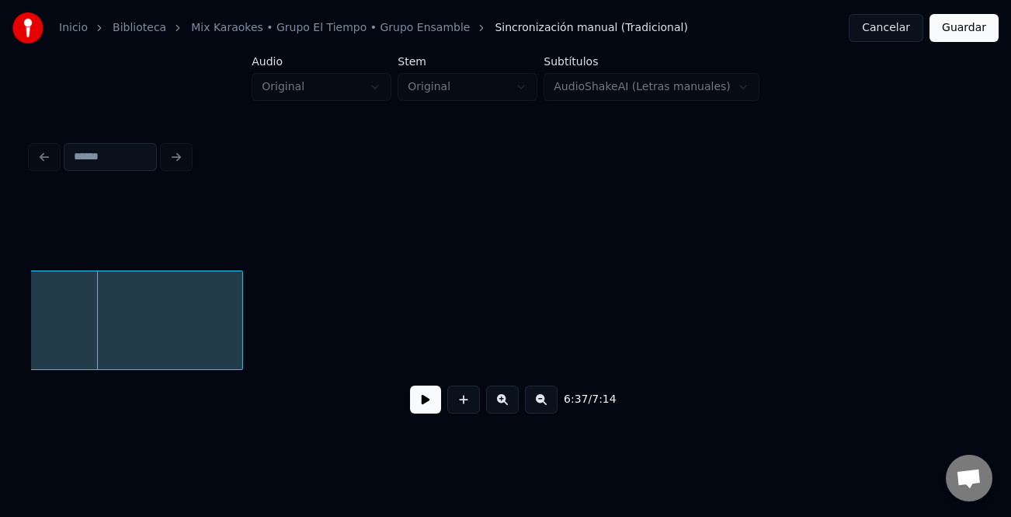
click at [239, 346] on div at bounding box center [240, 320] width 5 height 98
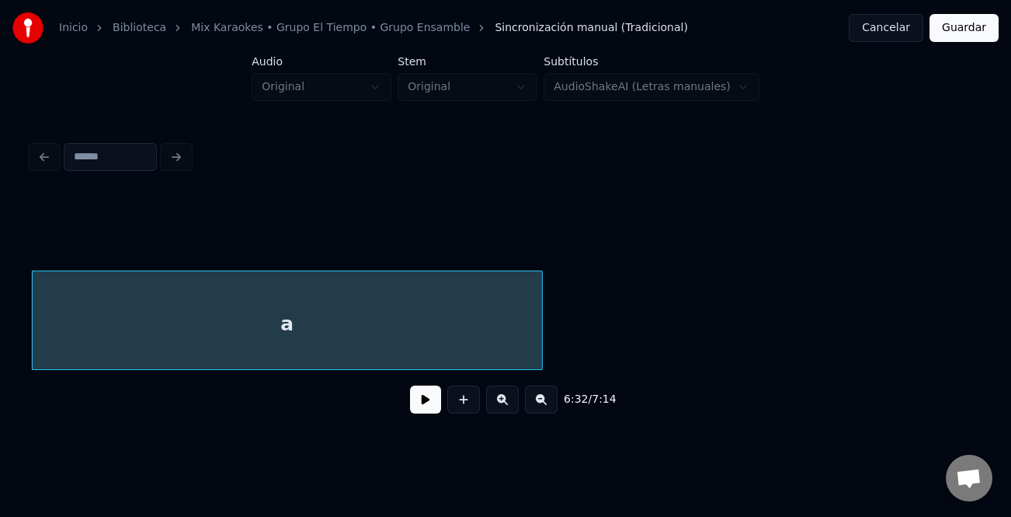
click at [546, 405] on button at bounding box center [541, 399] width 33 height 28
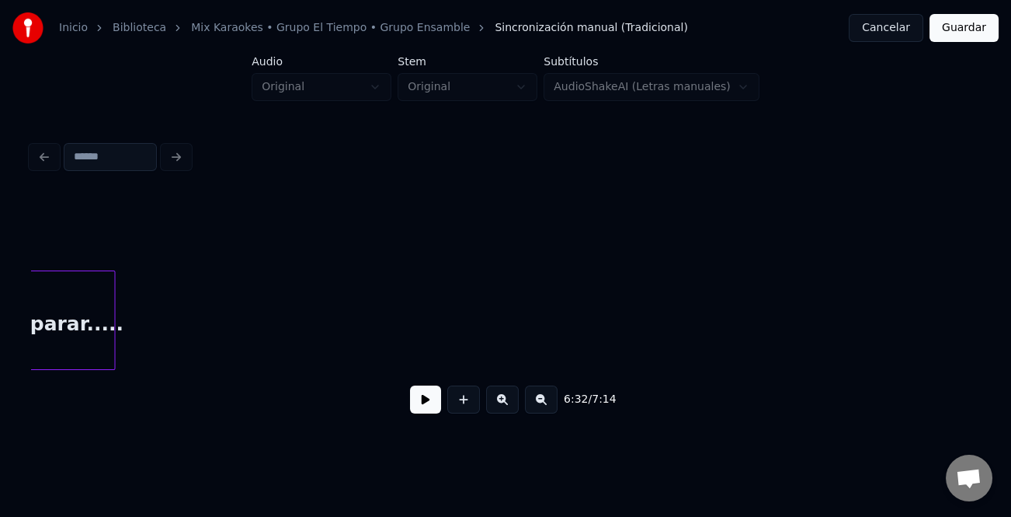
scroll to position [0, 15254]
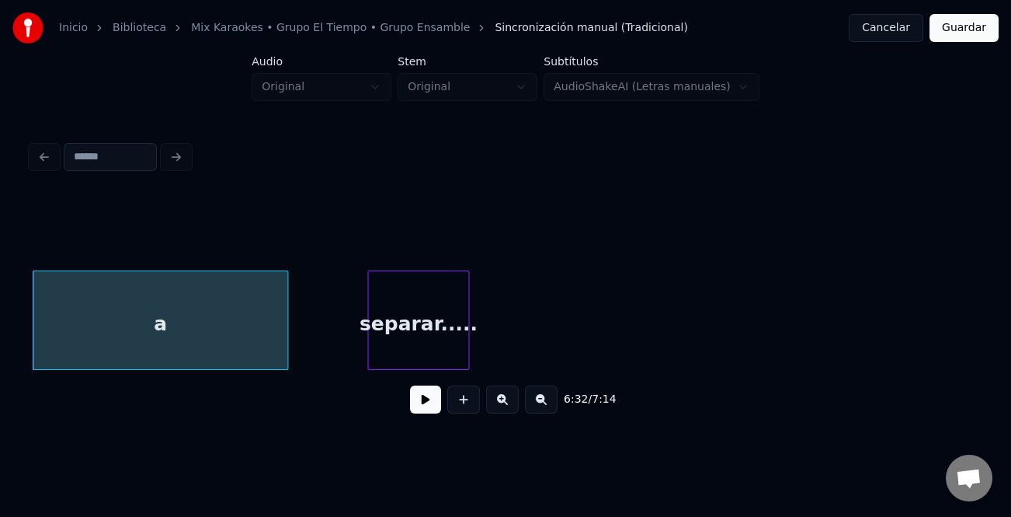
click at [388, 323] on div "separar....." at bounding box center [418, 324] width 100 height 106
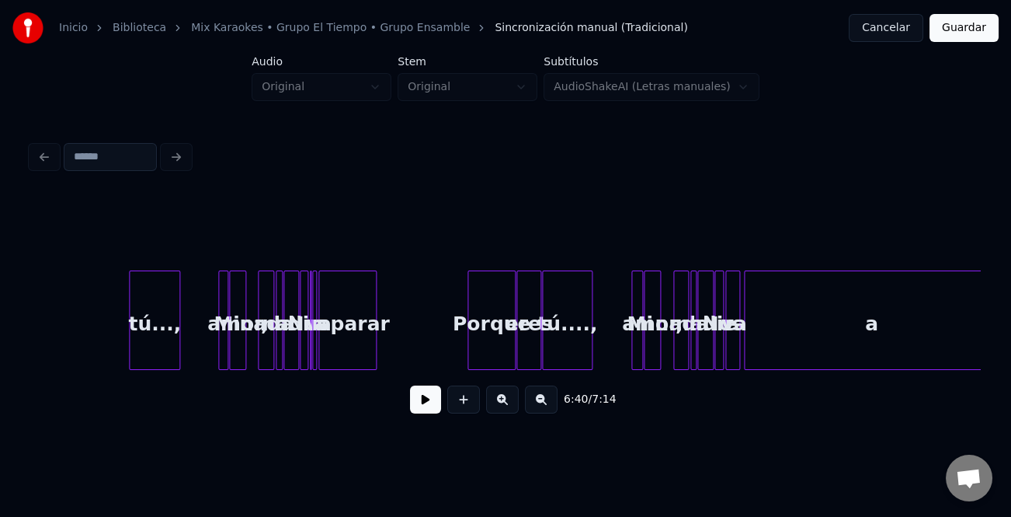
scroll to position [0, 14731]
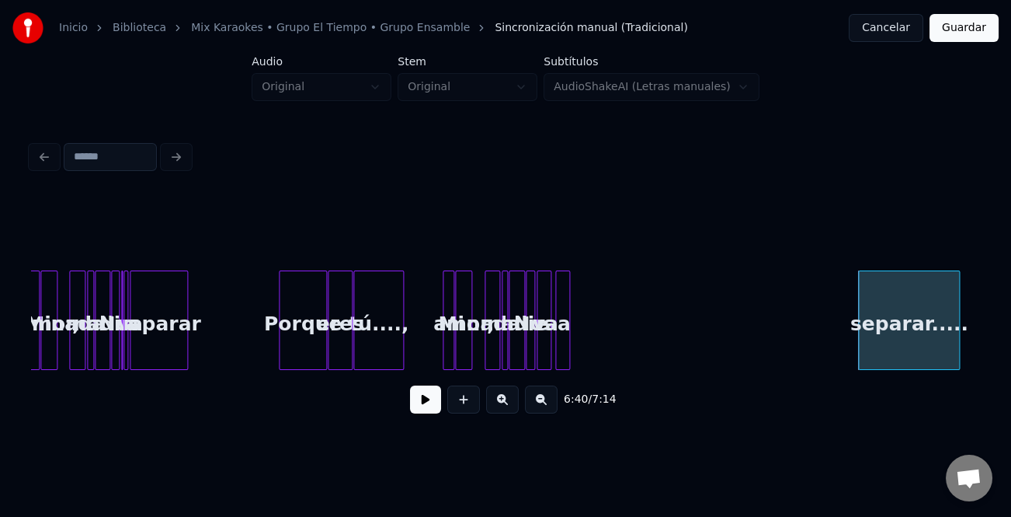
click at [566, 338] on div at bounding box center [567, 320] width 5 height 98
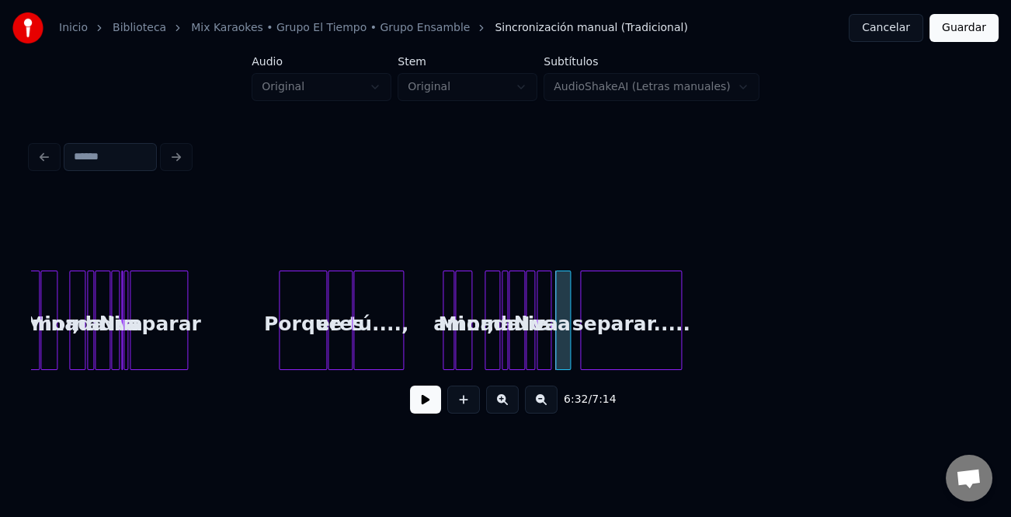
click at [625, 330] on div "separar....." at bounding box center [631, 324] width 100 height 106
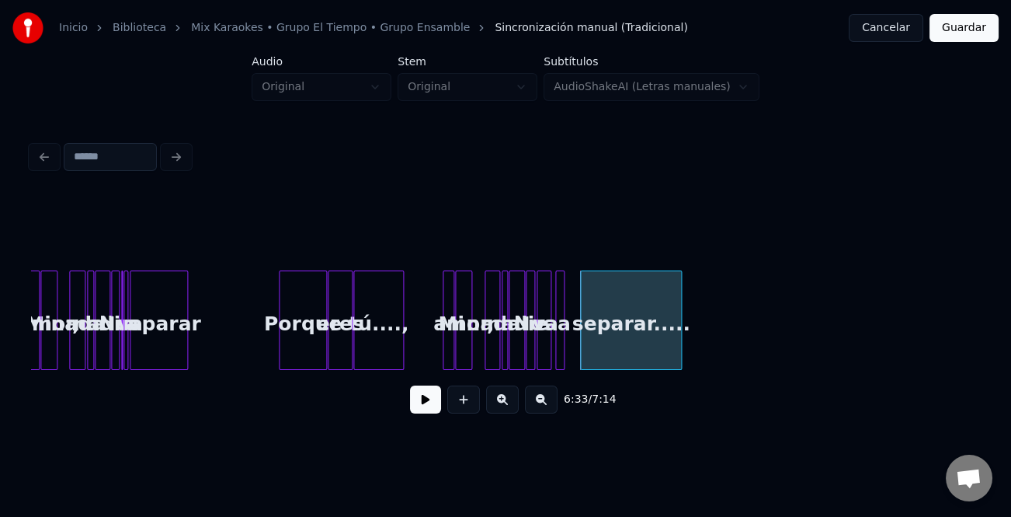
click at [560, 340] on div at bounding box center [561, 320] width 5 height 98
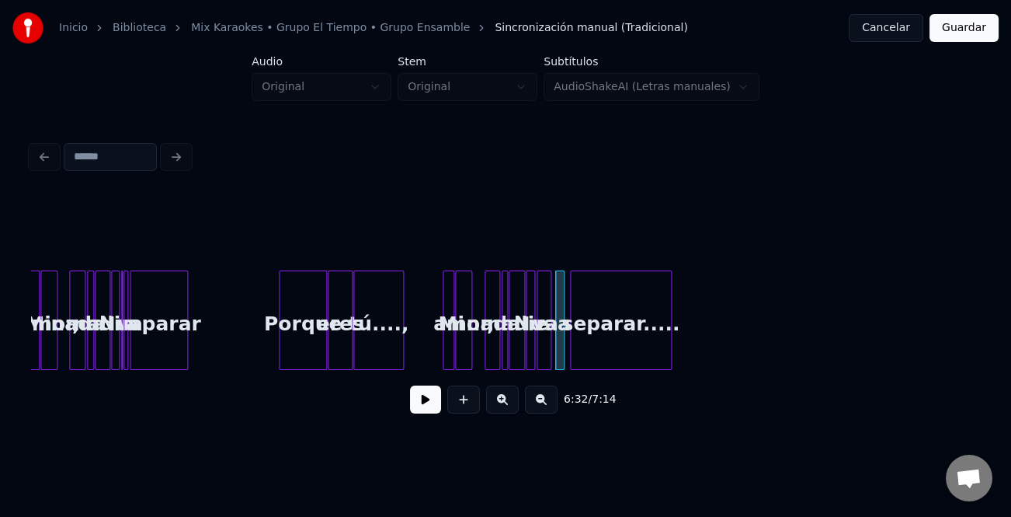
click at [600, 350] on div "separar....." at bounding box center [621, 324] width 100 height 106
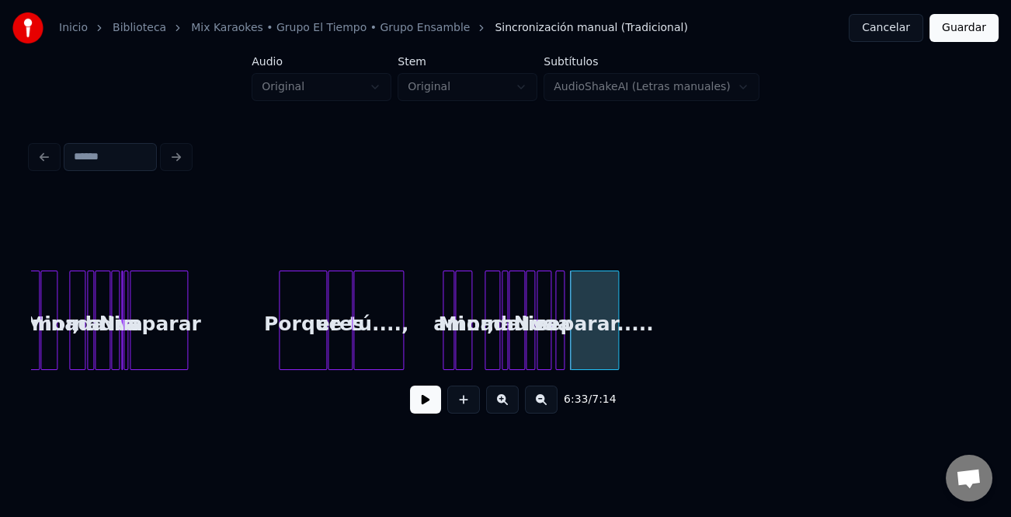
click at [614, 343] on div at bounding box center [616, 320] width 5 height 98
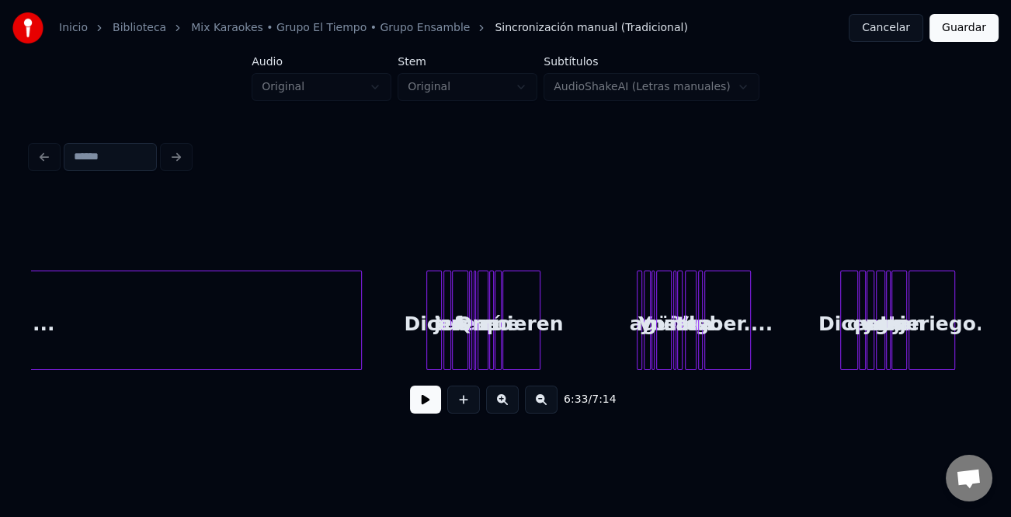
scroll to position [0, 12028]
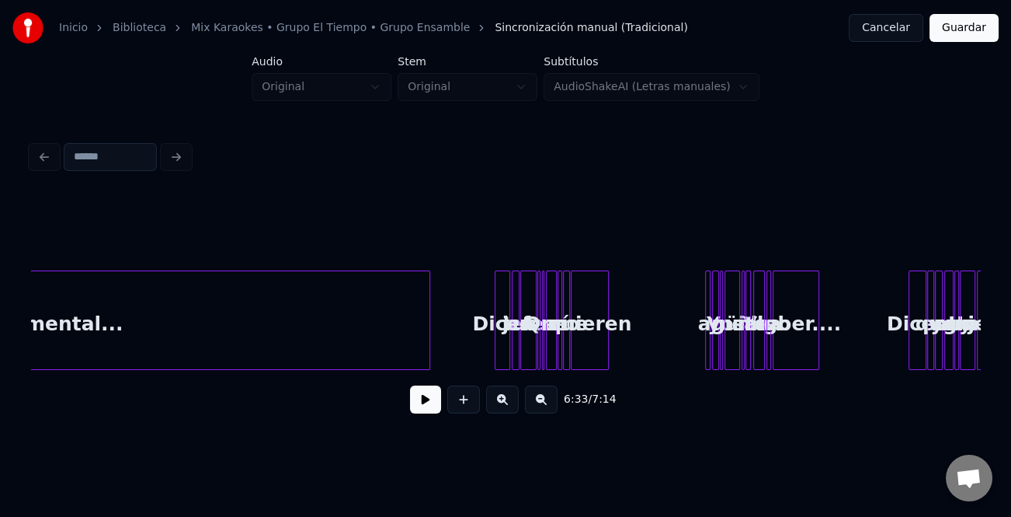
click at [496, 305] on div "Dicen" at bounding box center [504, 324] width 16 height 106
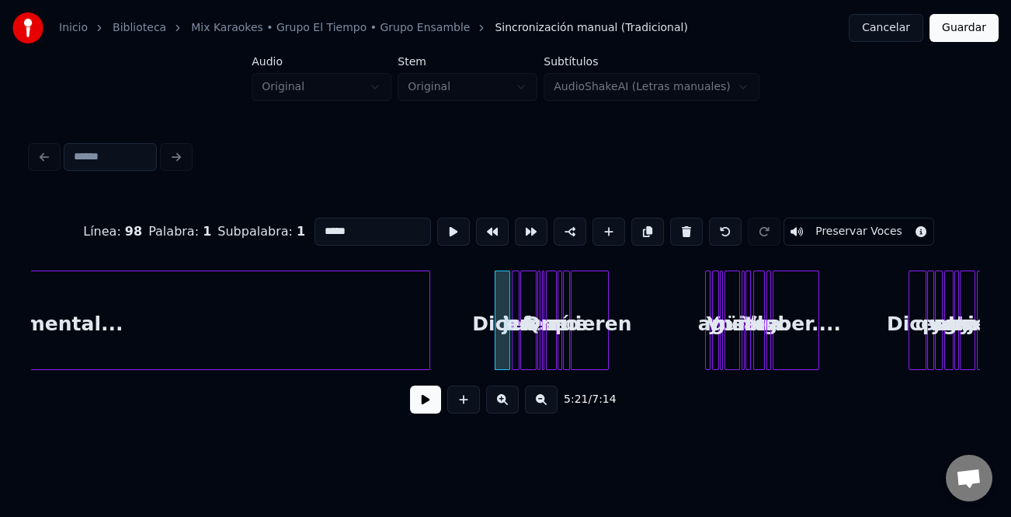
drag, startPoint x: 434, startPoint y: 408, endPoint x: 486, endPoint y: 416, distance: 52.7
click at [437, 408] on button at bounding box center [425, 399] width 31 height 28
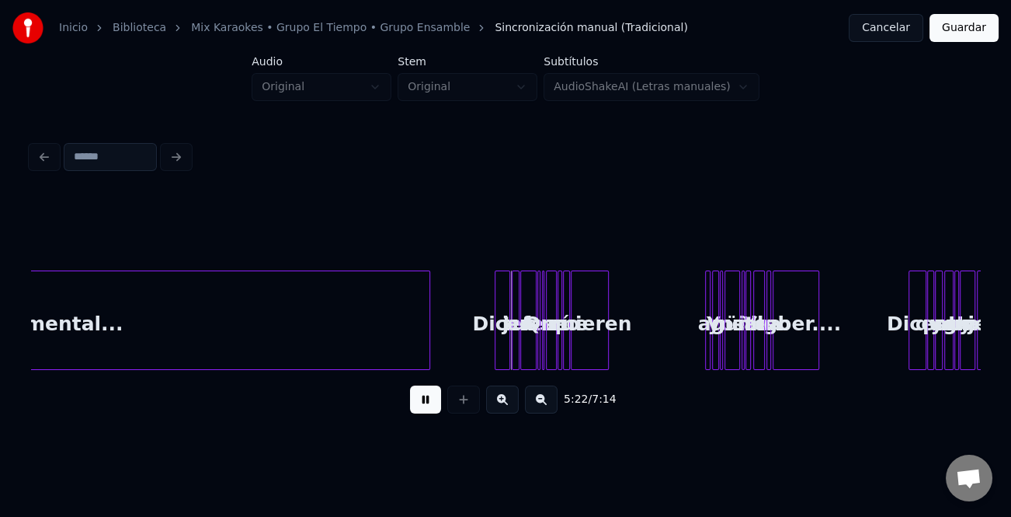
click at [510, 405] on button at bounding box center [502, 399] width 33 height 28
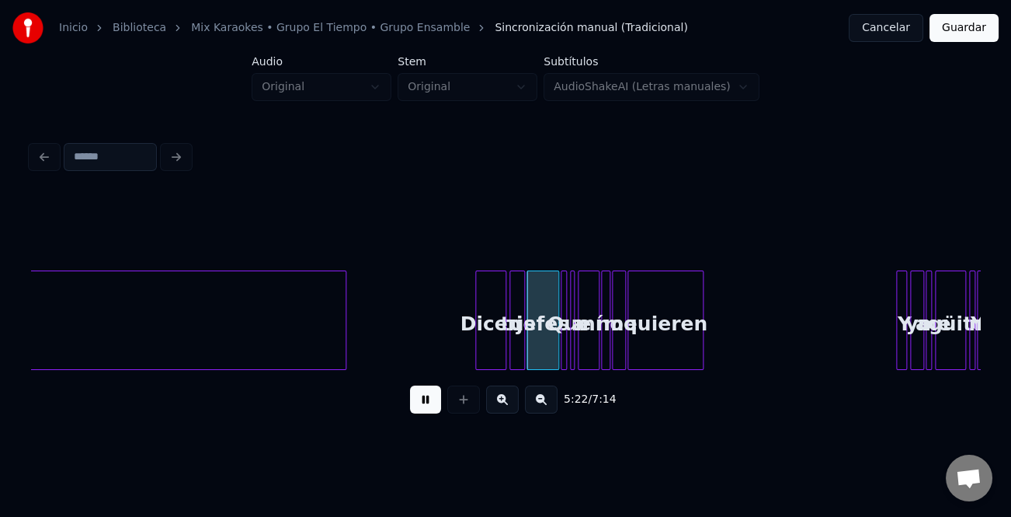
click at [510, 405] on button at bounding box center [502, 399] width 33 height 28
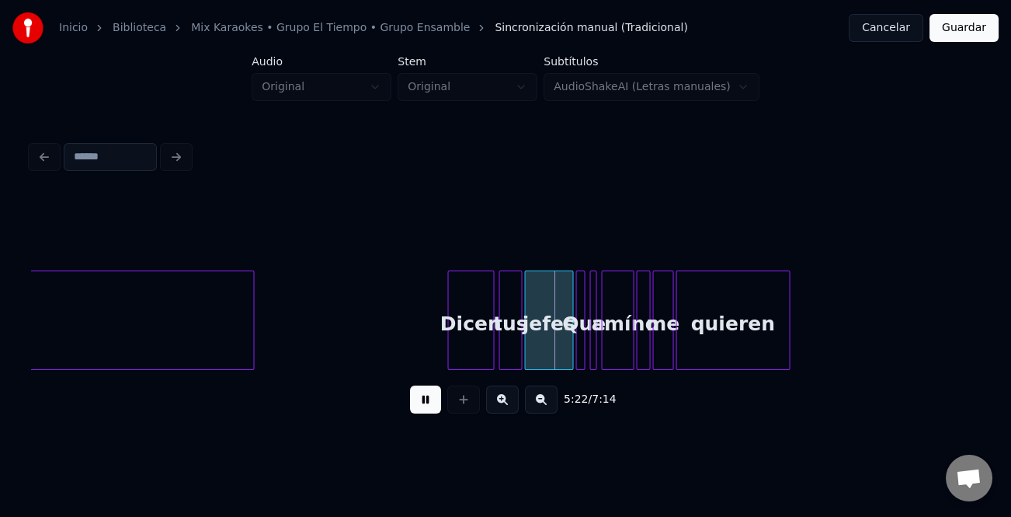
click at [510, 405] on button at bounding box center [502, 399] width 33 height 28
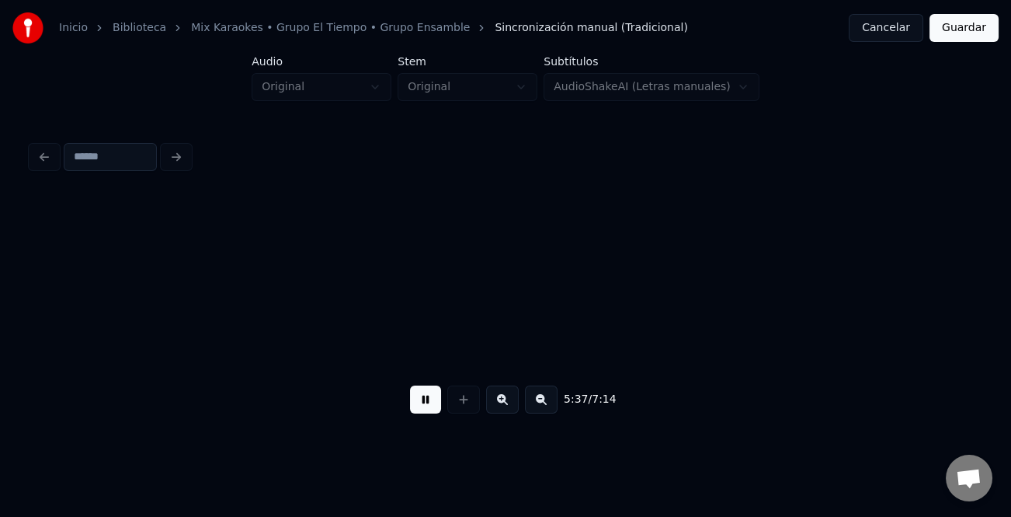
scroll to position [0, 52436]
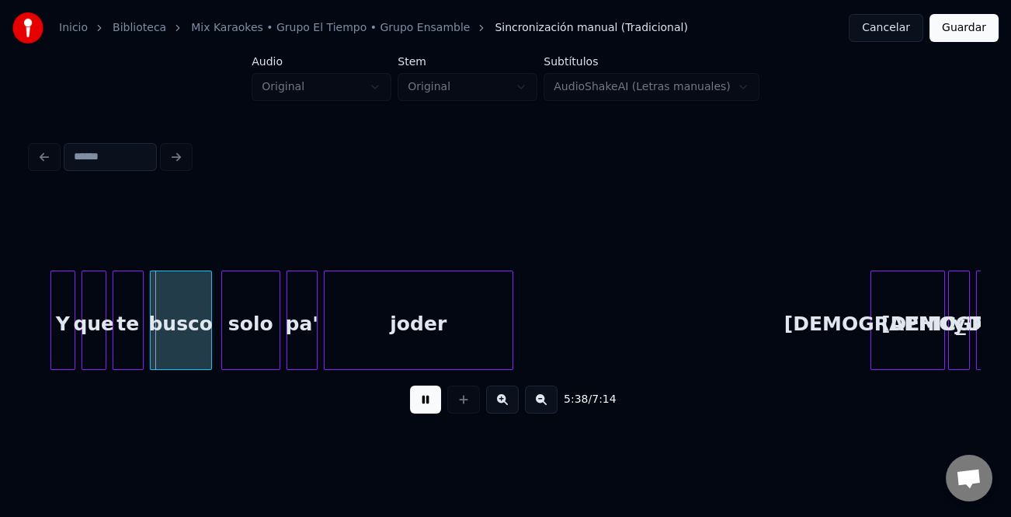
click at [875, 329] on div at bounding box center [874, 320] width 5 height 98
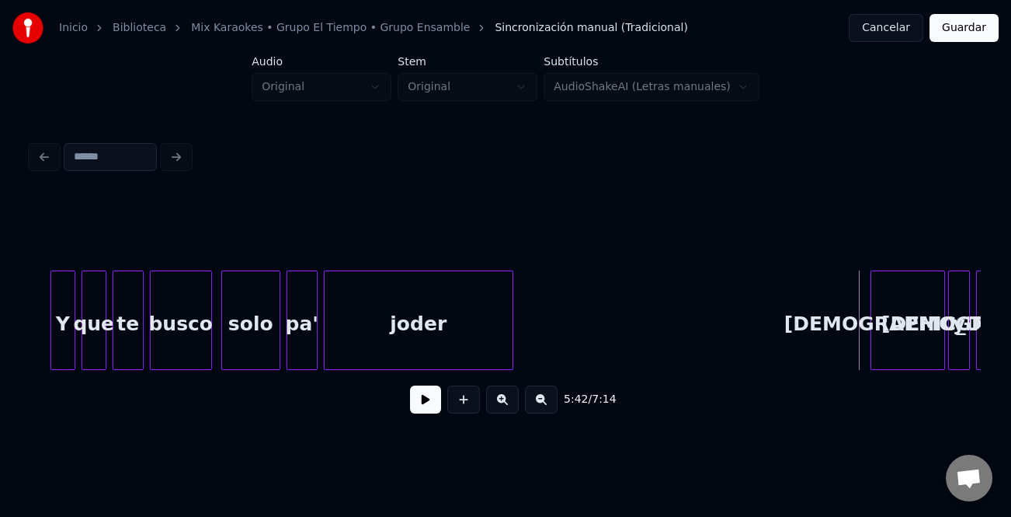
click at [419, 399] on button at bounding box center [425, 399] width 31 height 28
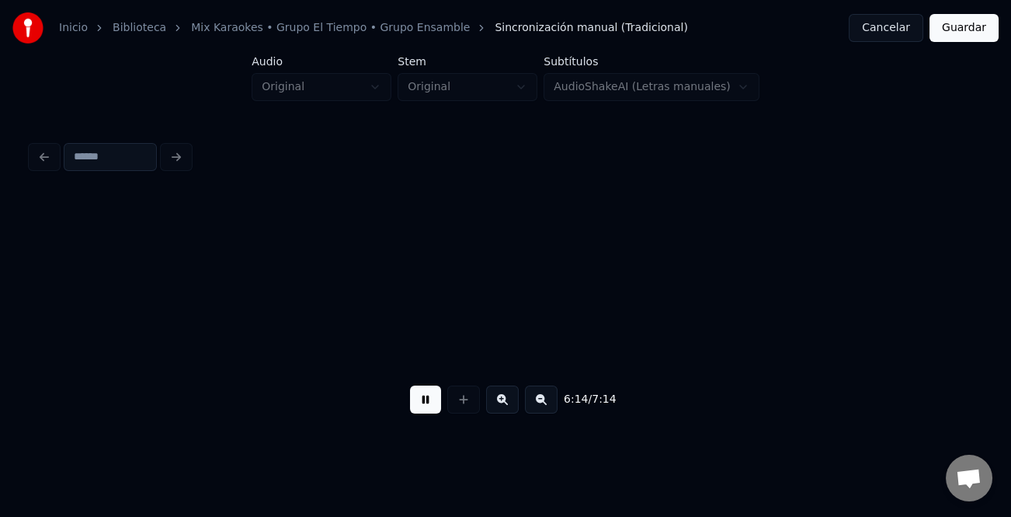
scroll to position [0, 58135]
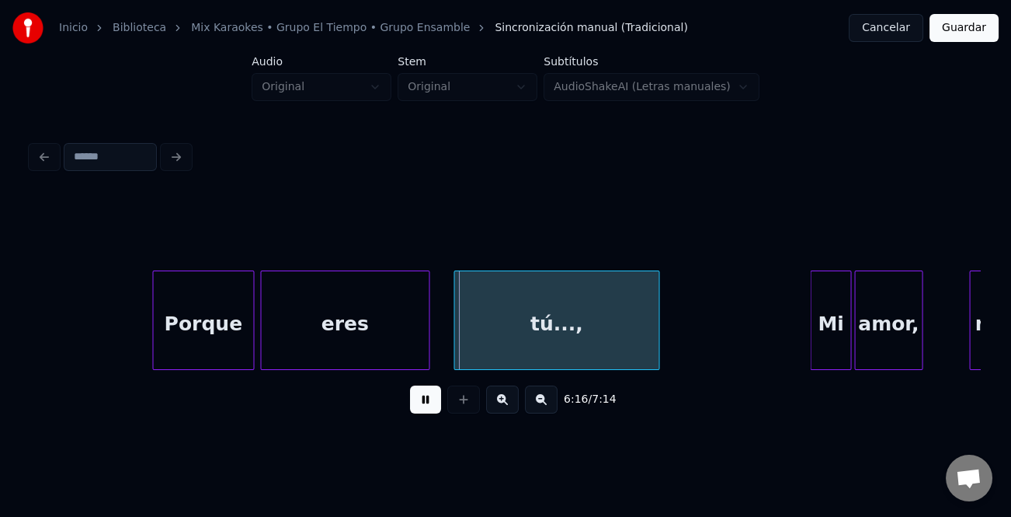
click at [438, 392] on button at bounding box center [425, 399] width 31 height 28
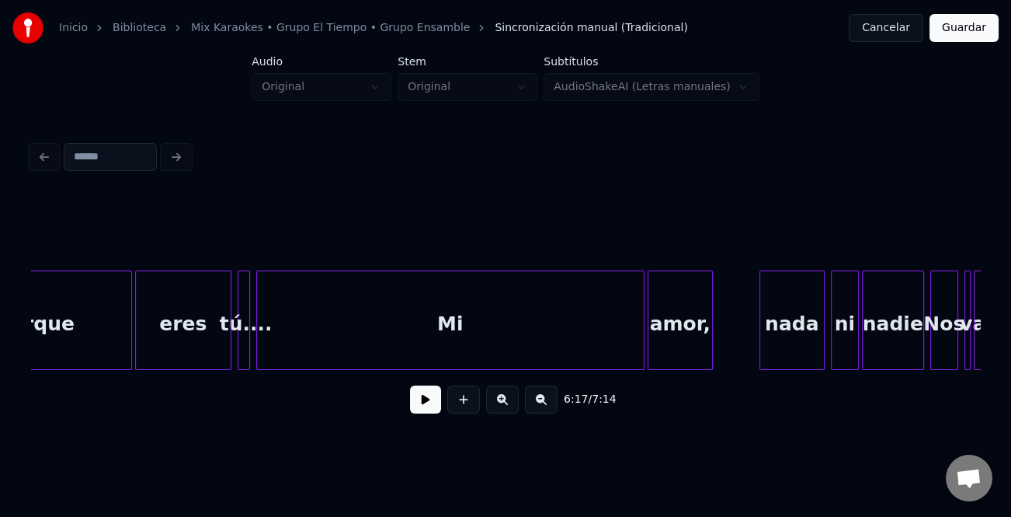
scroll to position [0, 43378]
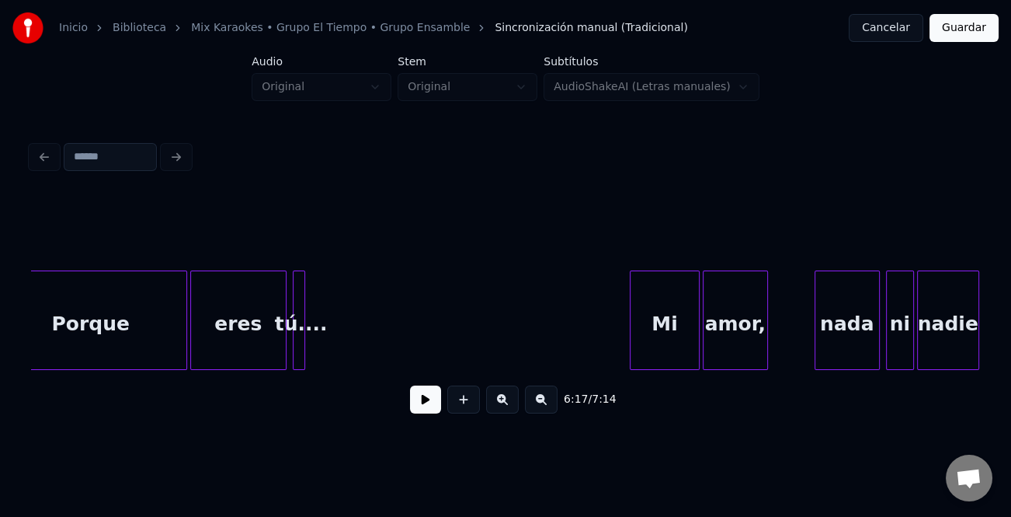
click at [635, 318] on div at bounding box center [633, 320] width 5 height 98
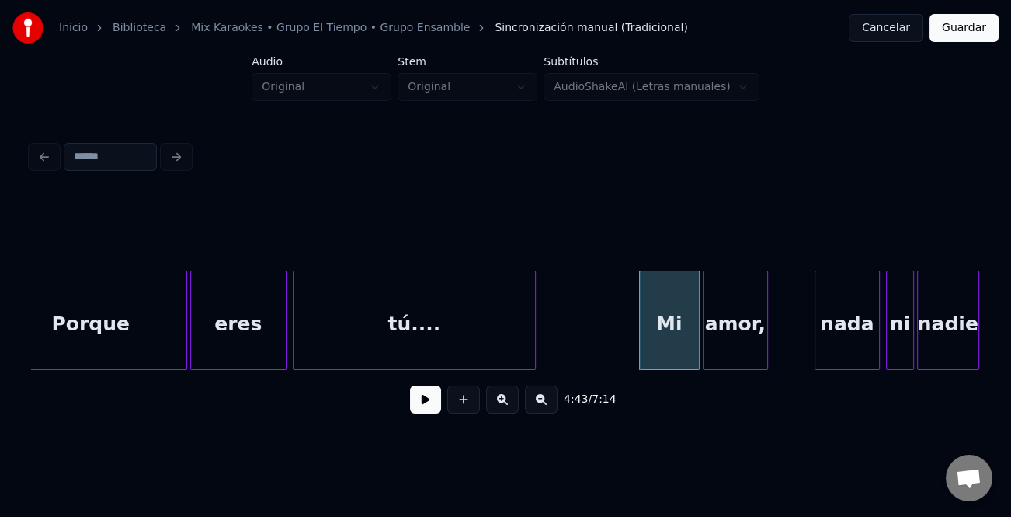
click at [531, 339] on div at bounding box center [533, 320] width 5 height 98
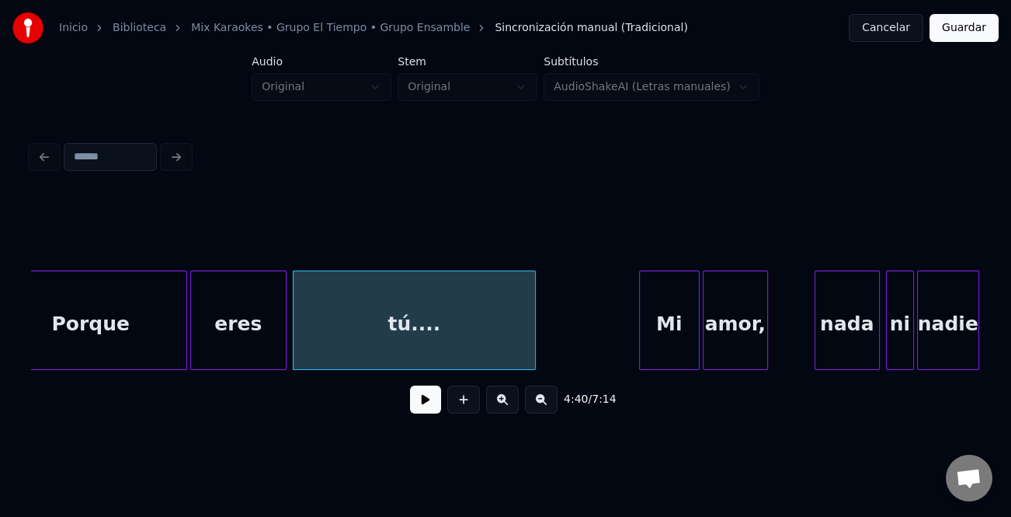
click at [976, 42] on div "Inicio Biblioteca Mix Karaokes • Grupo El Tiempo • Grupo Ensamble Sincronizació…" at bounding box center [505, 28] width 1011 height 56
click at [974, 29] on button "Guardar" at bounding box center [964, 28] width 69 height 28
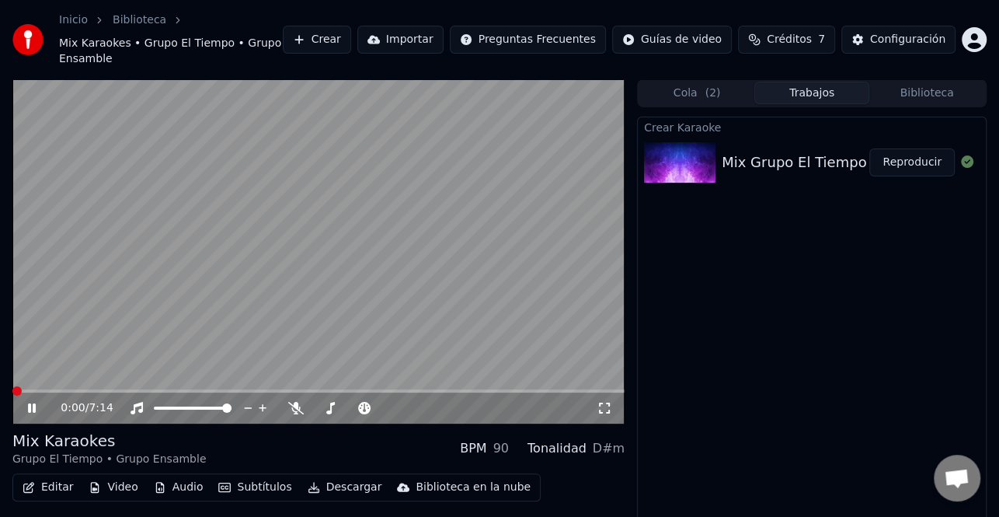
click at [12, 386] on span at bounding box center [16, 390] width 9 height 9
click at [301, 402] on icon at bounding box center [296, 408] width 16 height 12
click at [36, 402] on icon at bounding box center [43, 408] width 36 height 12
click at [30, 402] on icon at bounding box center [31, 407] width 9 height 11
click at [33, 403] on icon at bounding box center [32, 407] width 8 height 9
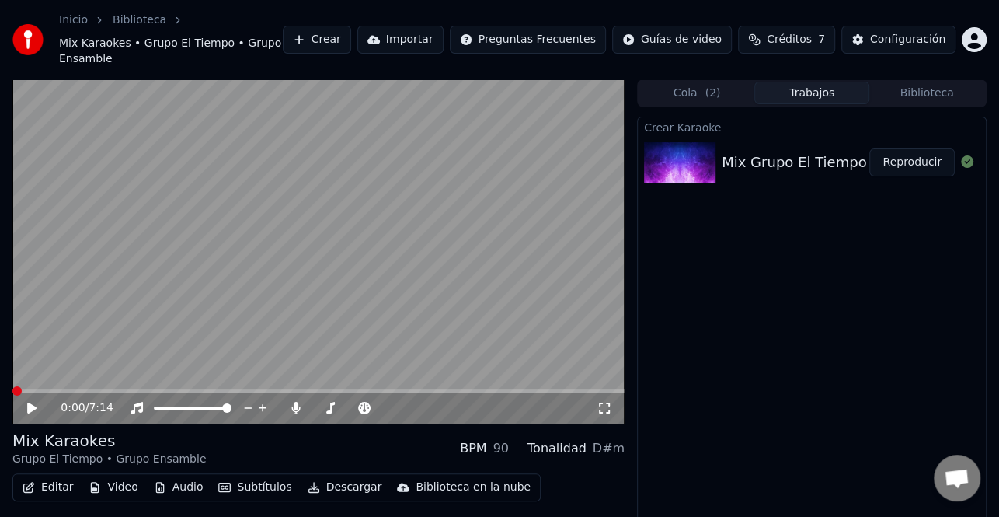
click at [47, 476] on button "Editar" at bounding box center [47, 487] width 63 height 22
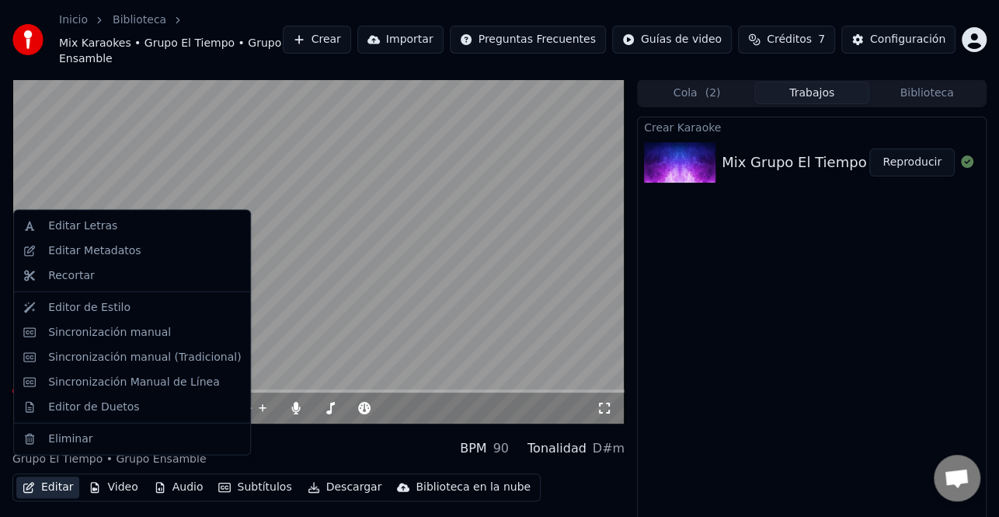
click at [42, 476] on button "Editar" at bounding box center [47, 487] width 63 height 22
click at [131, 361] on div "Sincronización manual (Tradicional)" at bounding box center [144, 357] width 193 height 16
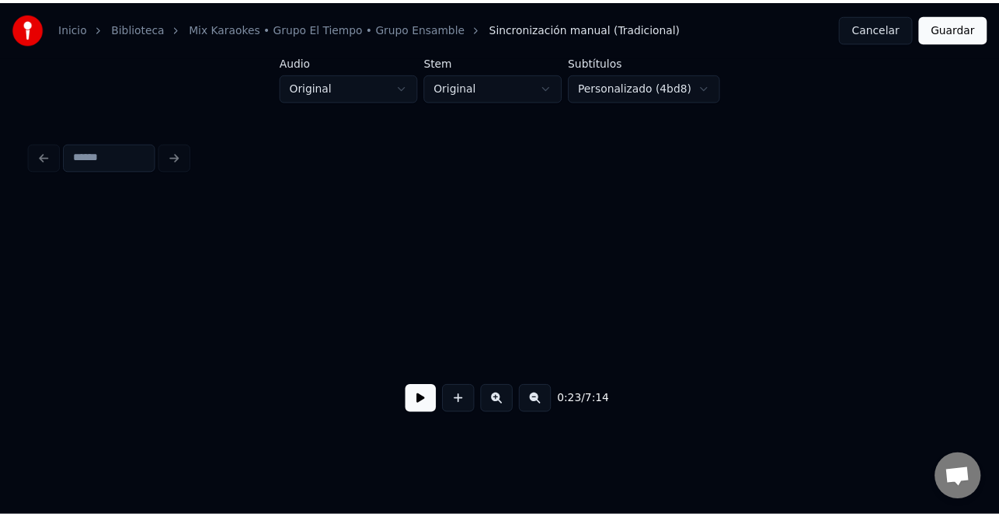
scroll to position [0, 3713]
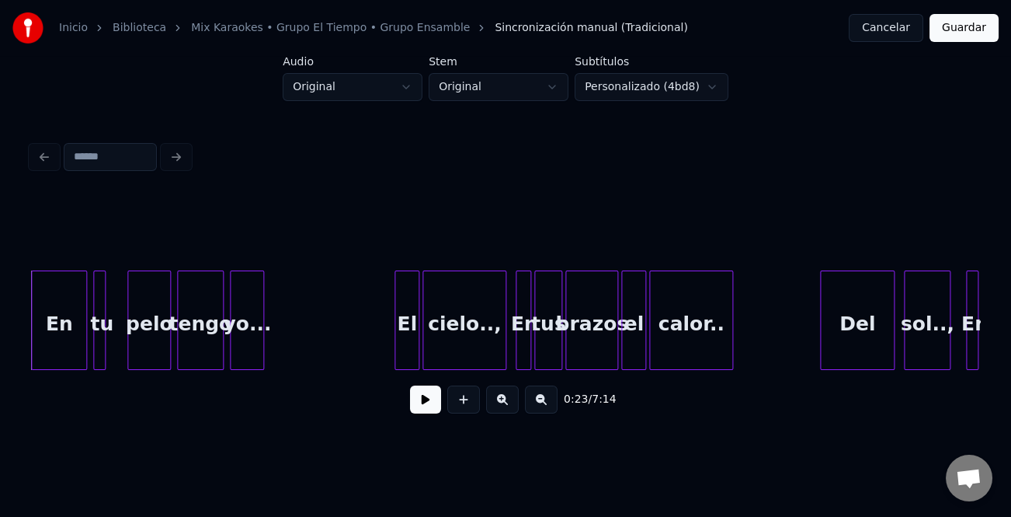
click at [433, 407] on button at bounding box center [425, 399] width 31 height 28
click at [432, 406] on button at bounding box center [425, 399] width 31 height 28
click at [979, 30] on button "Guardar" at bounding box center [964, 28] width 69 height 28
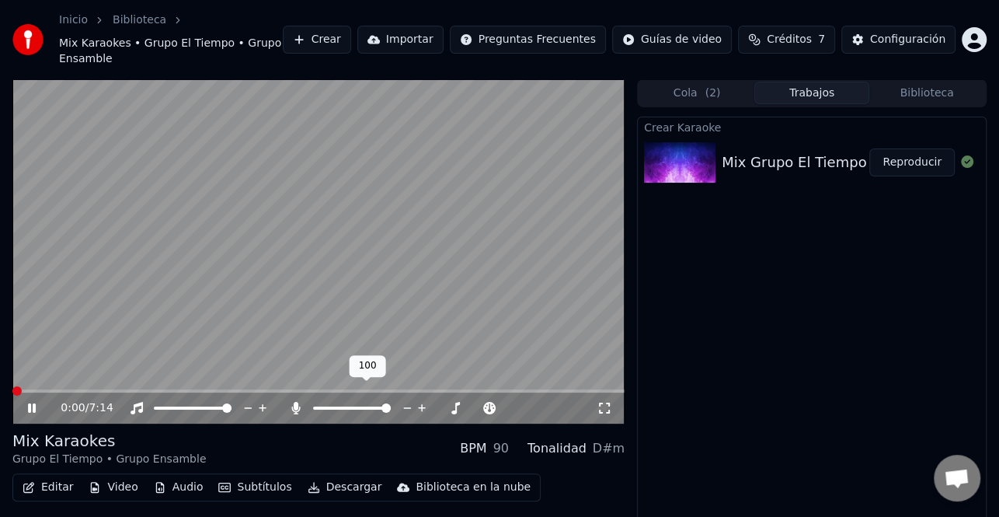
click at [293, 402] on icon at bounding box center [296, 408] width 9 height 12
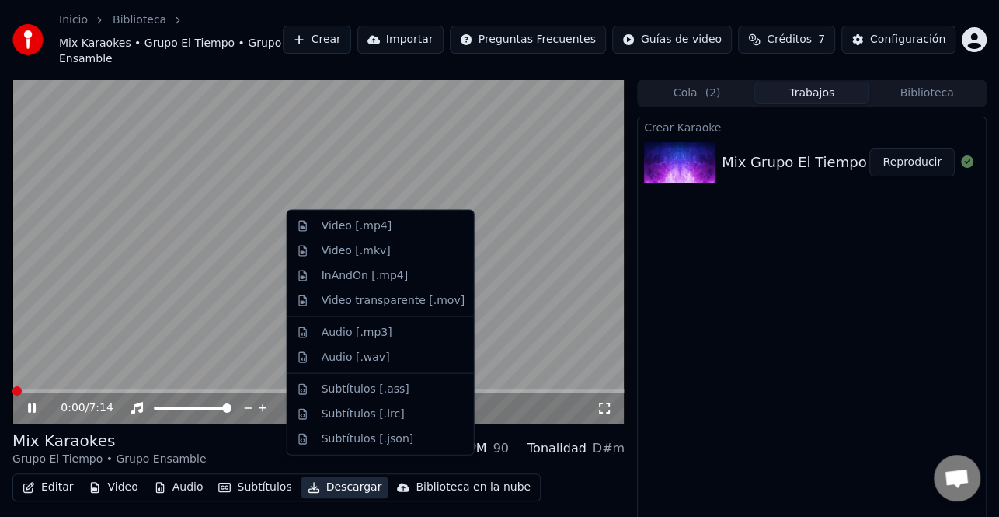
click at [331, 476] on button "Descargar" at bounding box center [344, 487] width 87 height 22
click at [398, 225] on div "Video [.mp4]" at bounding box center [393, 226] width 143 height 16
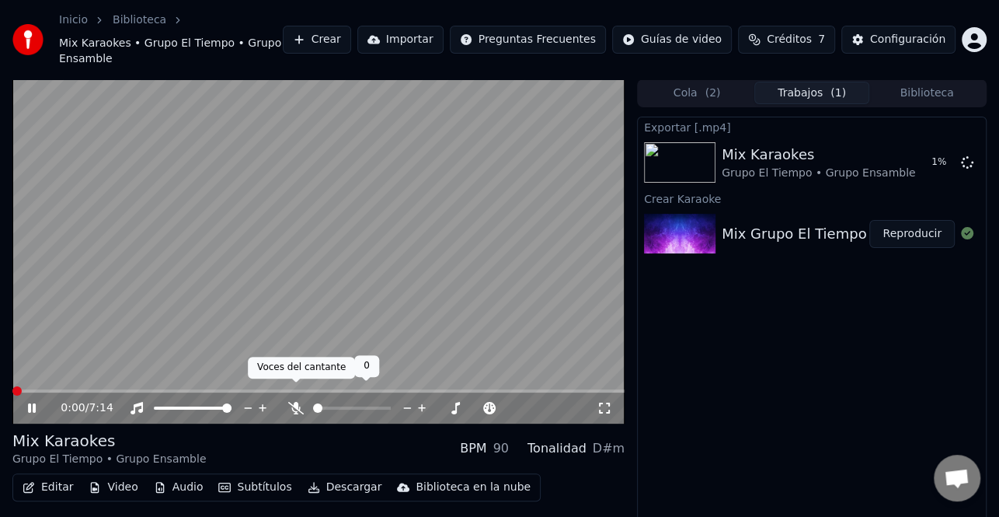
click at [289, 402] on icon at bounding box center [296, 408] width 16 height 12
click at [30, 403] on icon at bounding box center [32, 407] width 8 height 9
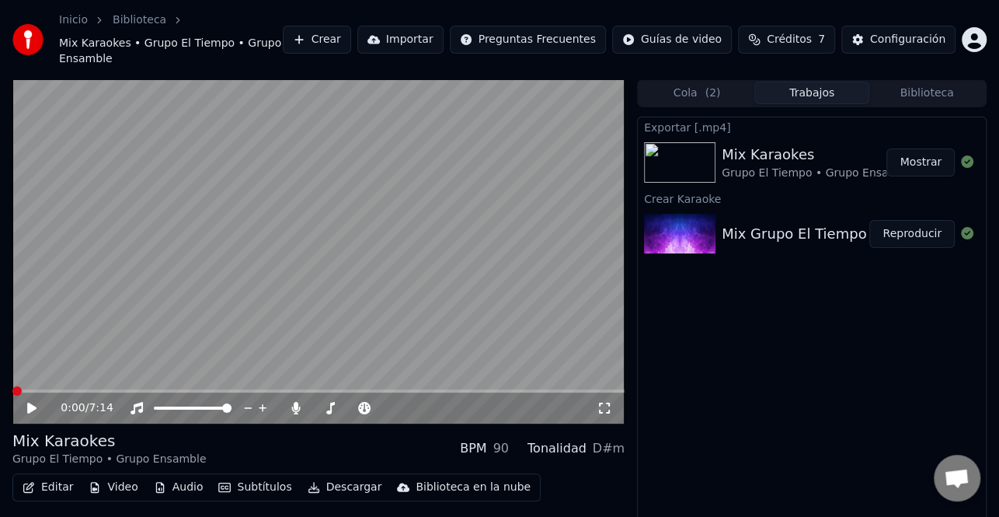
click at [903, 148] on button "Mostrar" at bounding box center [920, 162] width 68 height 28
click at [907, 148] on button "Mostrar" at bounding box center [920, 162] width 68 height 28
